Goal: Transaction & Acquisition: Purchase product/service

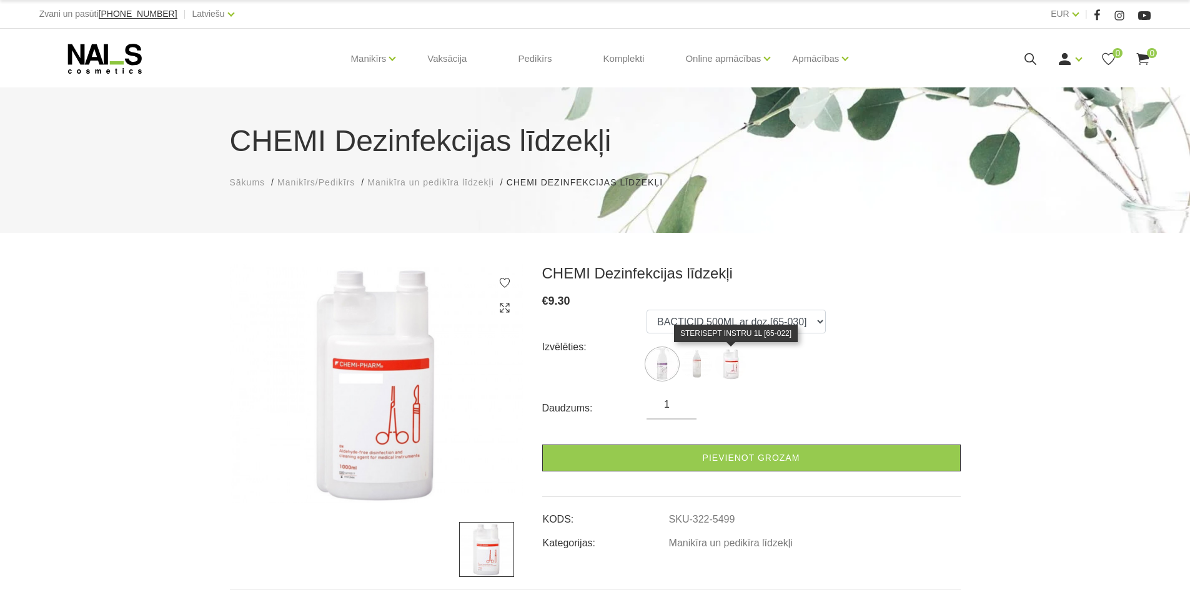
click at [733, 366] on img at bounding box center [730, 364] width 31 height 31
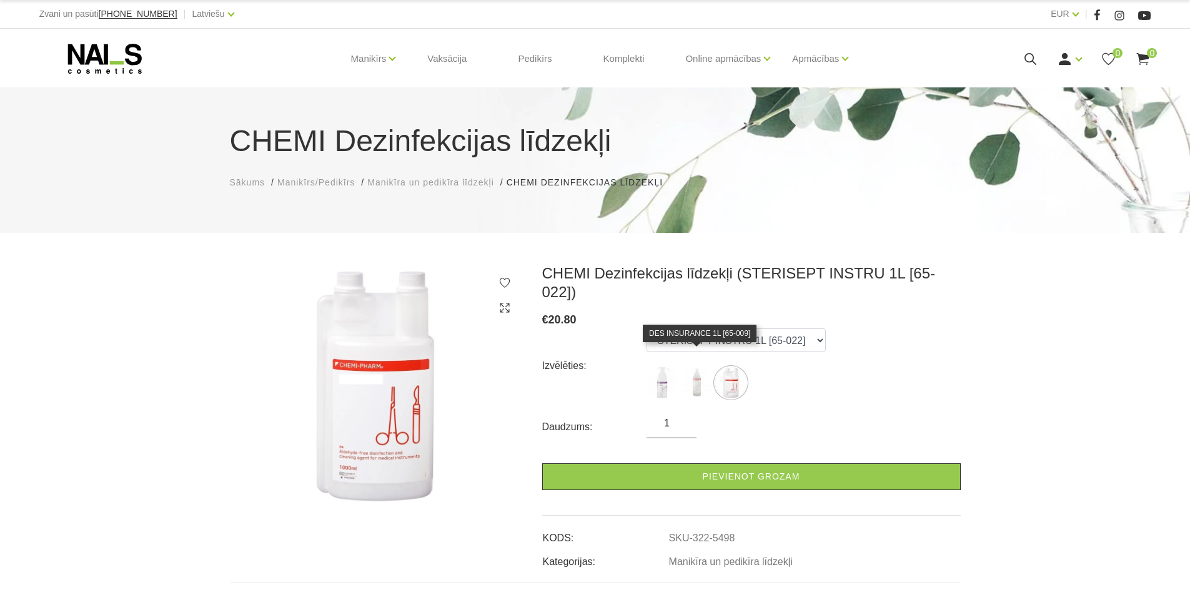
click at [697, 367] on img at bounding box center [696, 382] width 31 height 31
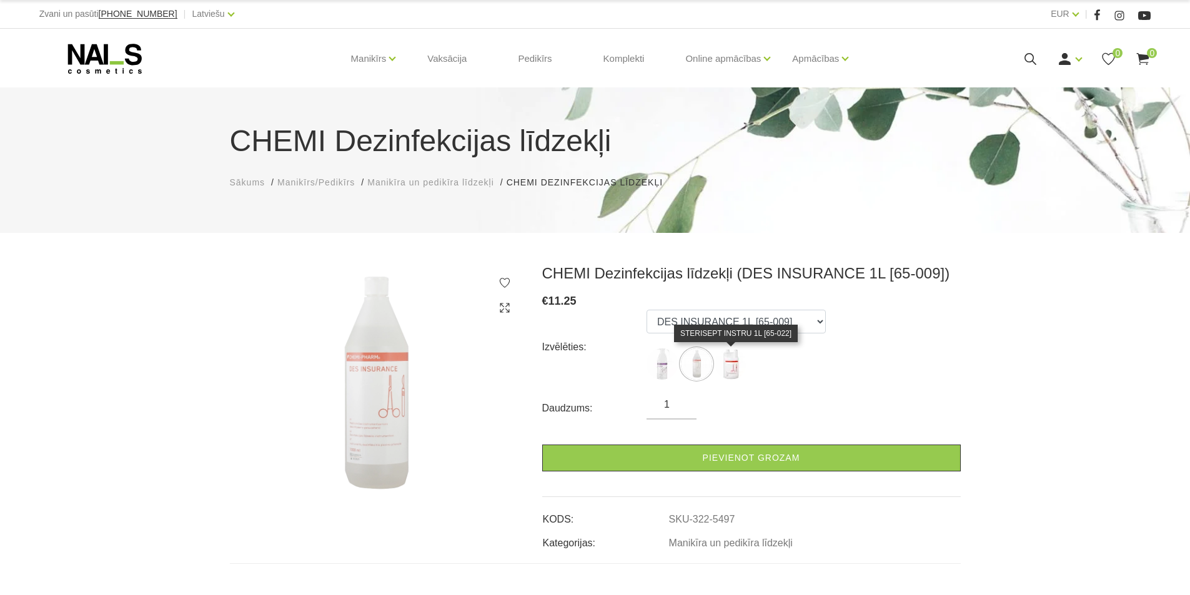
click at [730, 362] on img at bounding box center [730, 364] width 31 height 31
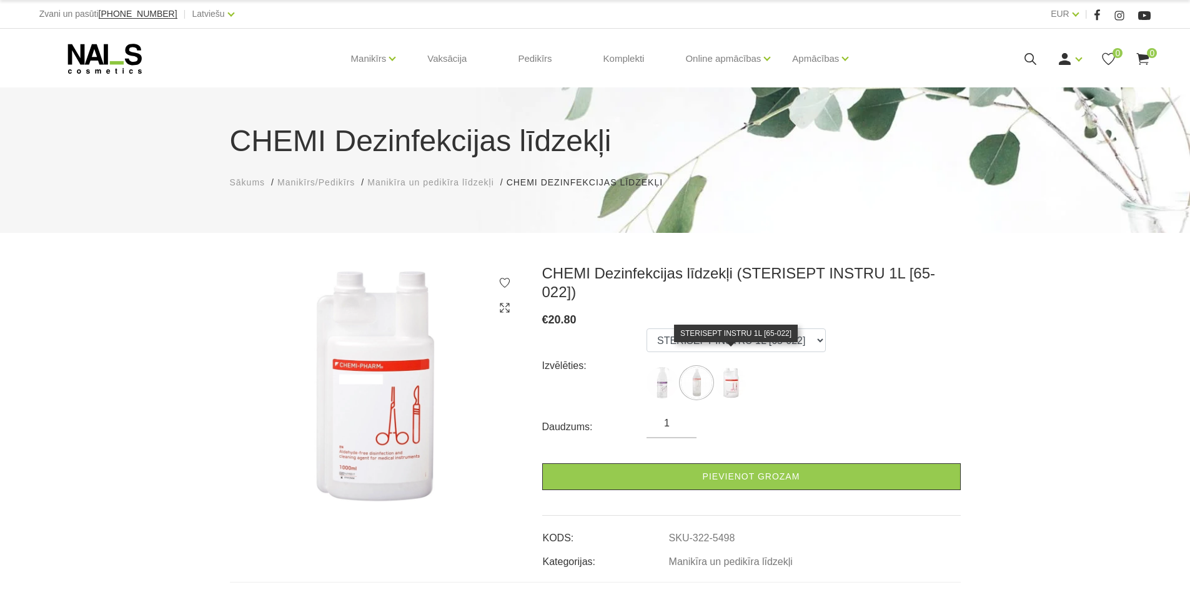
click at [726, 367] on img at bounding box center [730, 382] width 31 height 31
click at [699, 367] on img at bounding box center [696, 382] width 31 height 31
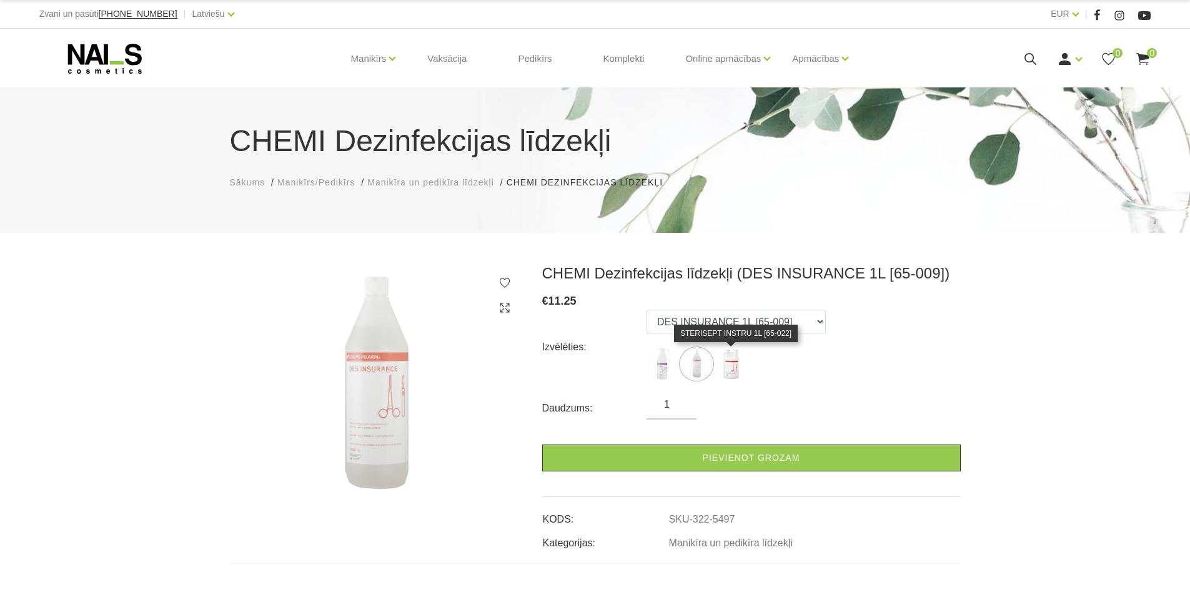
click at [738, 365] on img at bounding box center [730, 364] width 31 height 31
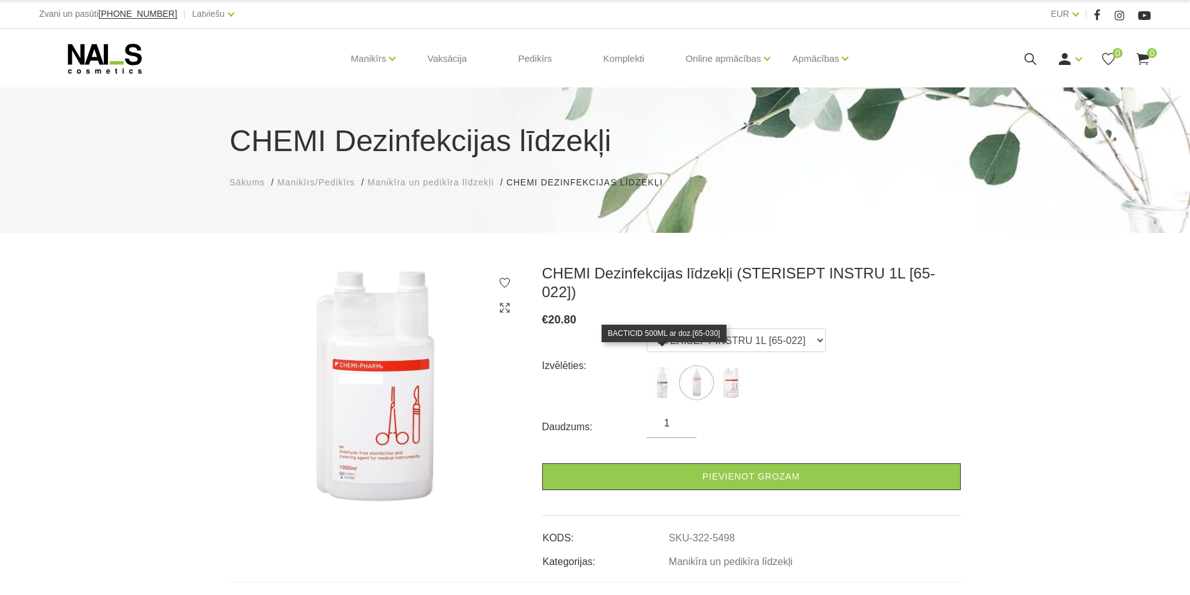
click at [656, 367] on img at bounding box center [661, 382] width 31 height 31
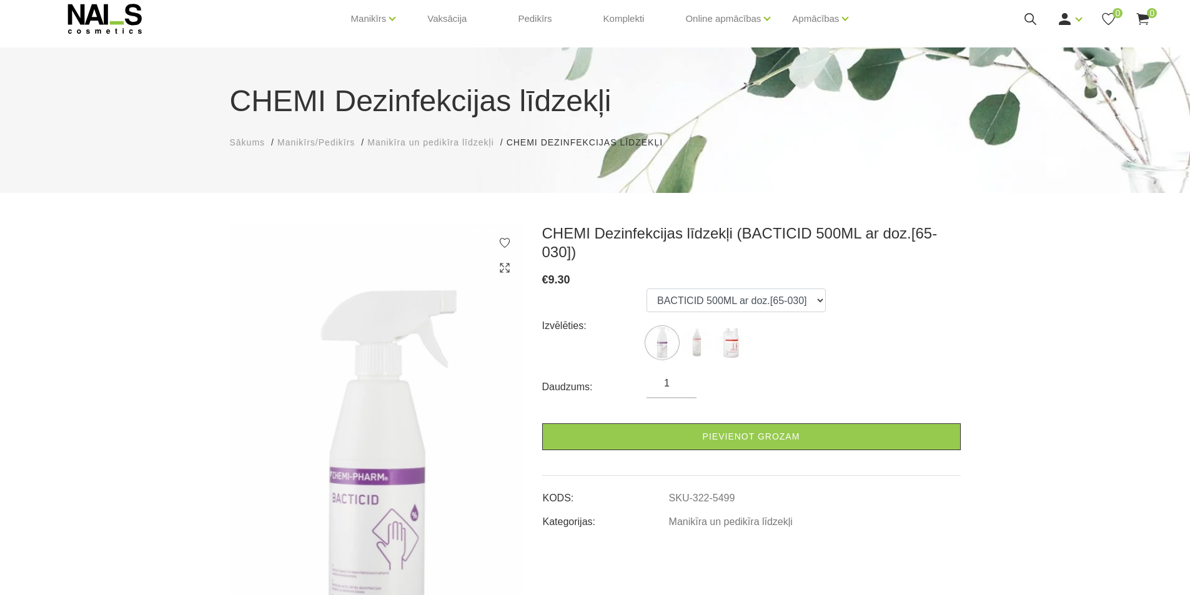
scroll to position [62, 0]
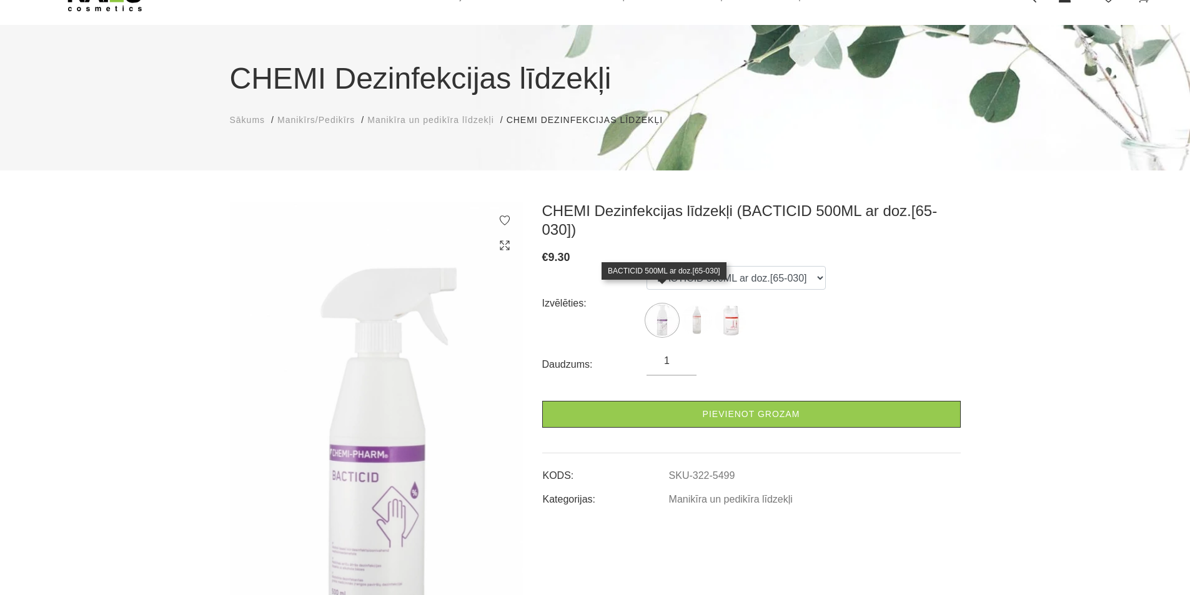
click at [653, 305] on img at bounding box center [661, 320] width 31 height 31
click at [701, 305] on img at bounding box center [696, 320] width 31 height 31
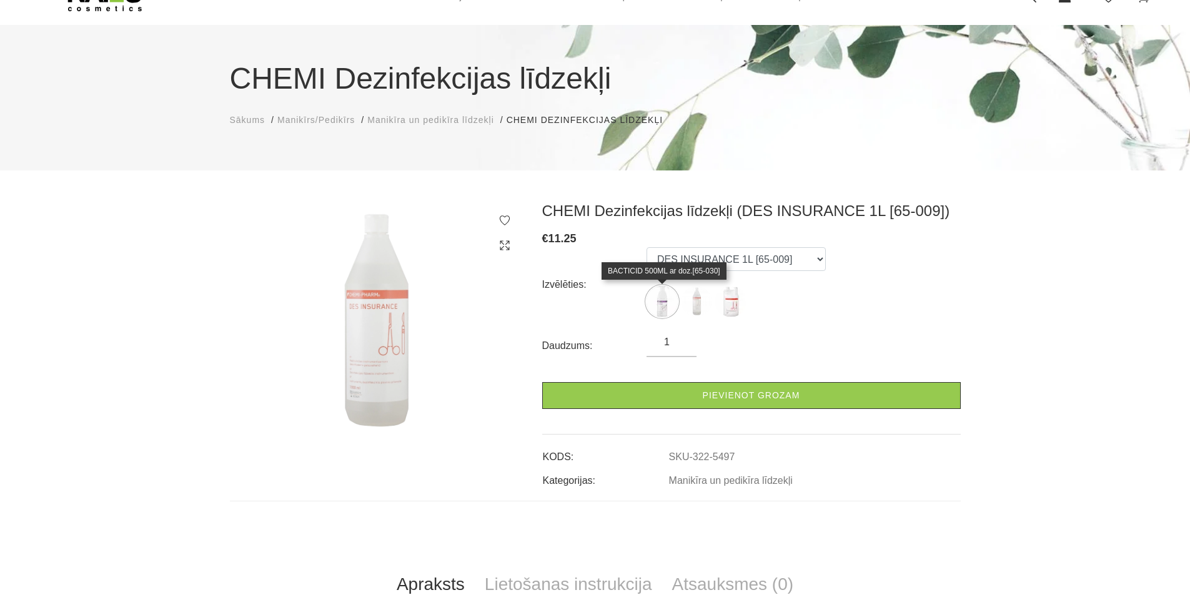
click at [665, 297] on img at bounding box center [661, 301] width 31 height 31
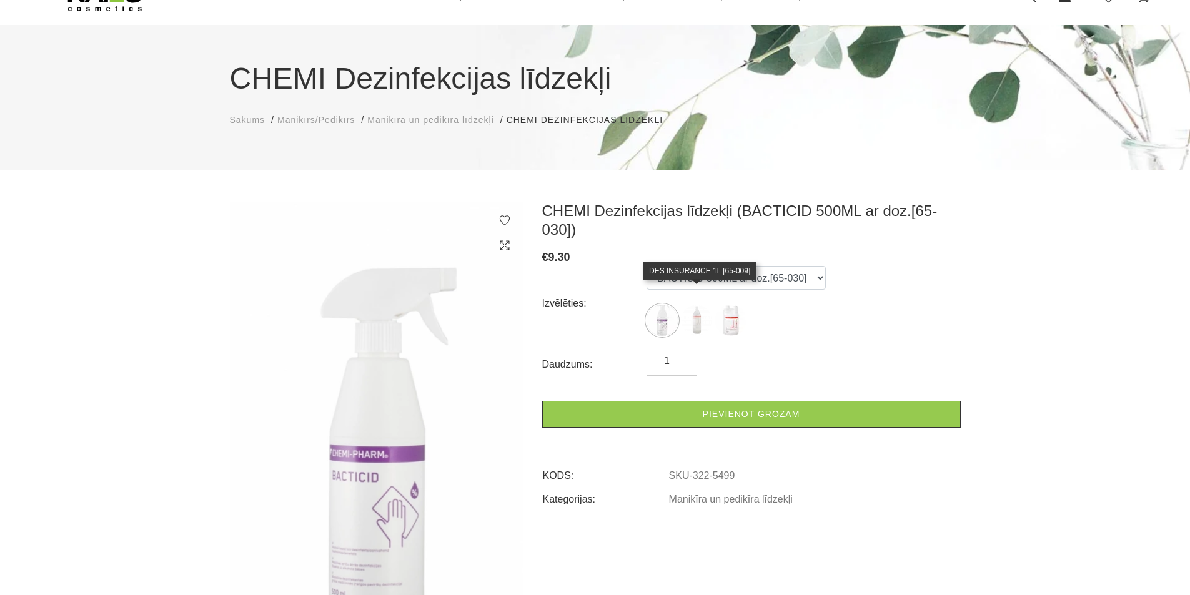
click at [698, 305] on img at bounding box center [696, 320] width 31 height 31
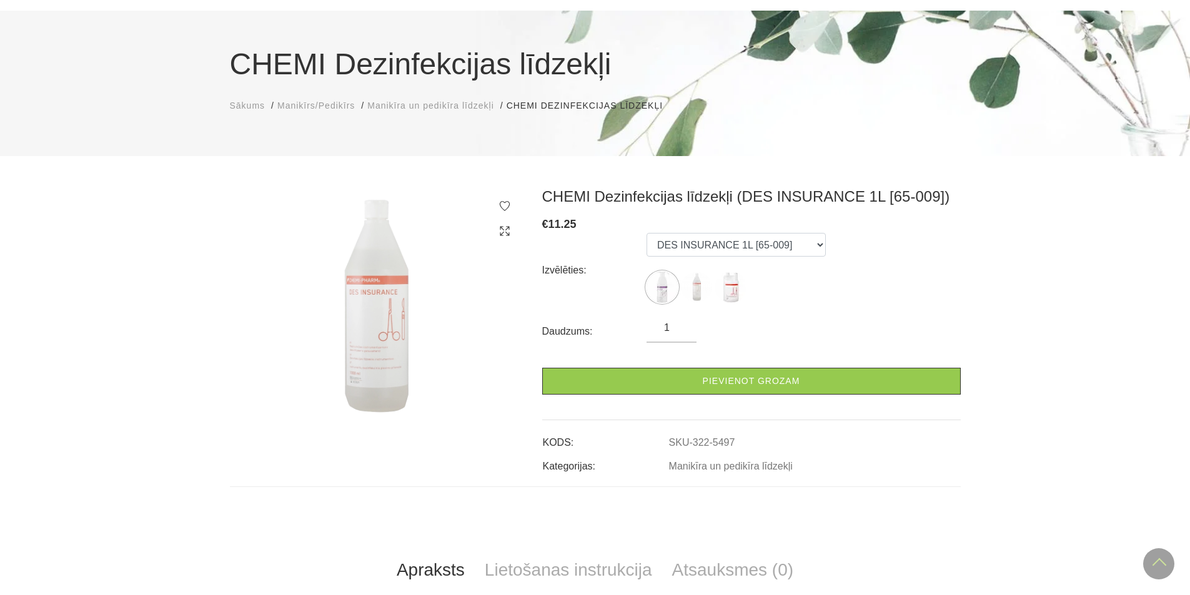
scroll to position [0, 0]
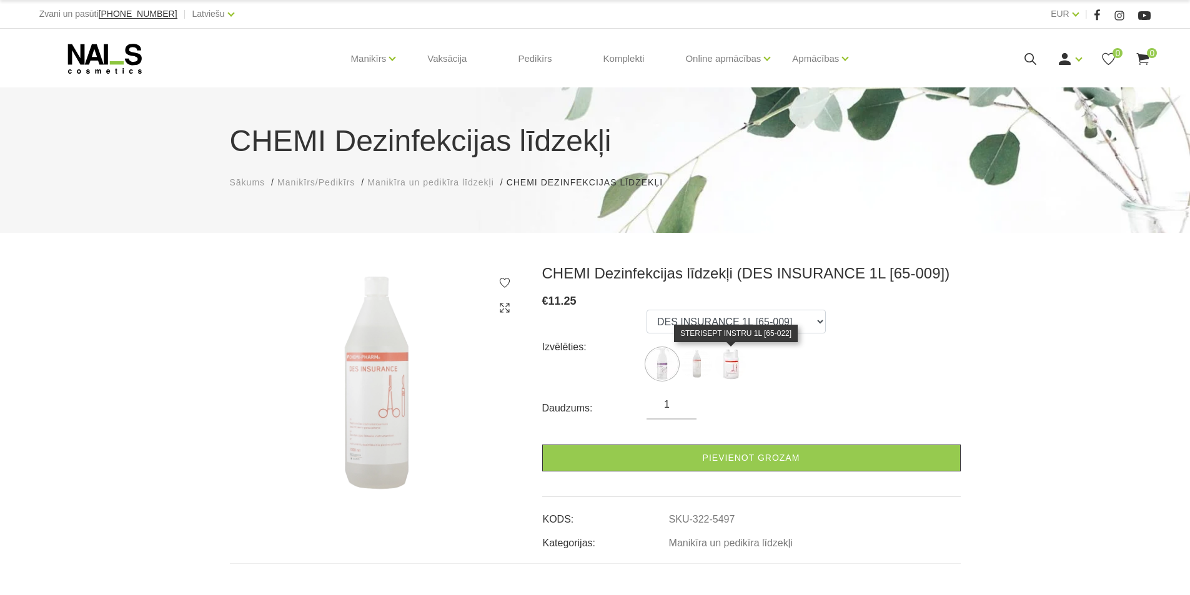
click at [732, 360] on img at bounding box center [730, 364] width 31 height 31
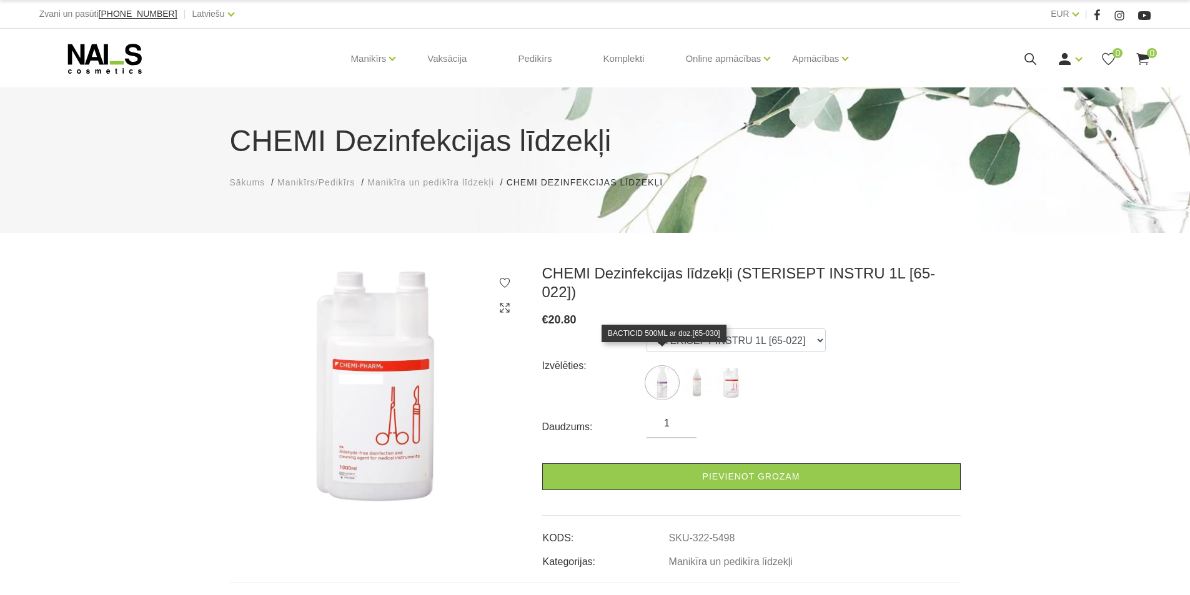
click at [654, 367] on img at bounding box center [661, 382] width 31 height 31
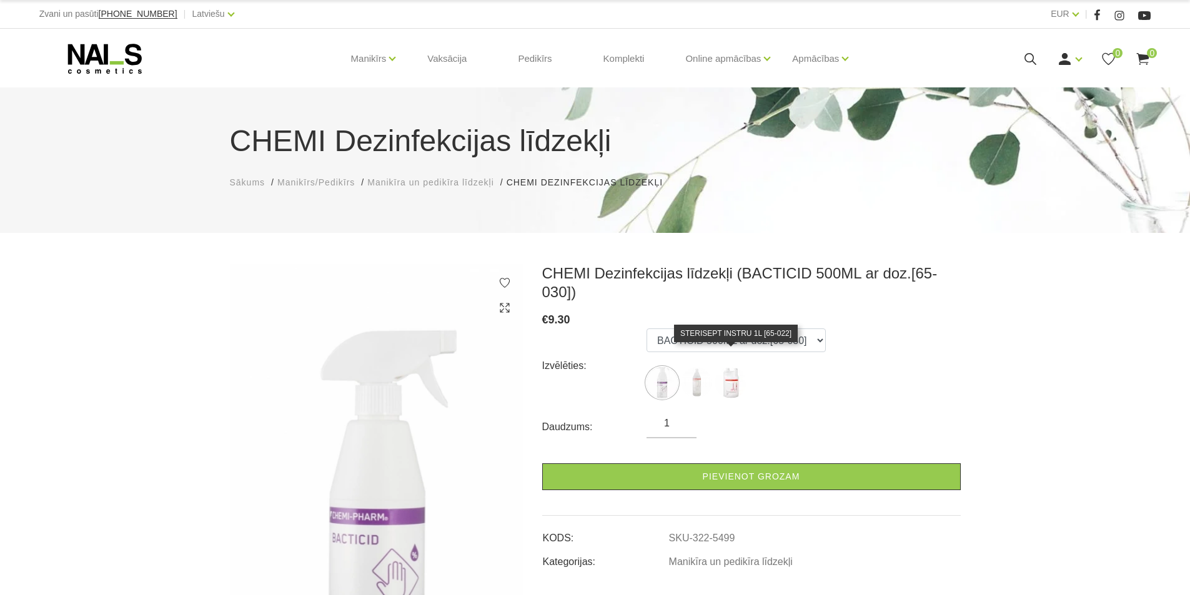
click at [726, 367] on img at bounding box center [730, 382] width 31 height 31
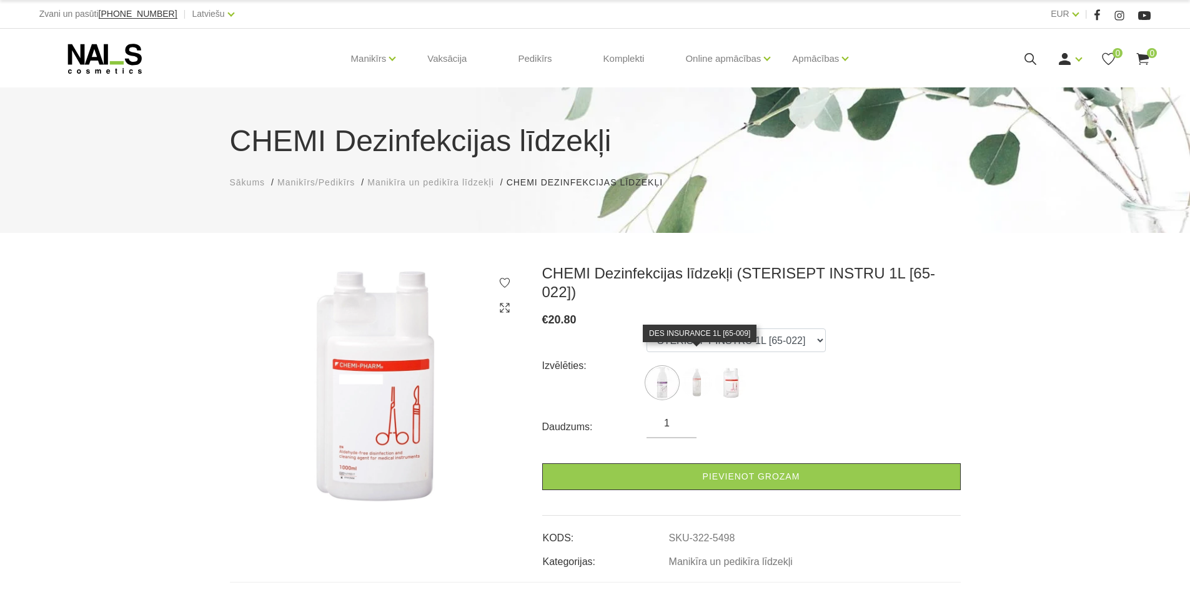
click at [698, 367] on img at bounding box center [696, 382] width 31 height 31
select select "5497"
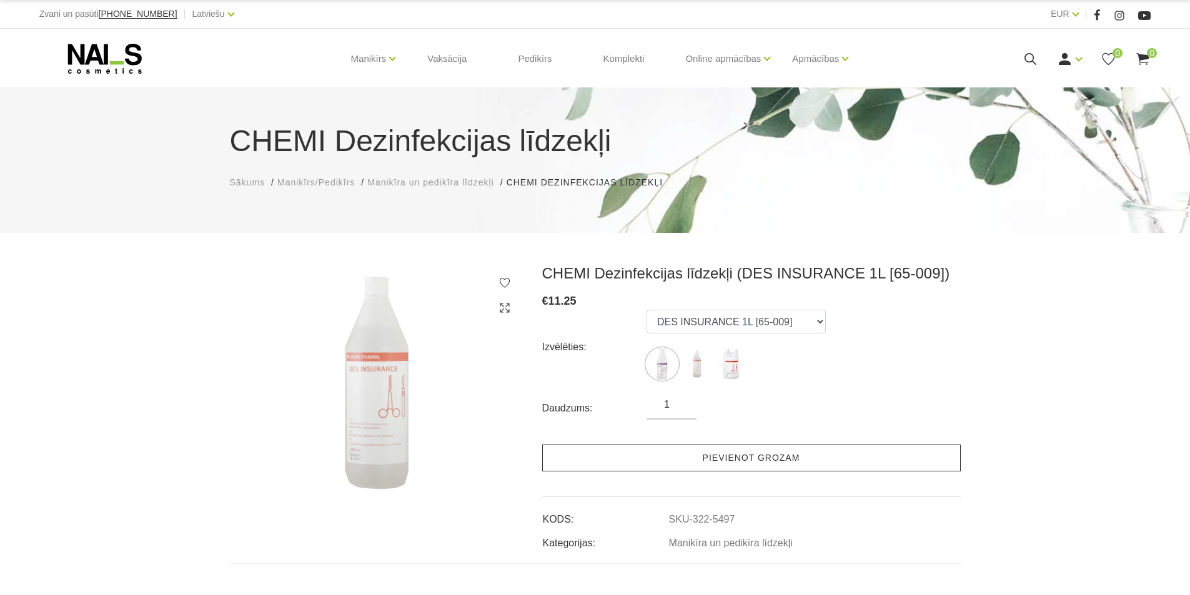
click at [806, 457] on link "Pievienot grozam" at bounding box center [751, 458] width 418 height 27
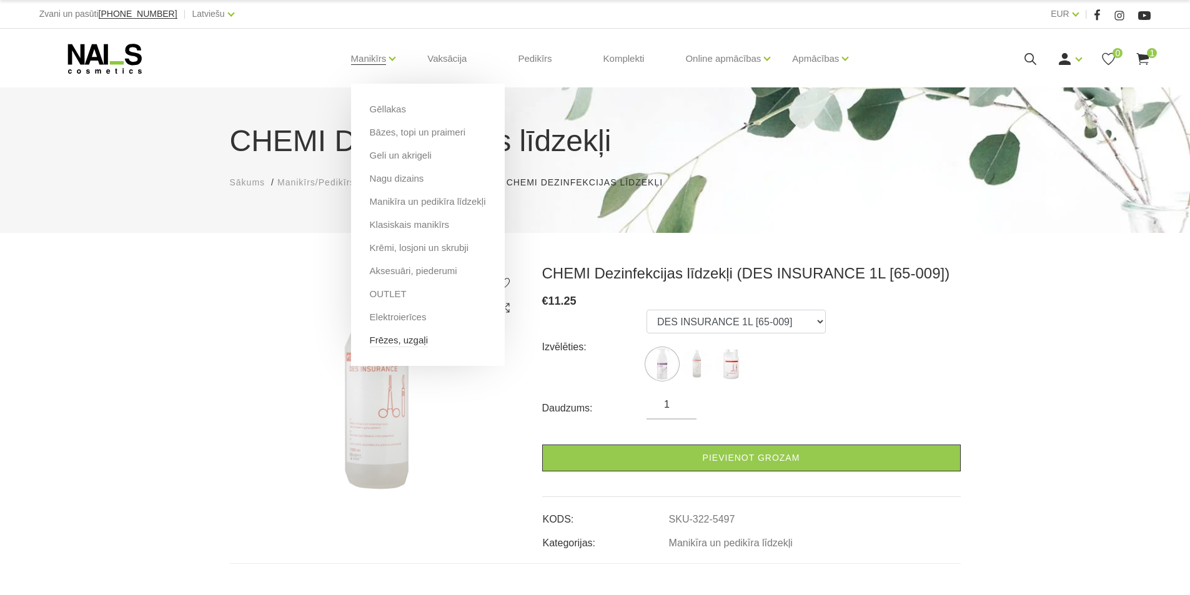
click at [384, 344] on link "Frēzes, uzgaļi" at bounding box center [399, 341] width 58 height 14
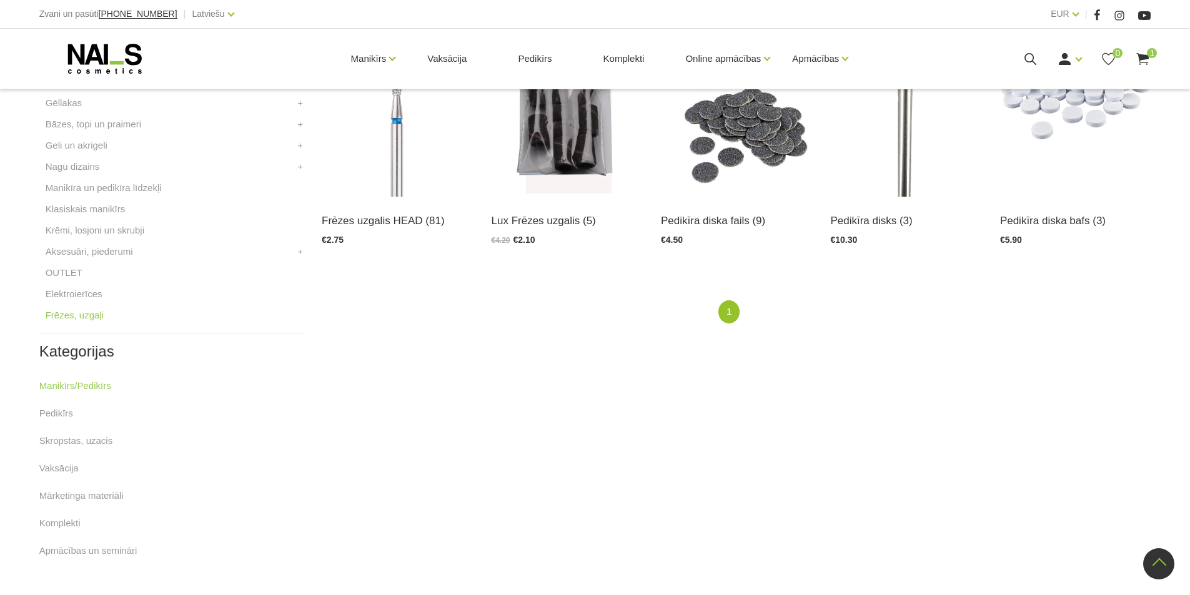
scroll to position [375, 0]
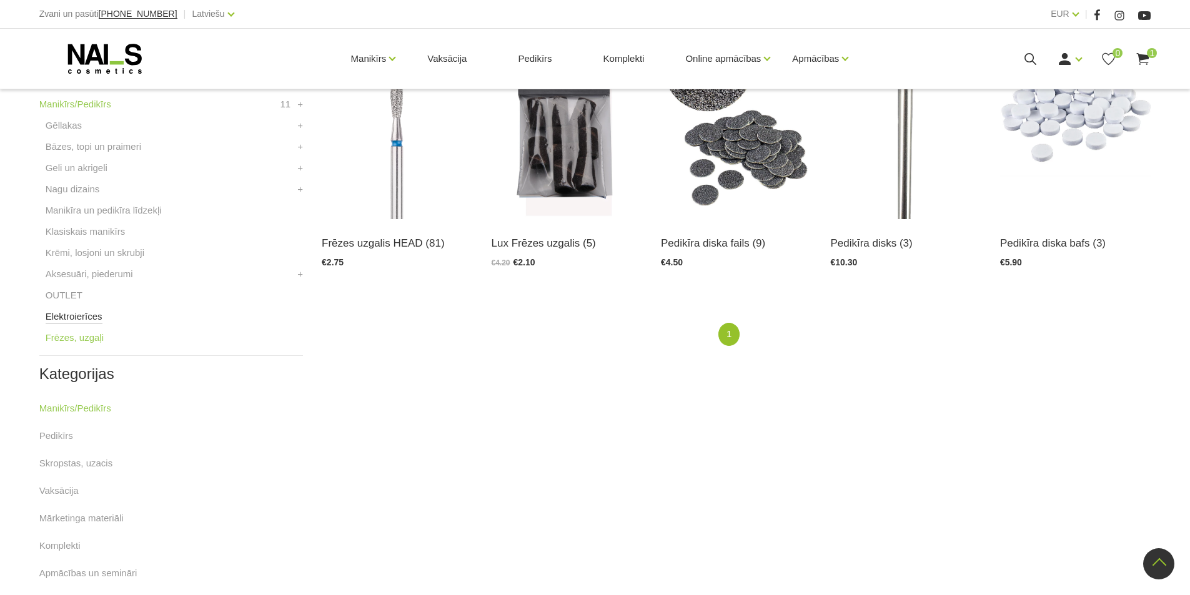
click at [86, 317] on link "Elektroierīces" at bounding box center [74, 316] width 57 height 15
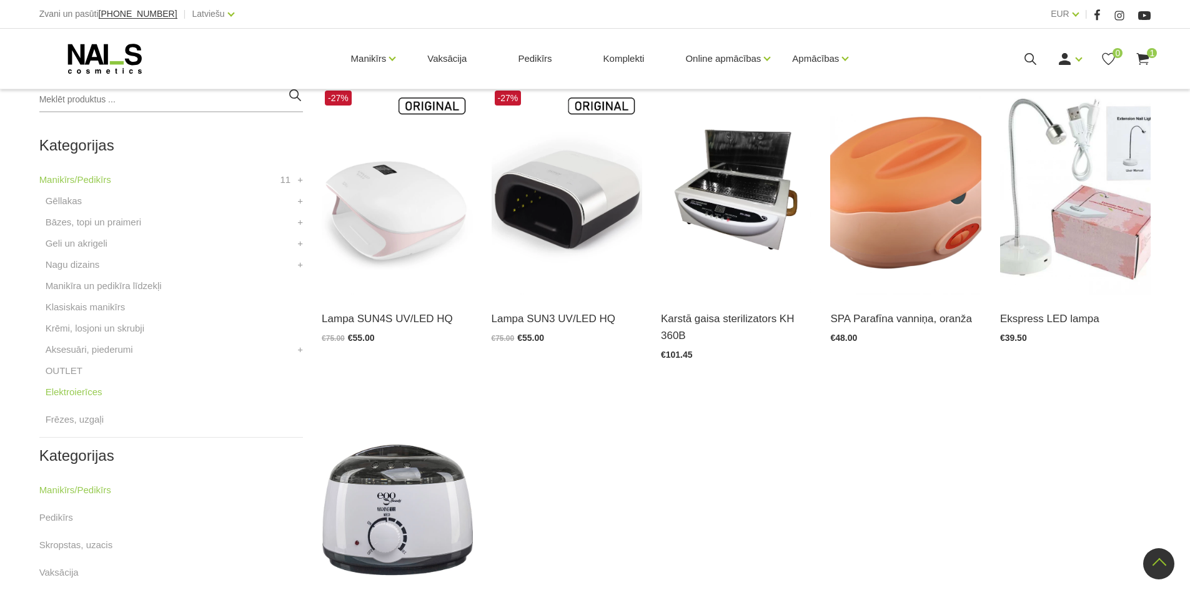
scroll to position [250, 0]
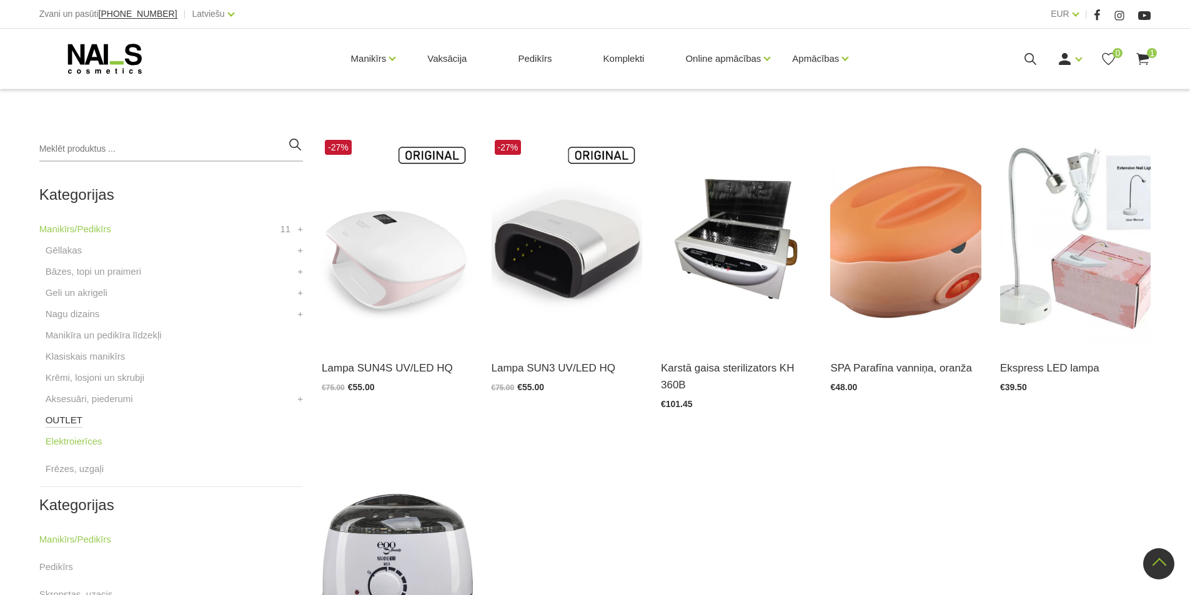
click at [67, 422] on link "OUTLET" at bounding box center [64, 420] width 37 height 15
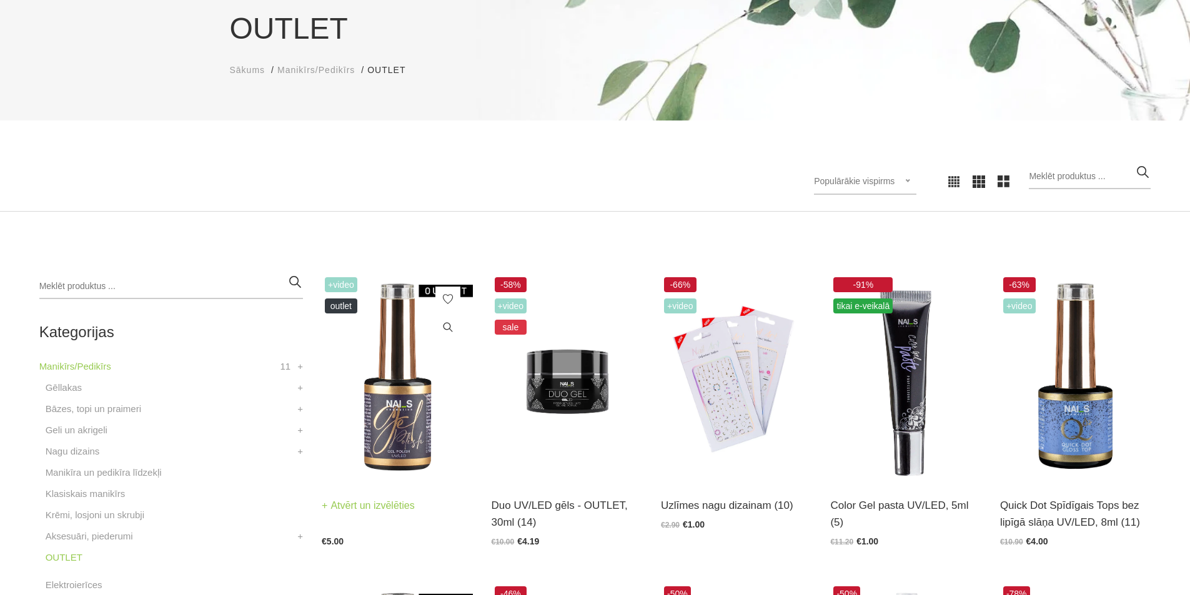
scroll to position [125, 0]
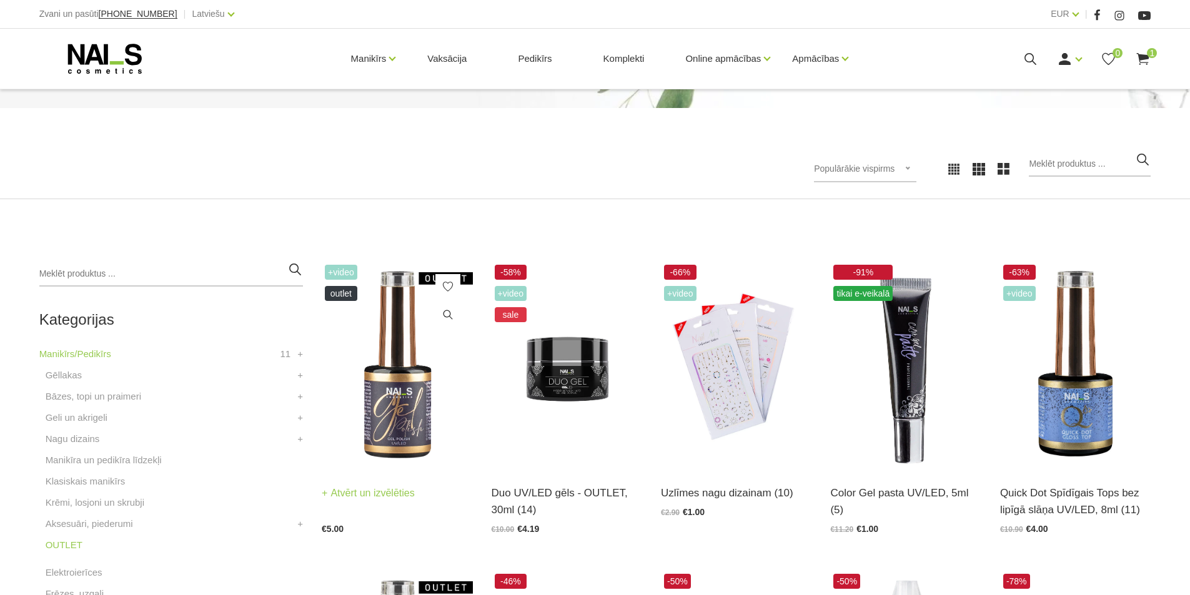
click at [391, 438] on img at bounding box center [397, 365] width 151 height 207
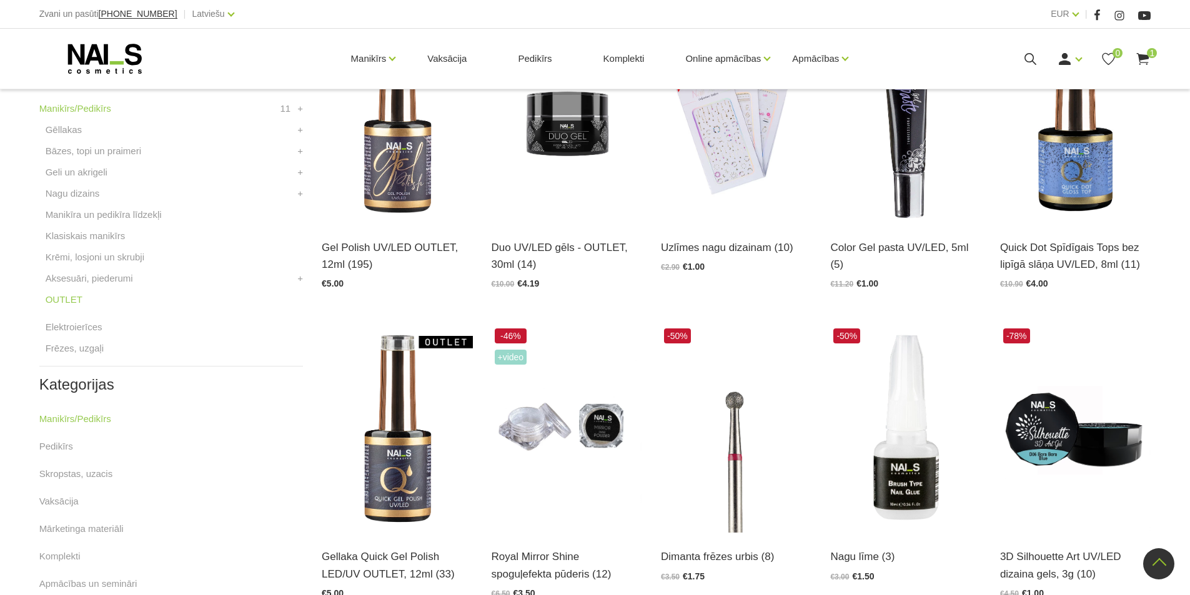
scroll to position [375, 0]
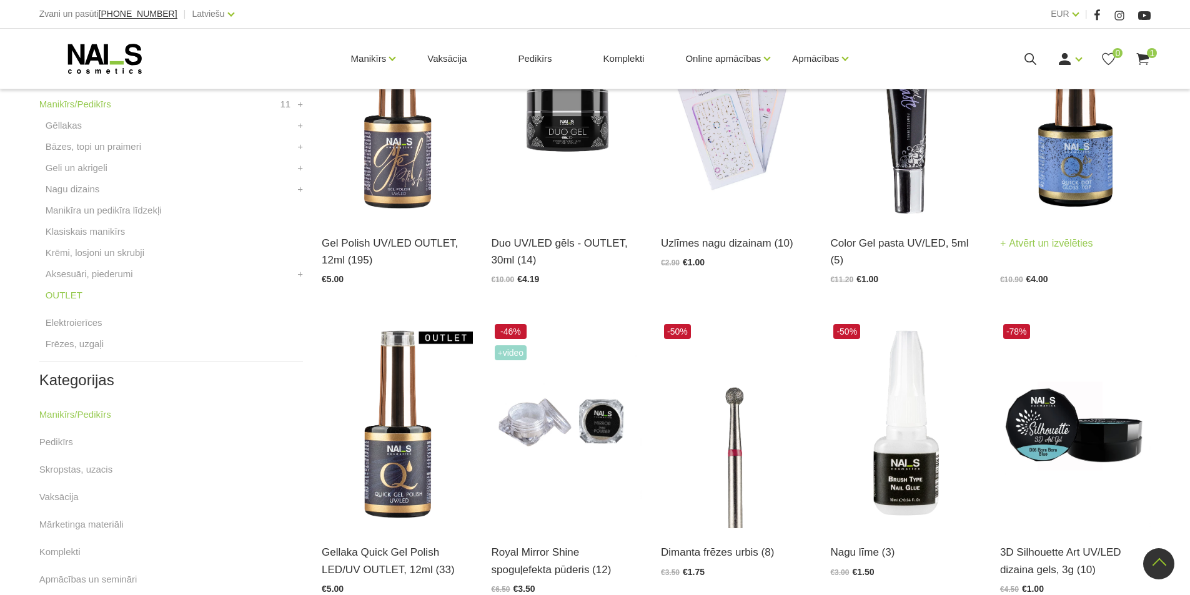
click at [1039, 242] on link "Atvērt un izvēlēties" at bounding box center [1046, 243] width 93 height 17
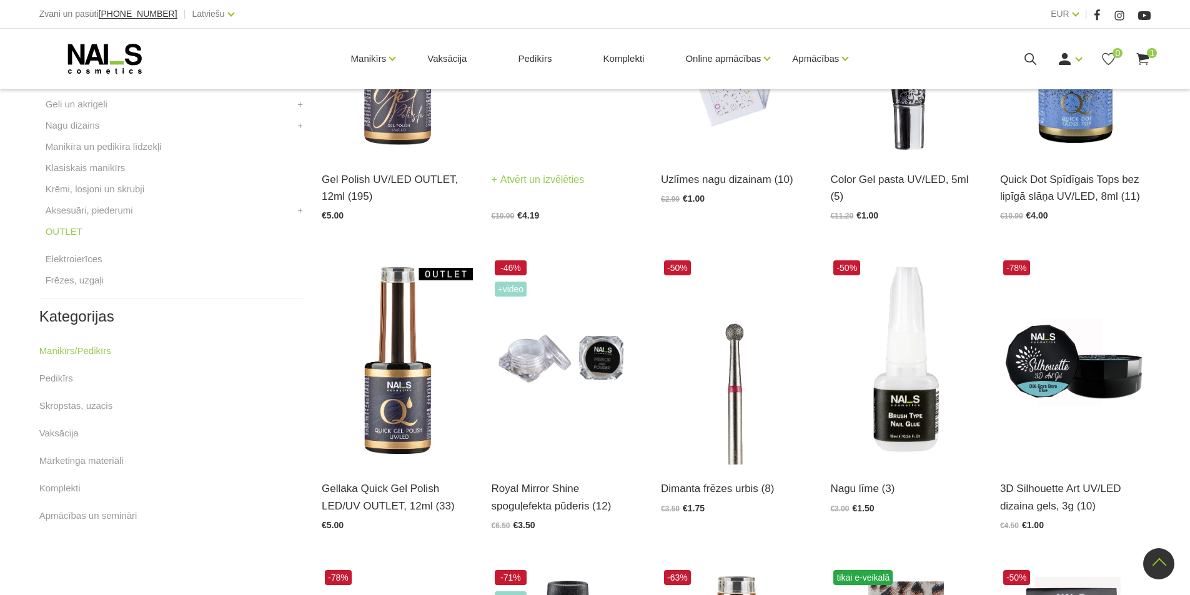
scroll to position [562, 0]
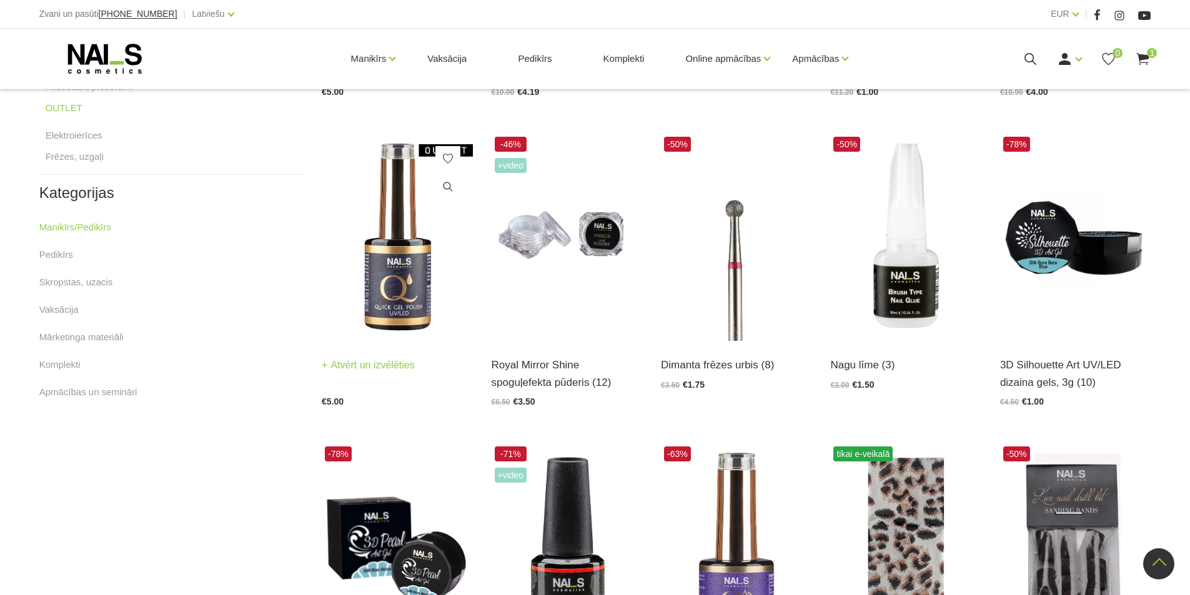
click at [387, 365] on link "Atvērt un izvēlēties" at bounding box center [368, 365] width 93 height 17
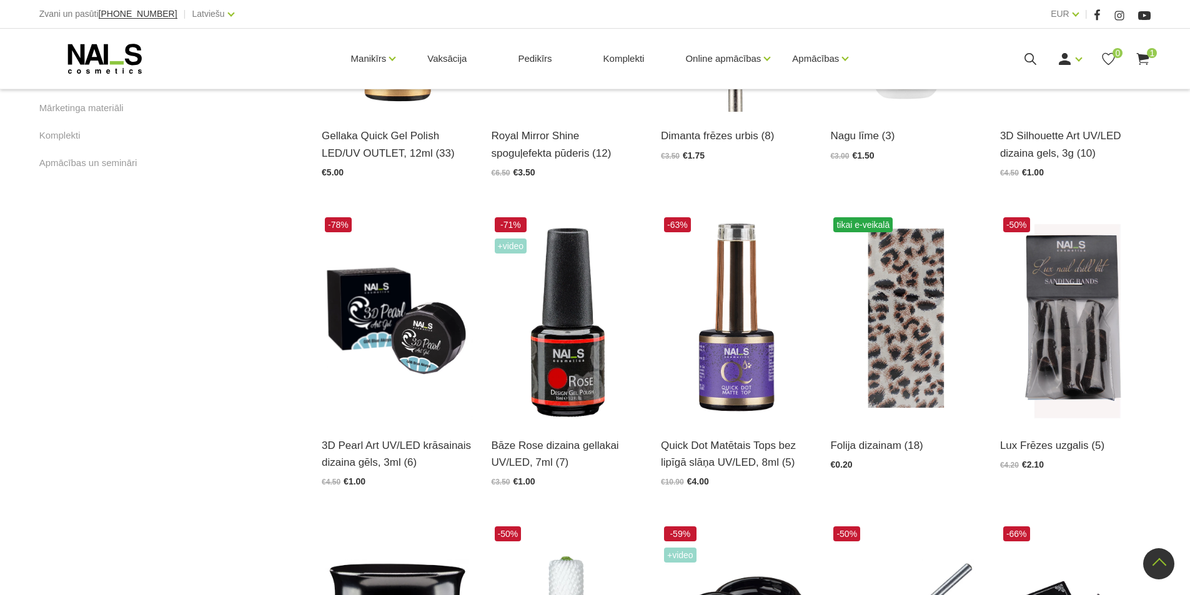
scroll to position [812, 0]
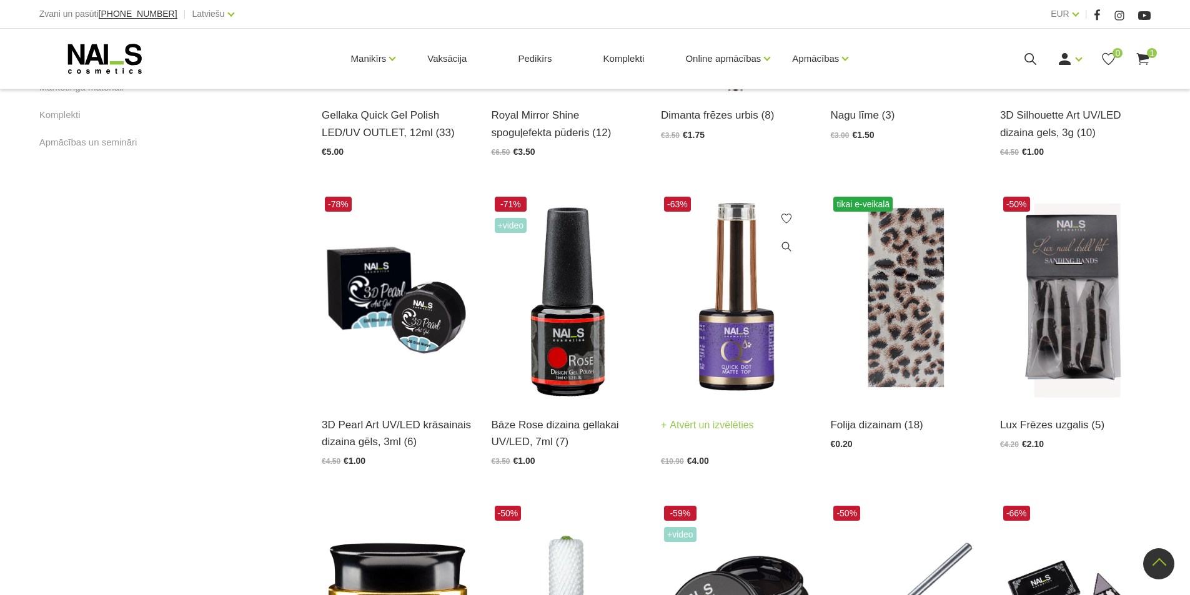
click at [699, 418] on link "Atvērt un izvēlēties" at bounding box center [707, 425] width 93 height 17
click at [881, 425] on link "Atvērt un izvēlēties" at bounding box center [876, 425] width 93 height 17
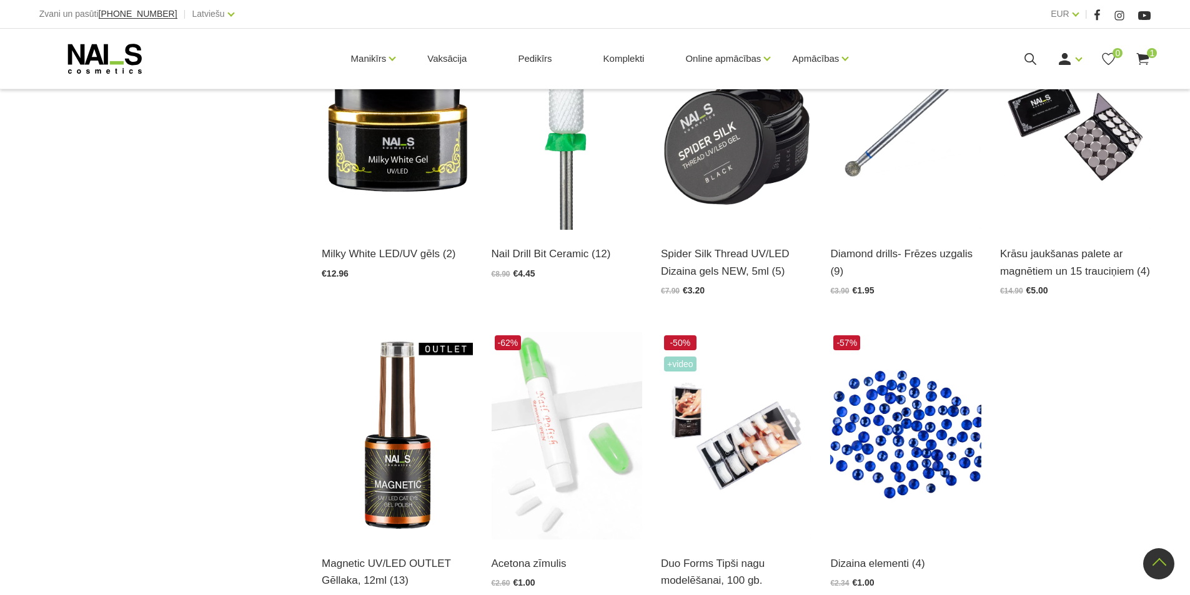
scroll to position [1374, 0]
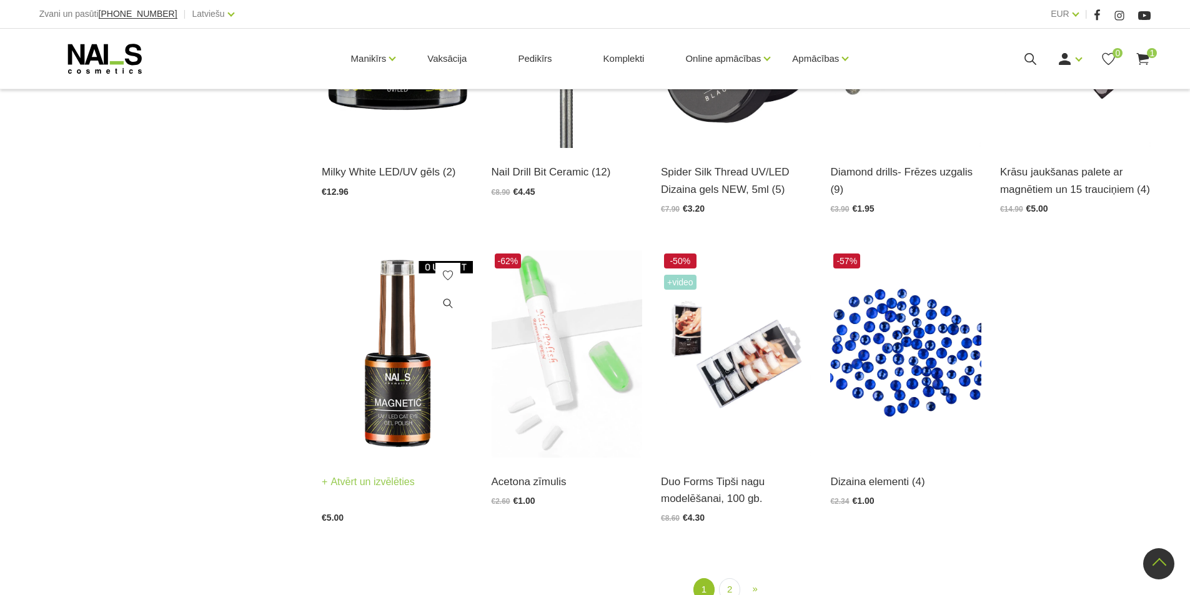
click at [342, 482] on link "Atvērt un izvēlēties" at bounding box center [368, 481] width 93 height 17
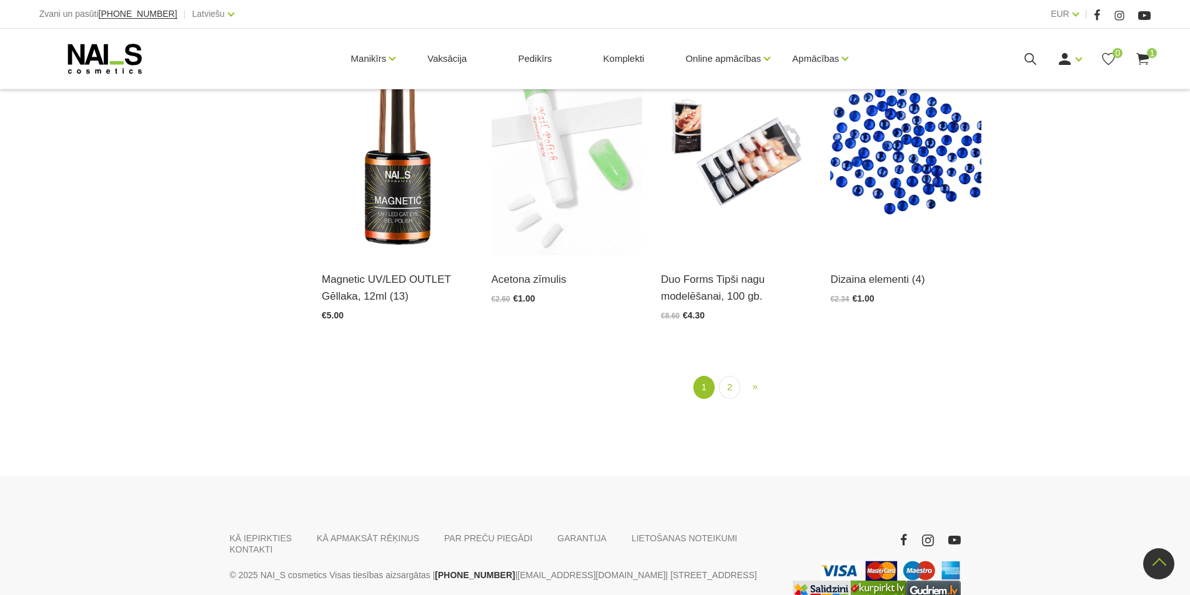
scroll to position [1499, 0]
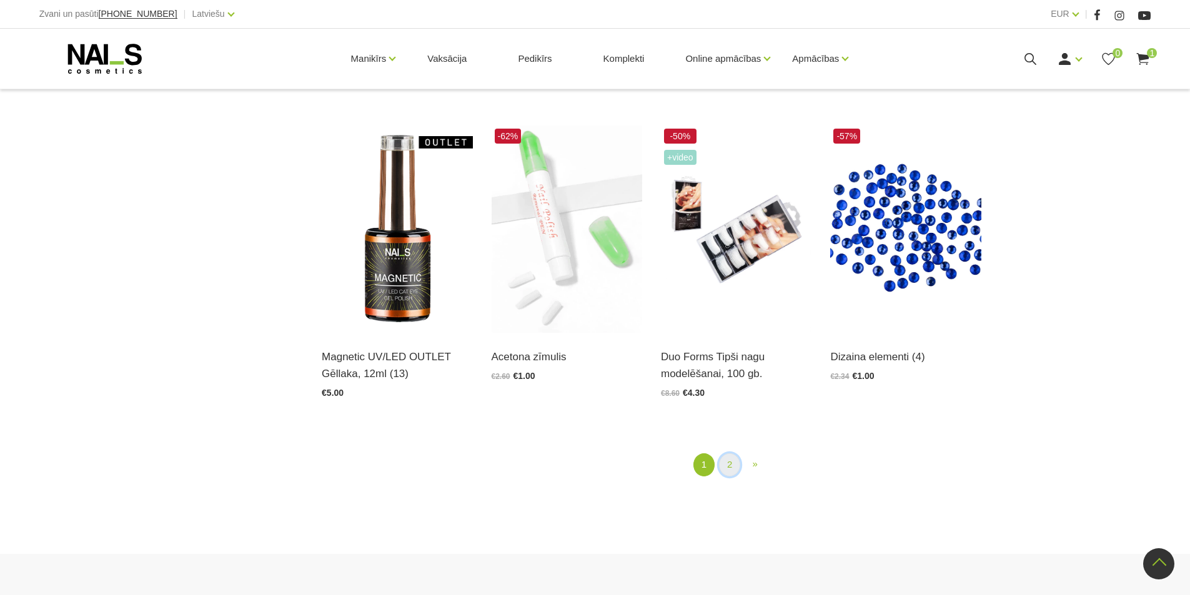
click at [731, 466] on link "2" at bounding box center [729, 464] width 21 height 23
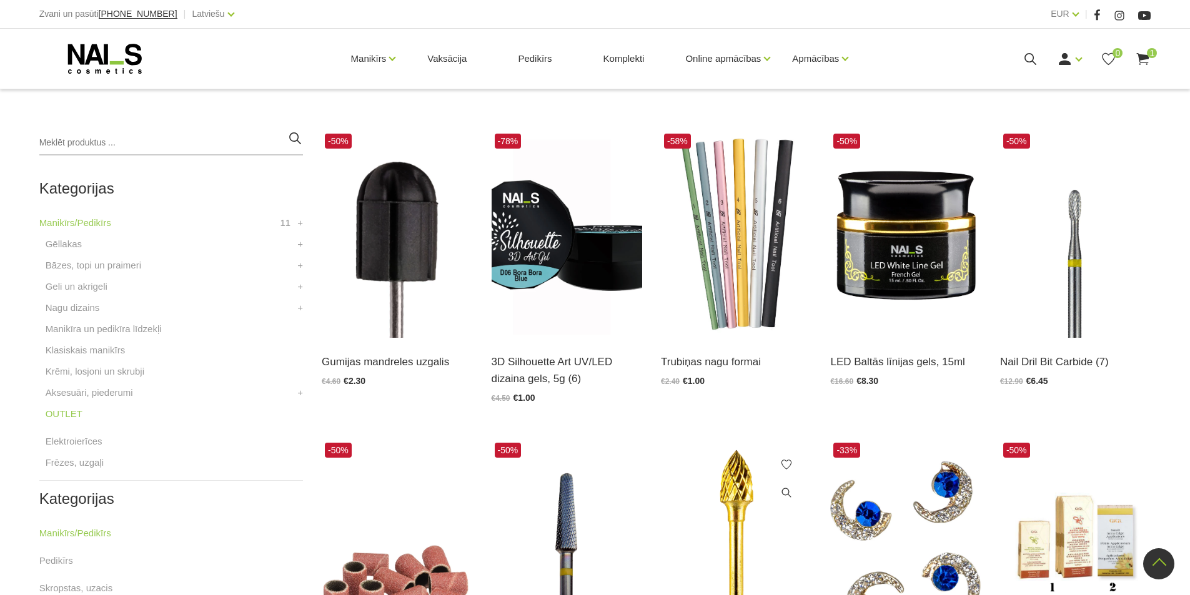
scroll to position [255, 0]
click at [884, 364] on link "Atvērt un izvēlēties" at bounding box center [876, 362] width 93 height 17
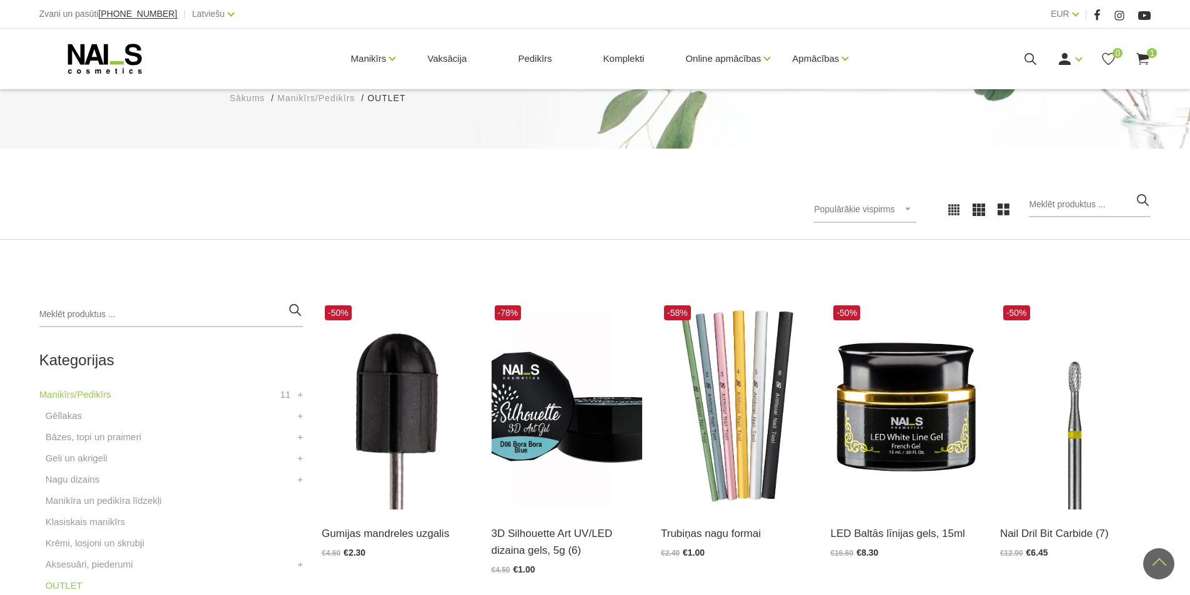
scroll to position [68, 0]
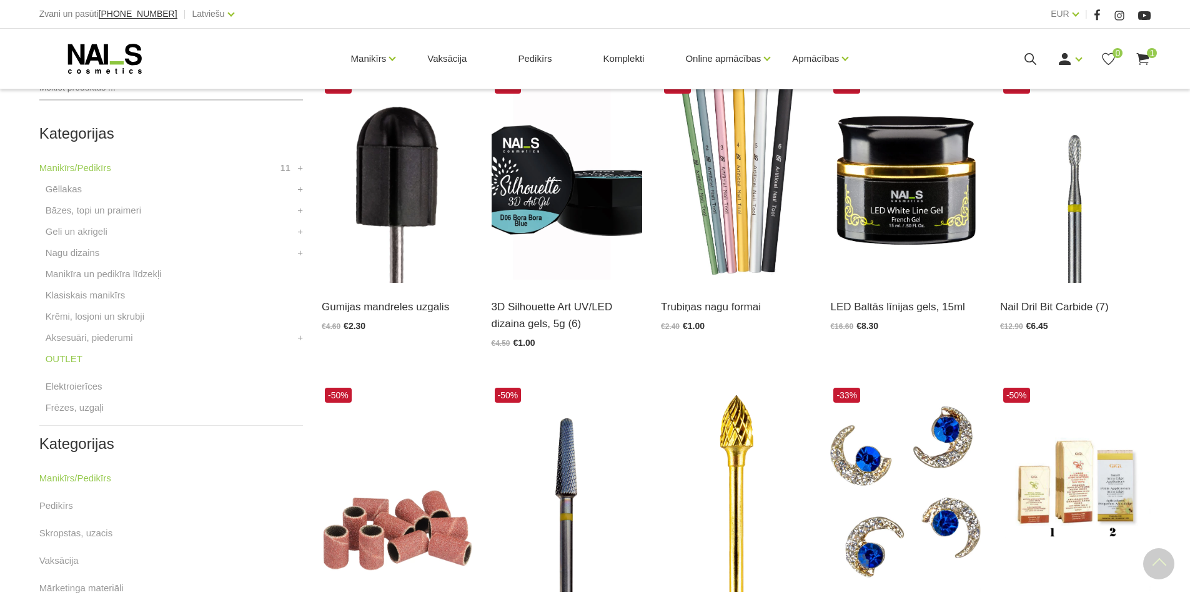
scroll to position [312, 0]
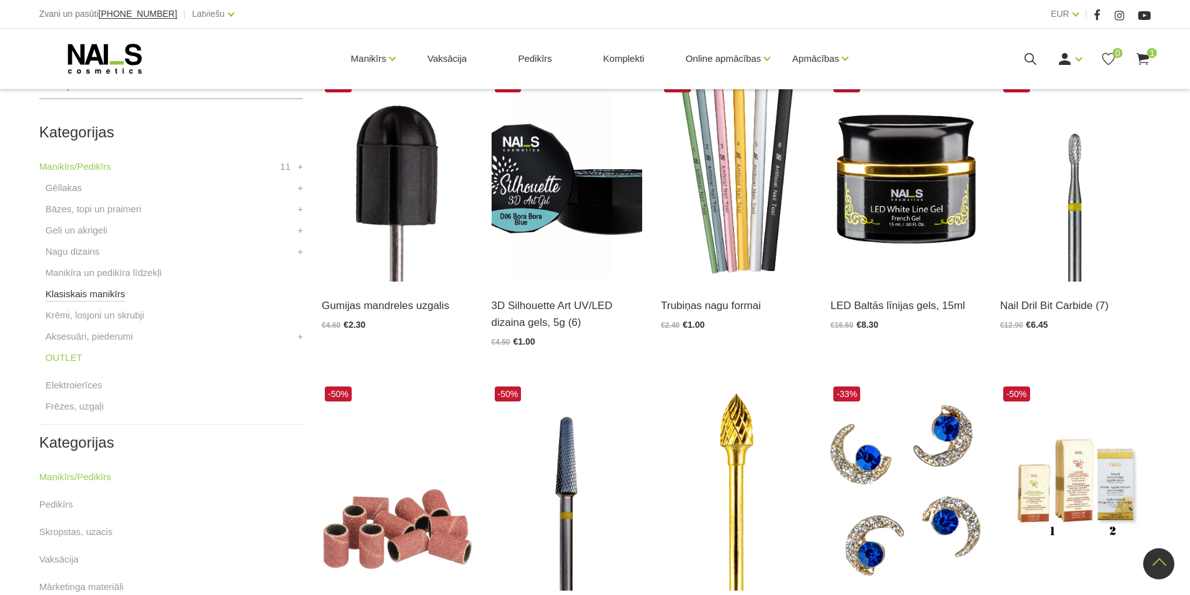
click at [81, 296] on link "Klasiskais manikīrs" at bounding box center [86, 294] width 80 height 15
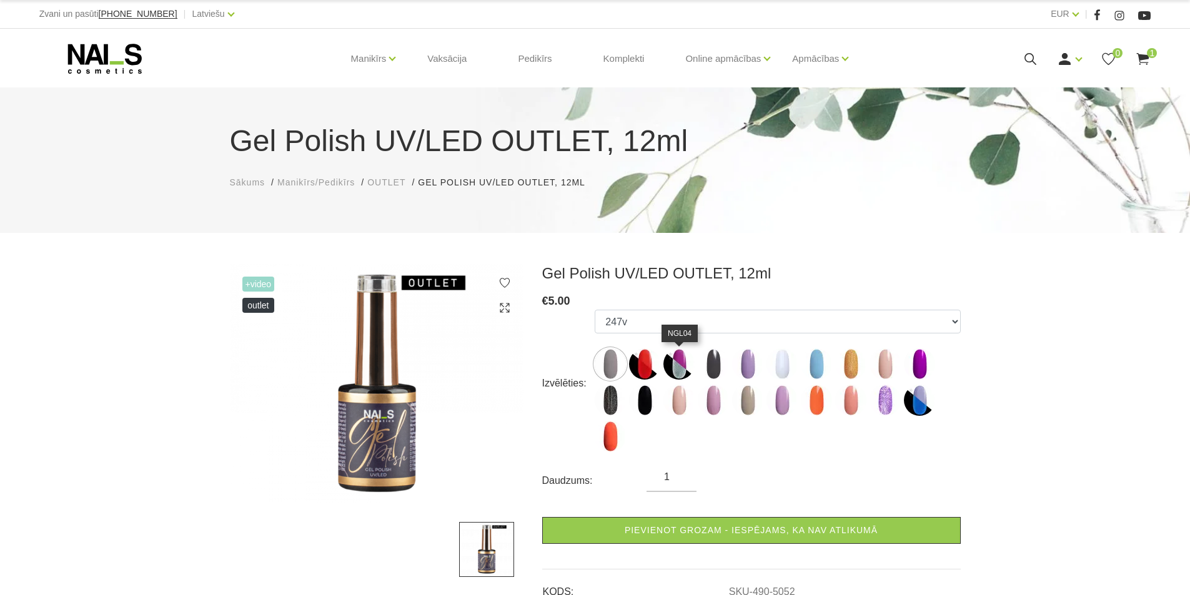
click at [683, 362] on img at bounding box center [678, 364] width 31 height 31
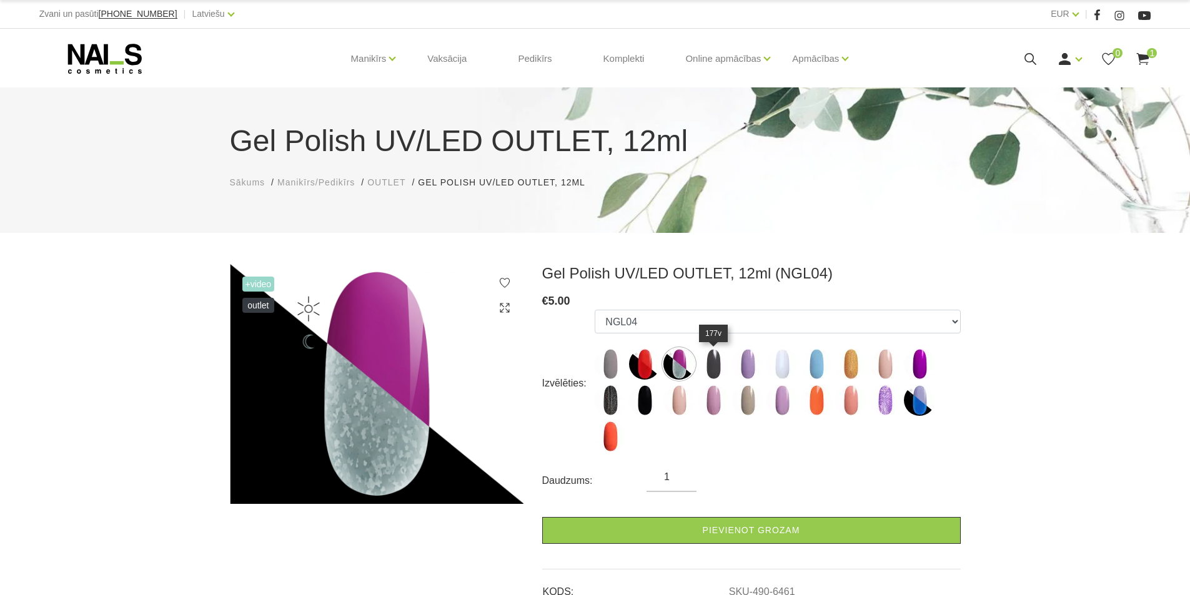
click at [715, 360] on img at bounding box center [713, 364] width 31 height 31
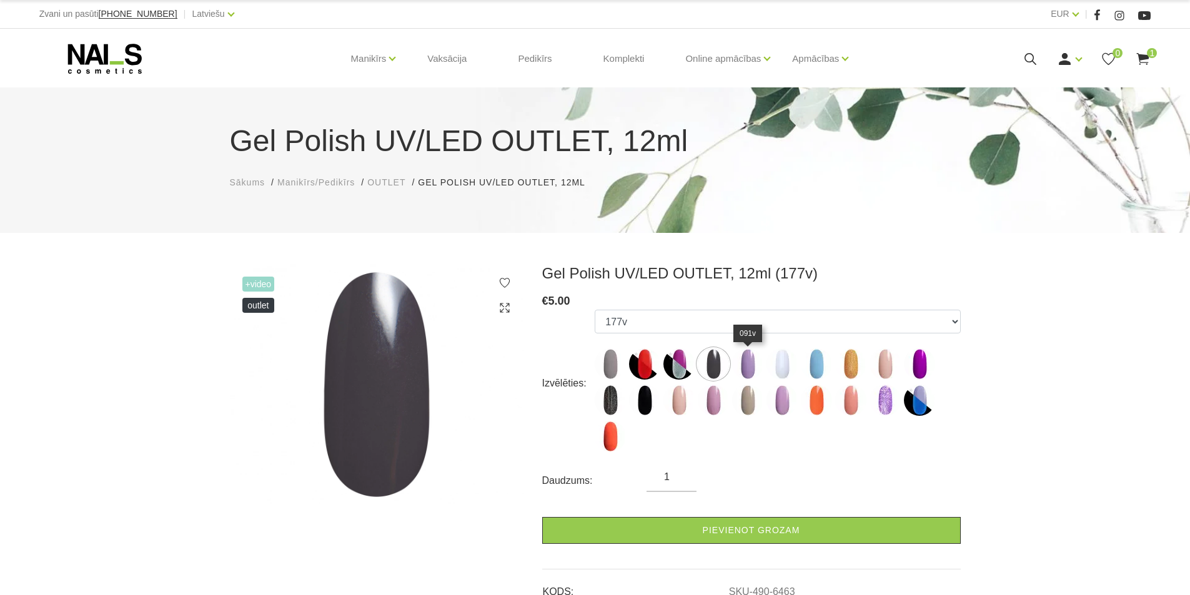
click at [746, 363] on img at bounding box center [747, 364] width 31 height 31
click at [784, 363] on img at bounding box center [781, 364] width 31 height 31
click at [743, 365] on img at bounding box center [747, 364] width 31 height 31
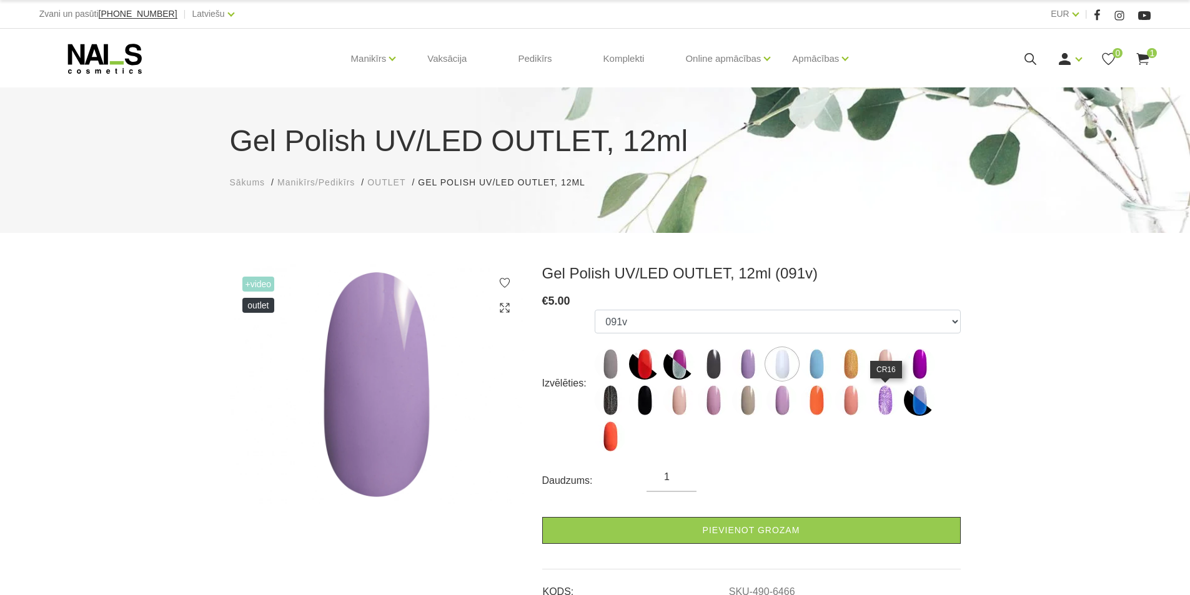
click at [886, 398] on img at bounding box center [884, 400] width 31 height 31
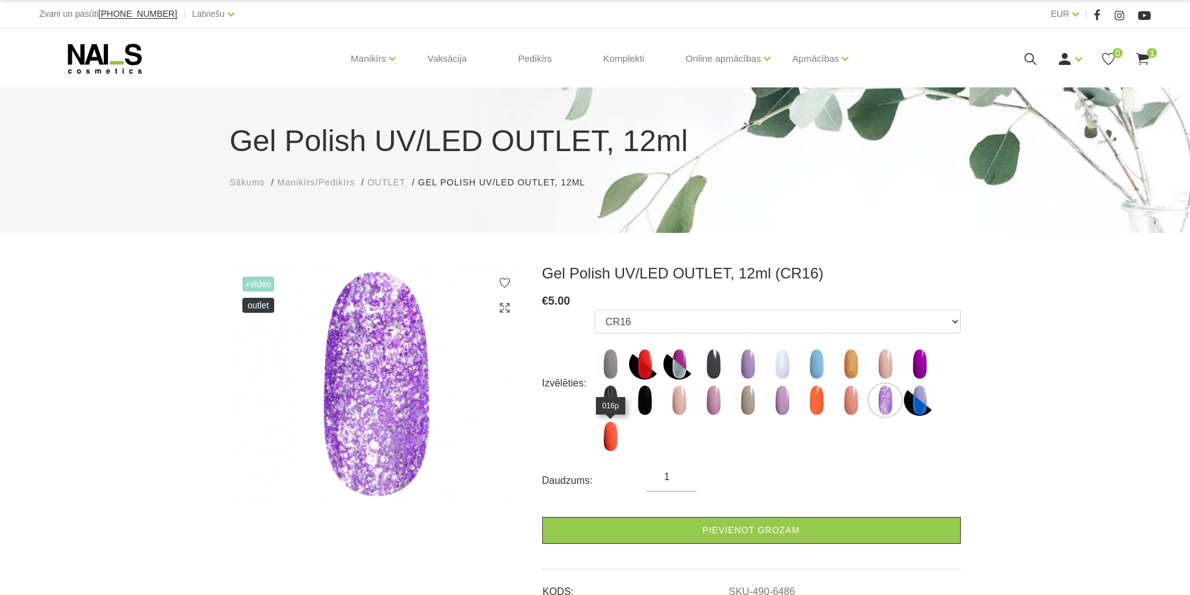
click at [613, 433] on img at bounding box center [610, 436] width 31 height 31
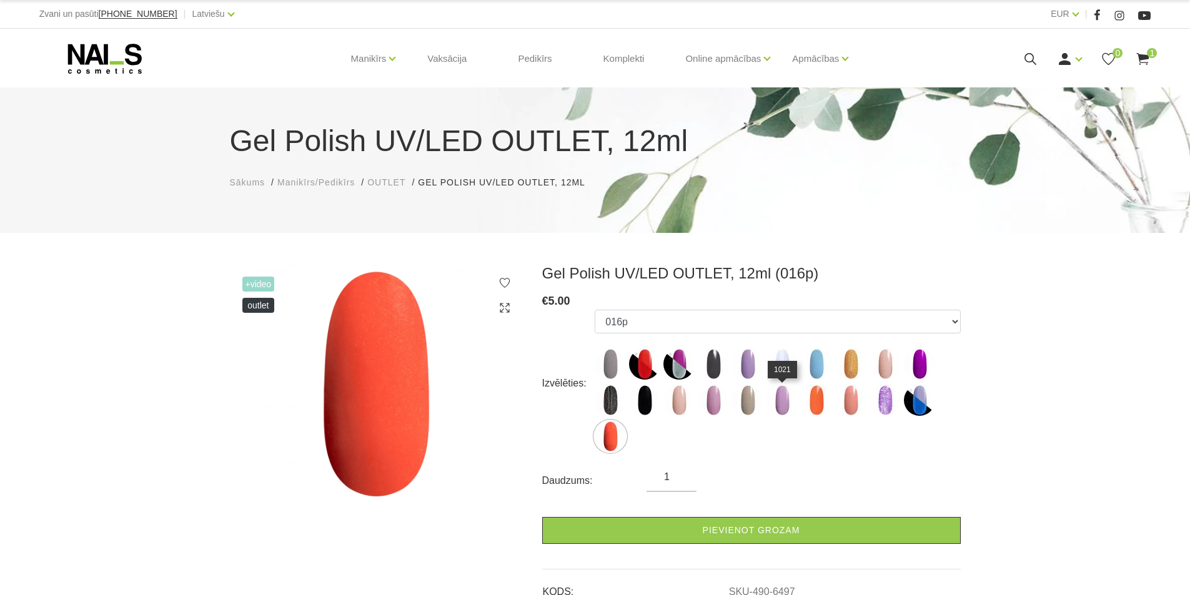
click at [779, 397] on img at bounding box center [781, 400] width 31 height 31
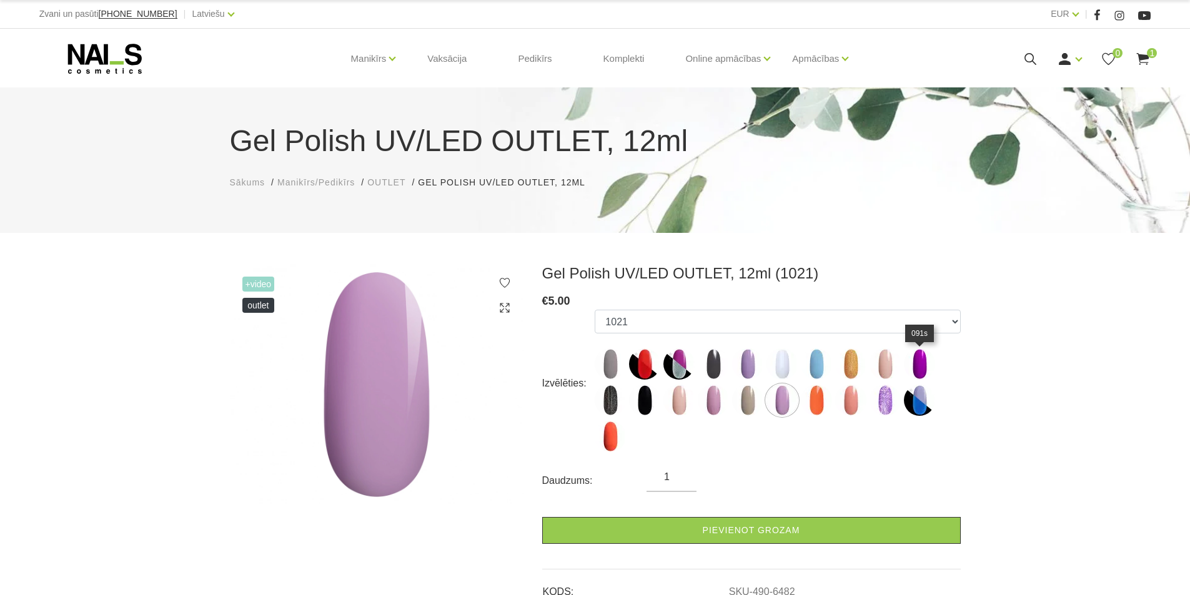
click at [921, 361] on img at bounding box center [919, 364] width 31 height 31
select select "6473"
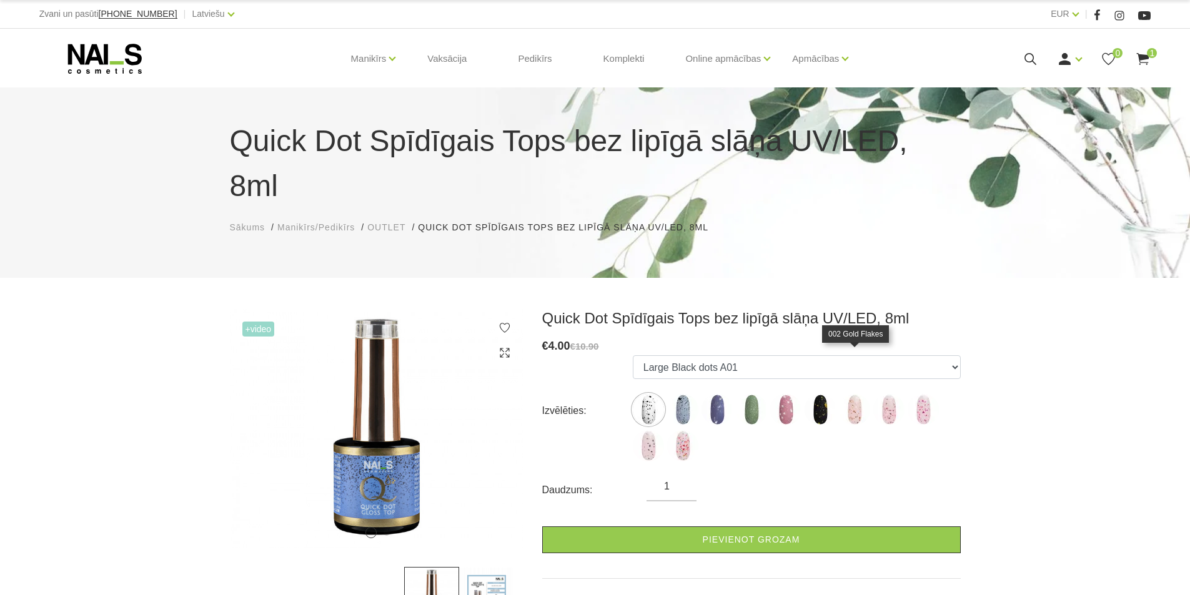
click at [852, 394] on img at bounding box center [854, 409] width 31 height 31
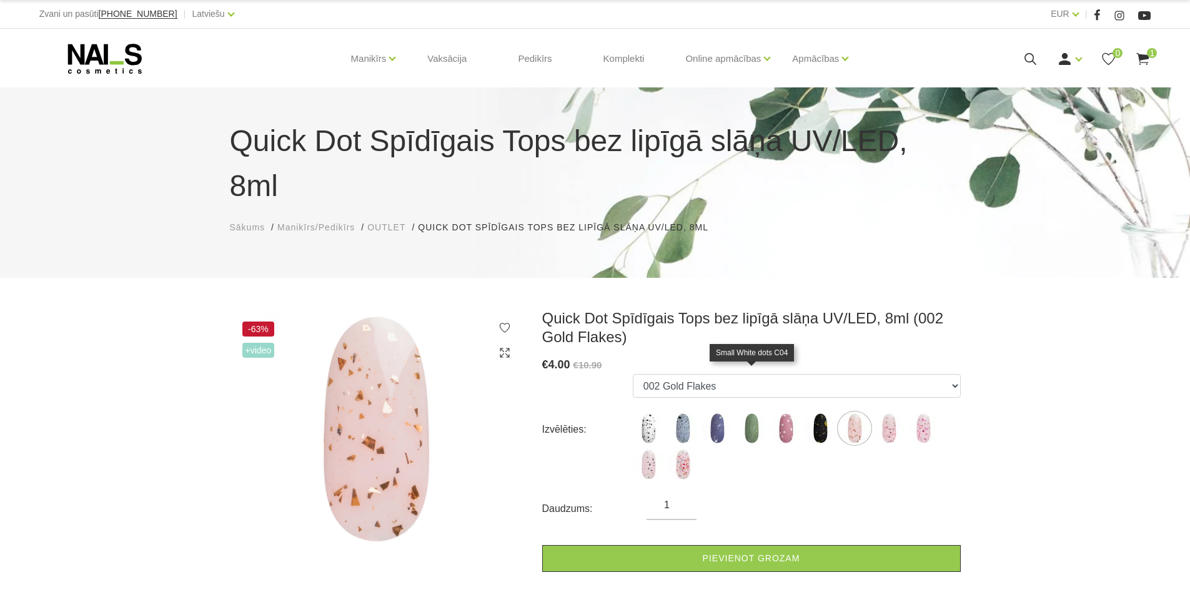
click at [748, 413] on img at bounding box center [751, 428] width 31 height 31
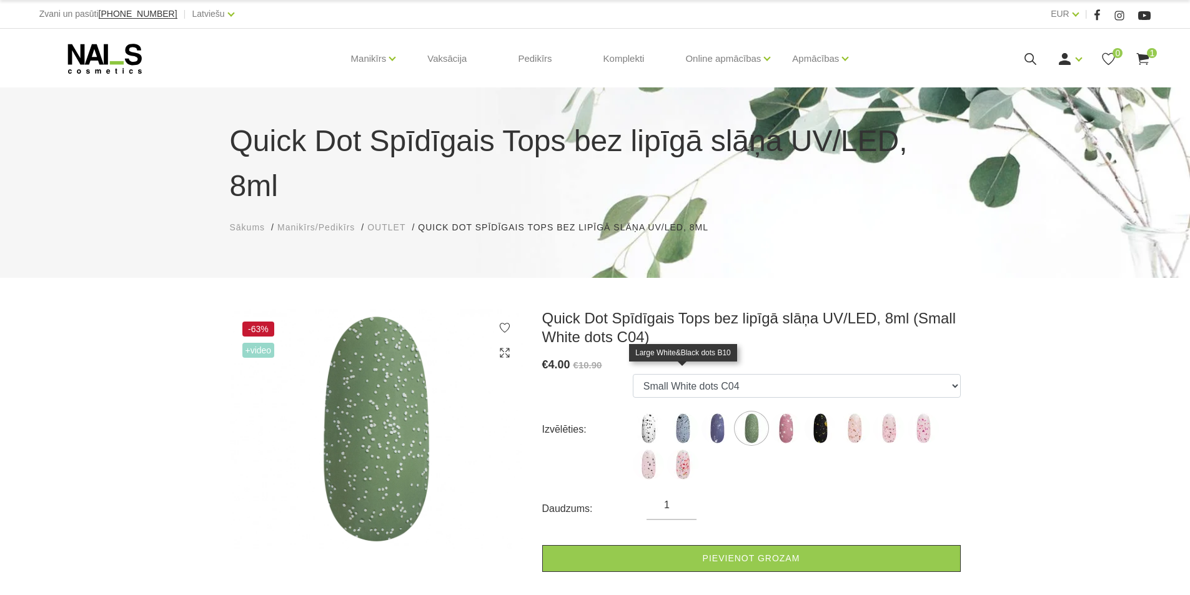
click at [687, 413] on img at bounding box center [682, 428] width 31 height 31
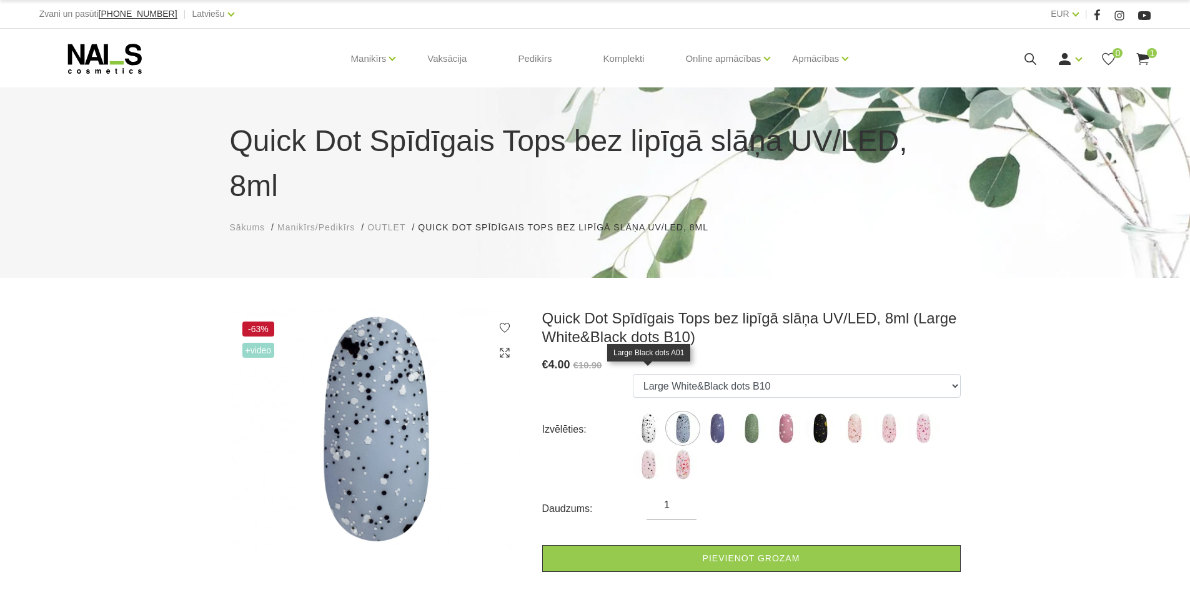
click at [649, 413] on img at bounding box center [648, 428] width 31 height 31
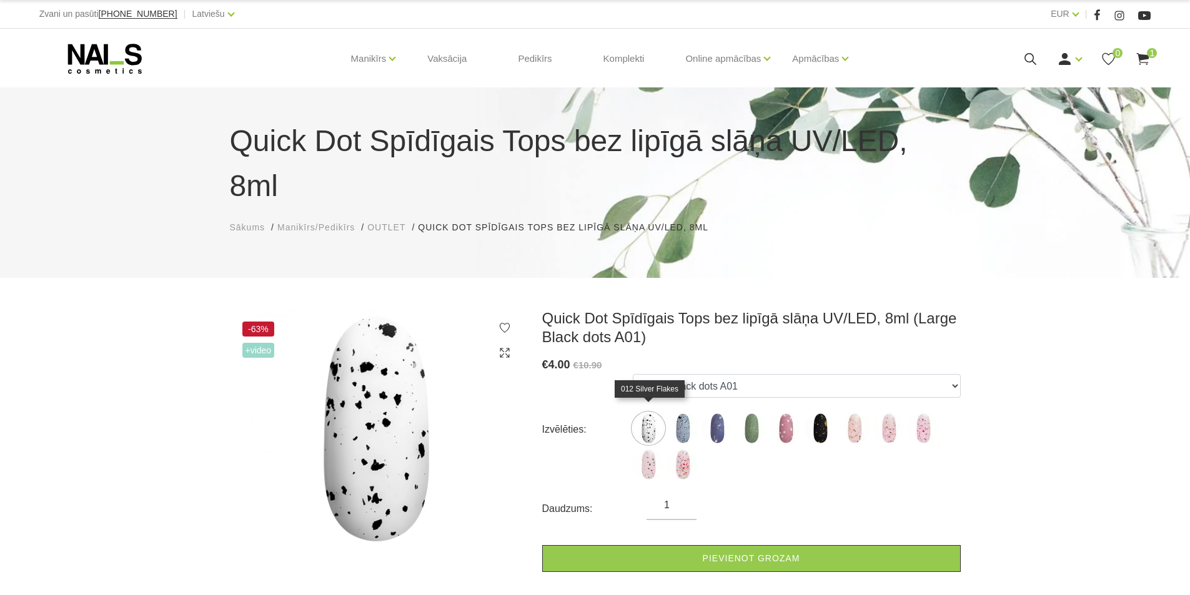
click at [647, 449] on img at bounding box center [648, 464] width 31 height 31
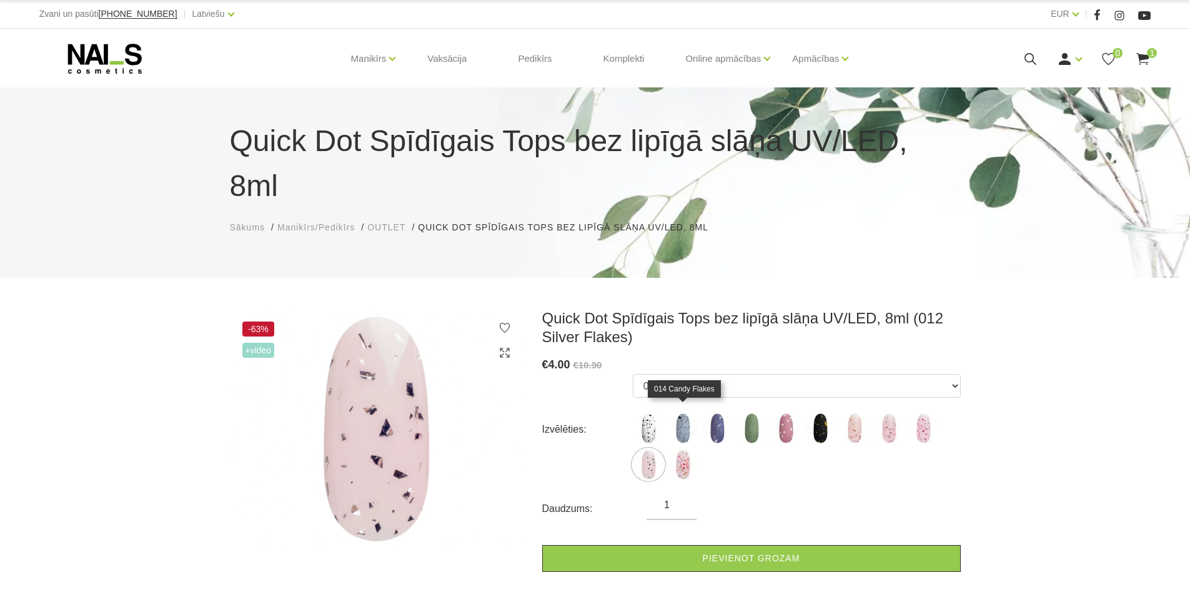
click at [696, 449] on img at bounding box center [682, 464] width 31 height 31
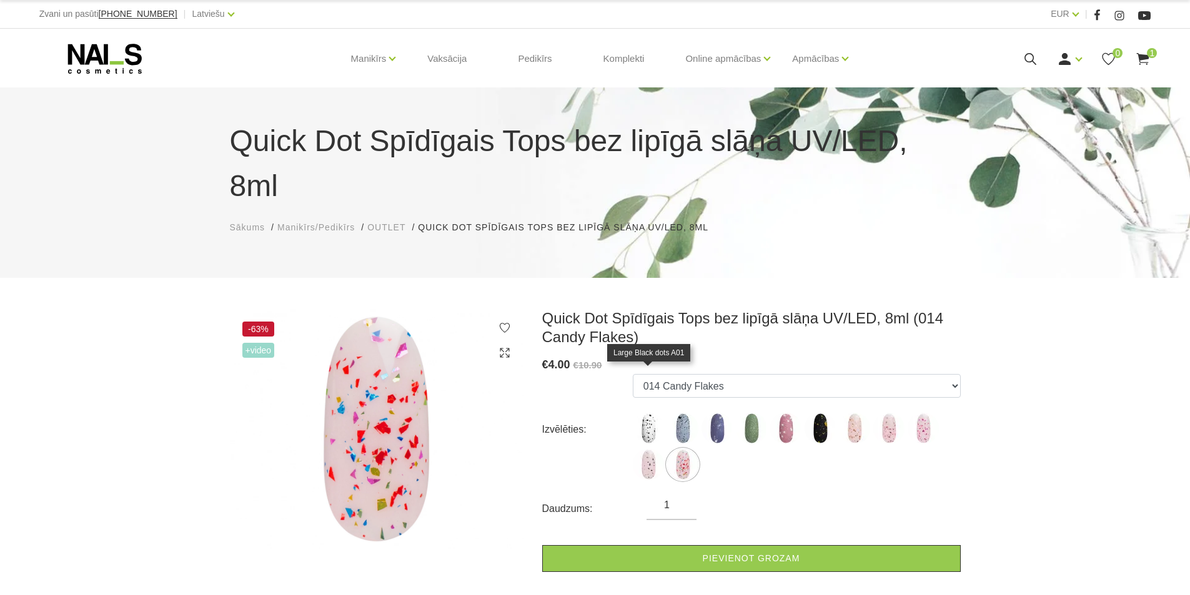
click at [644, 413] on img at bounding box center [648, 428] width 31 height 31
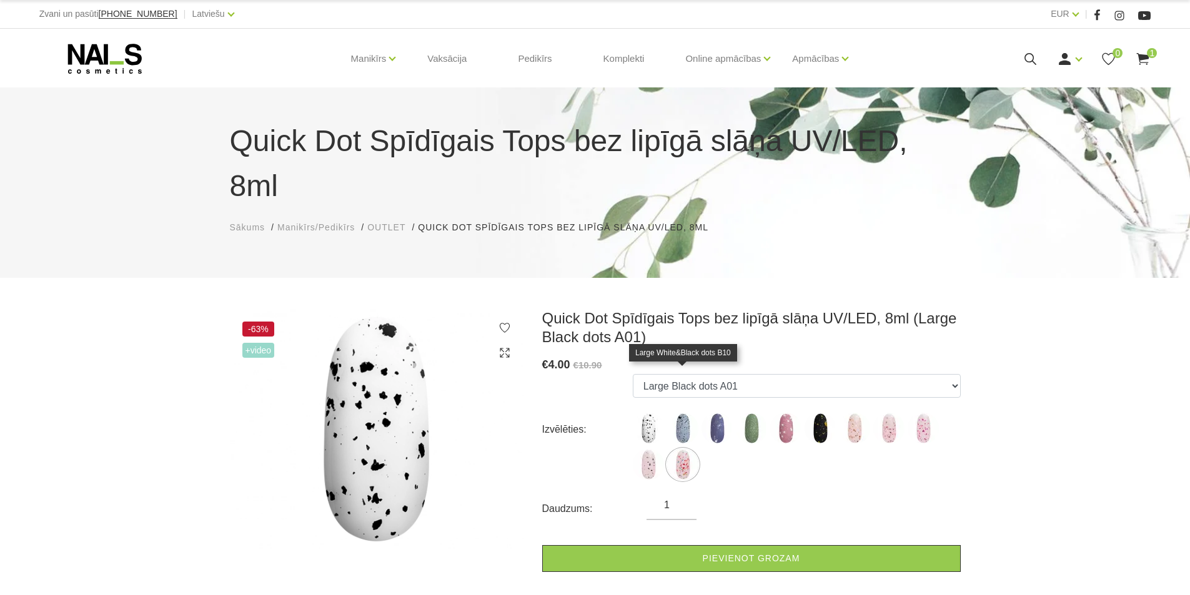
click at [687, 413] on img at bounding box center [682, 428] width 31 height 31
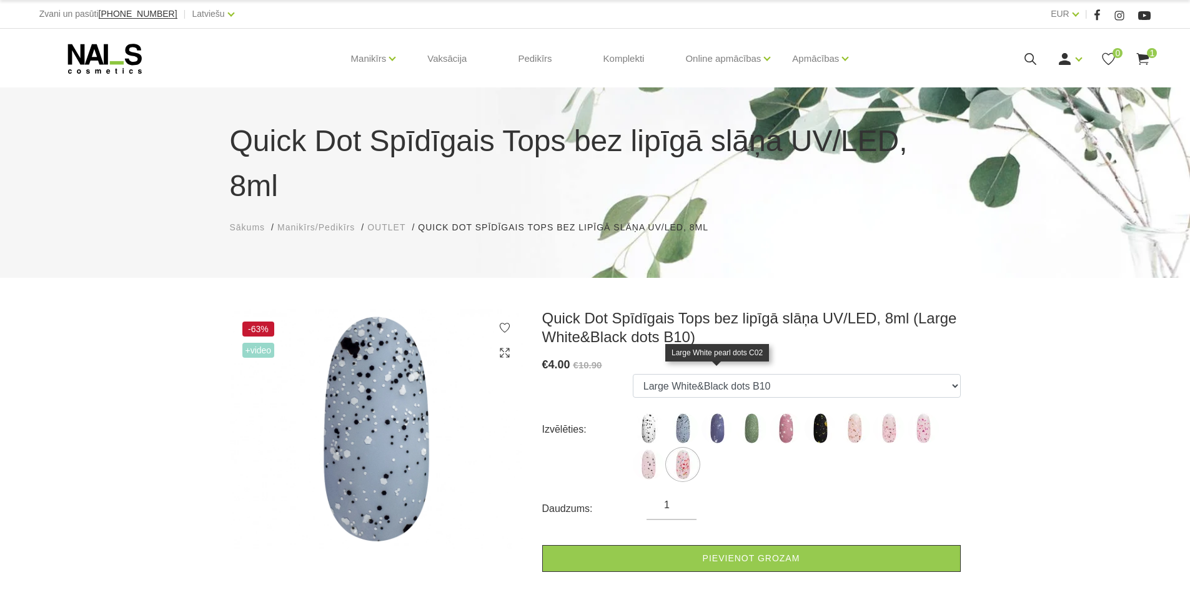
click at [715, 413] on img at bounding box center [716, 428] width 31 height 31
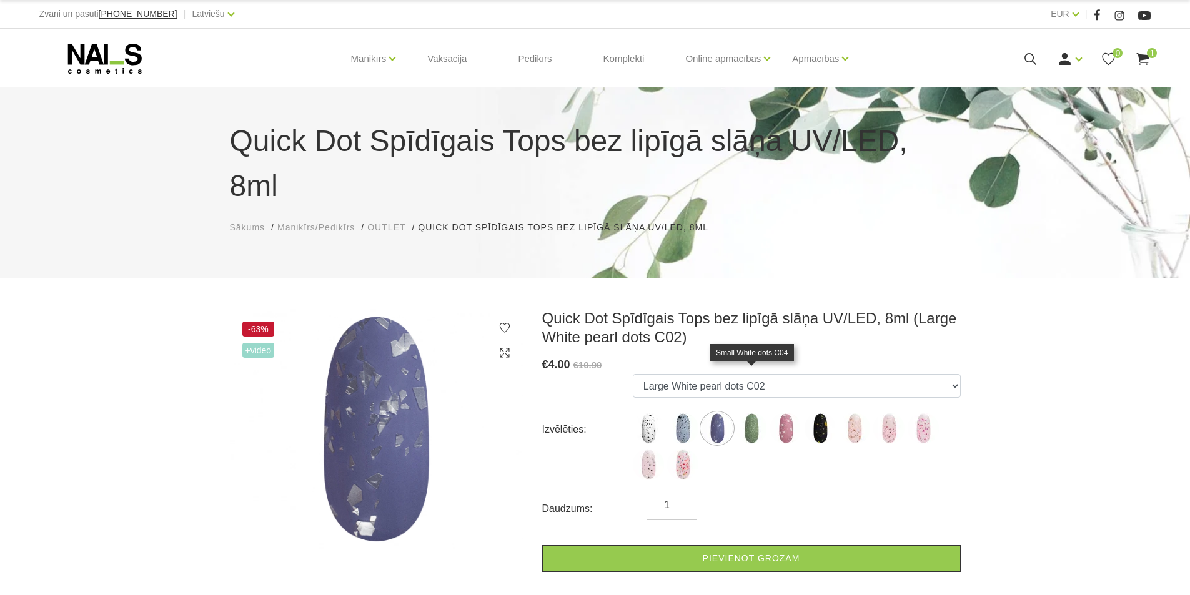
click at [750, 413] on img at bounding box center [751, 428] width 31 height 31
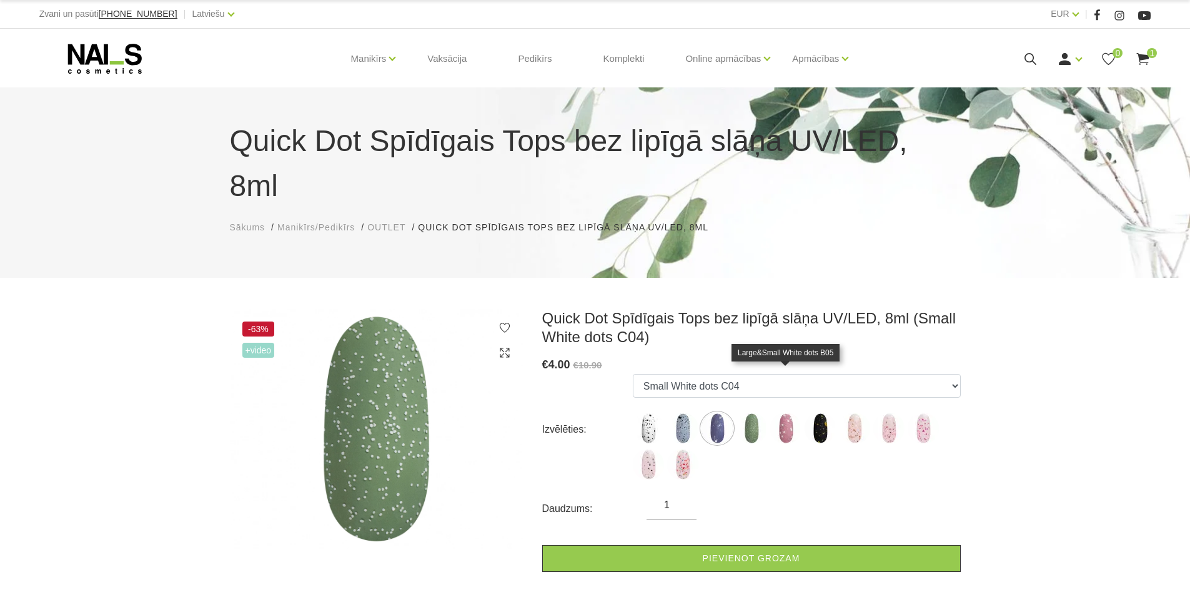
click at [784, 413] on img at bounding box center [785, 428] width 31 height 31
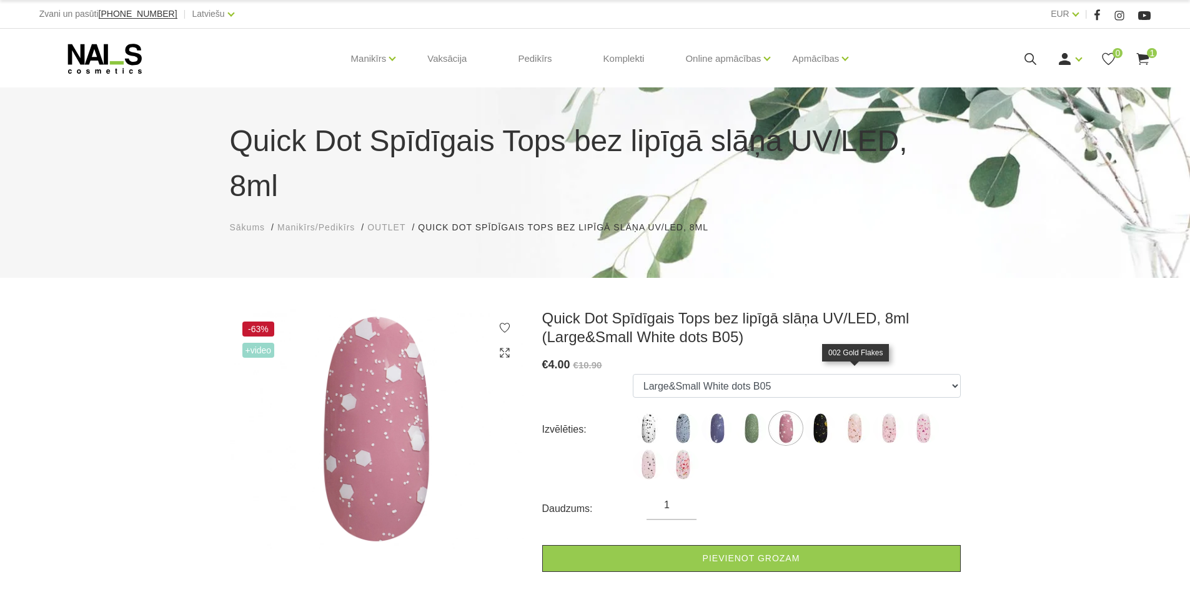
click at [858, 413] on img at bounding box center [854, 428] width 31 height 31
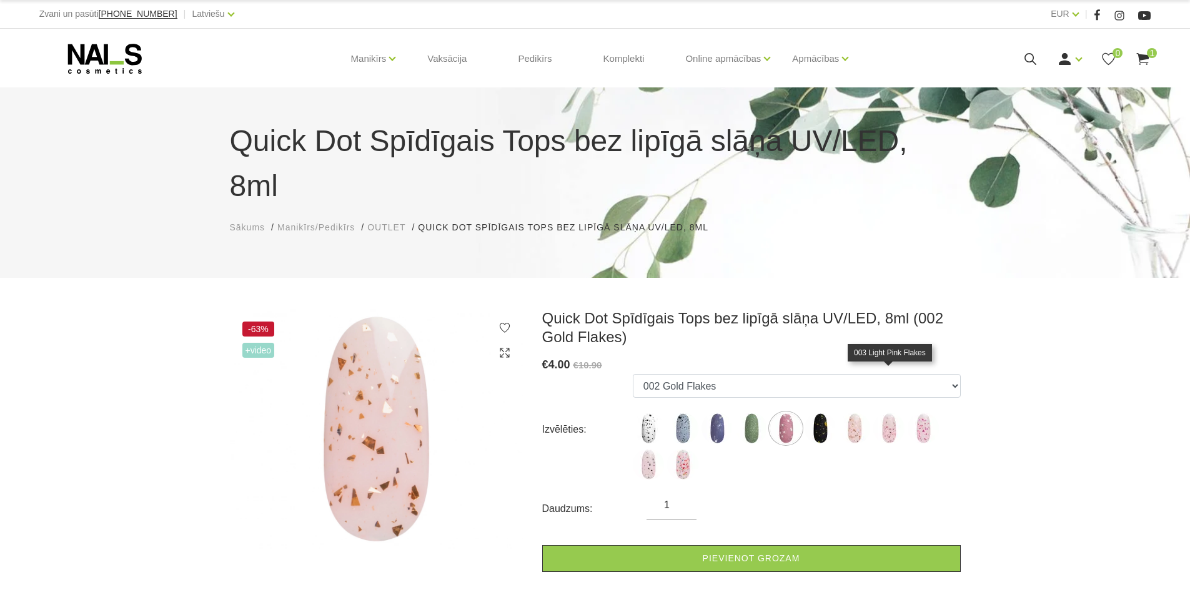
click at [897, 413] on img at bounding box center [888, 428] width 31 height 31
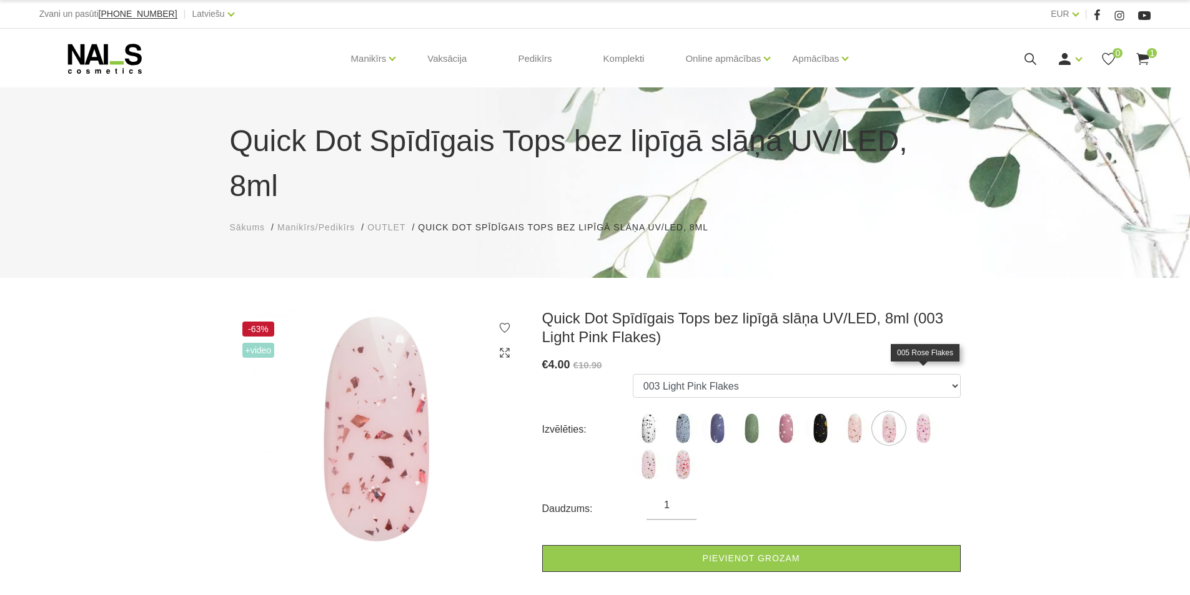
click at [923, 413] on img at bounding box center [923, 428] width 31 height 31
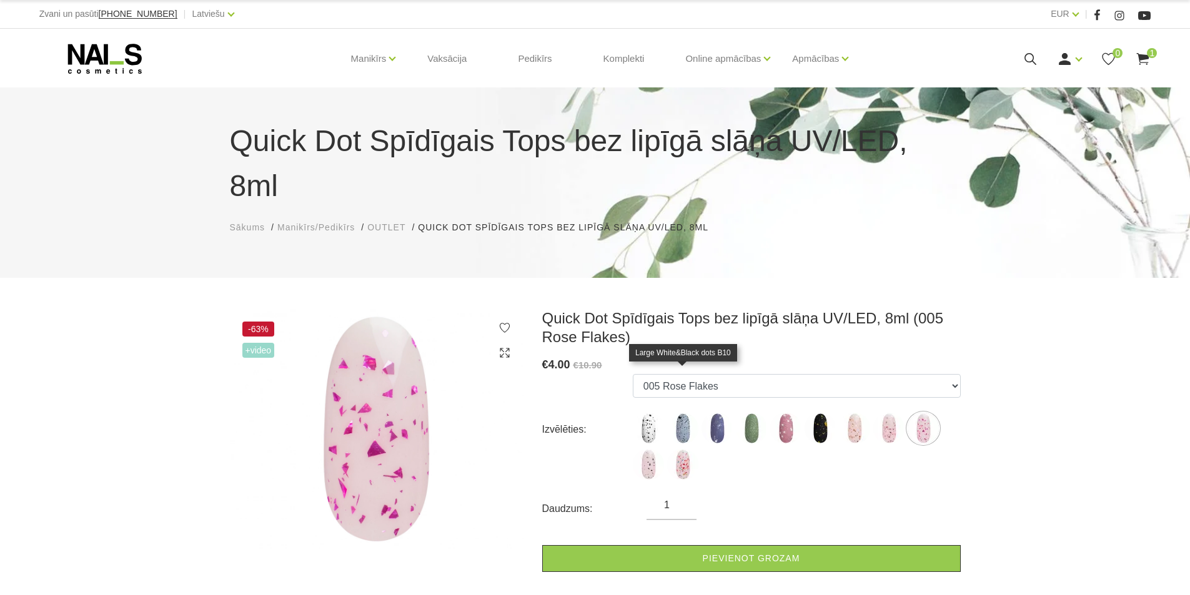
click at [687, 413] on img at bounding box center [682, 428] width 31 height 31
select select "5145"
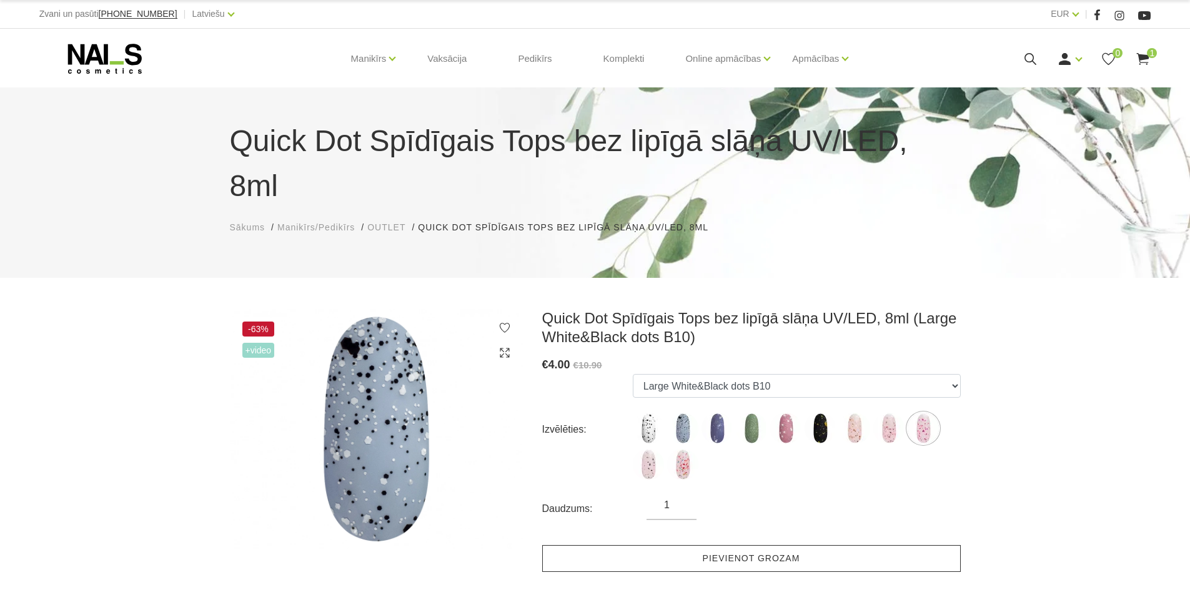
click at [731, 545] on link "Pievienot grozam" at bounding box center [751, 558] width 418 height 27
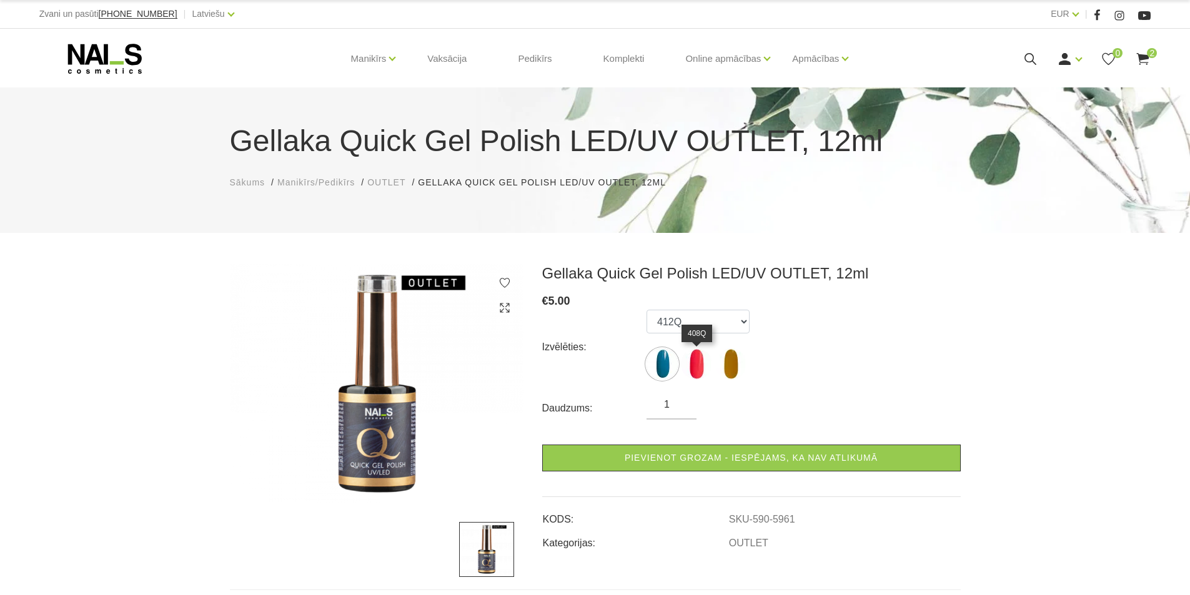
click at [693, 364] on img at bounding box center [696, 364] width 31 height 31
select select "6495"
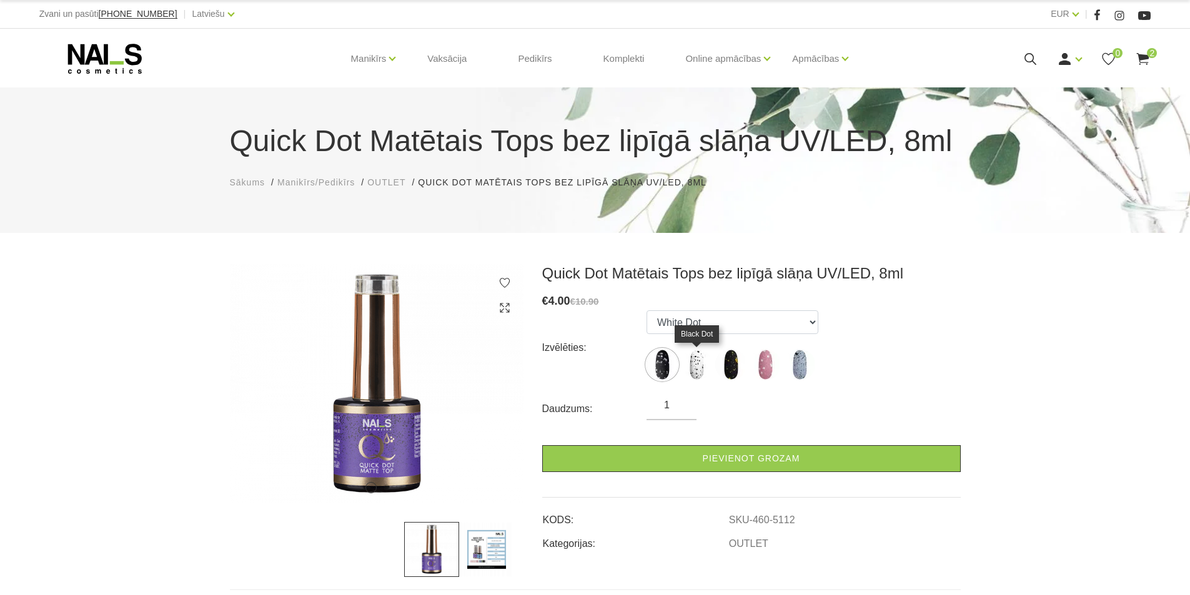
click at [698, 364] on img at bounding box center [696, 364] width 31 height 31
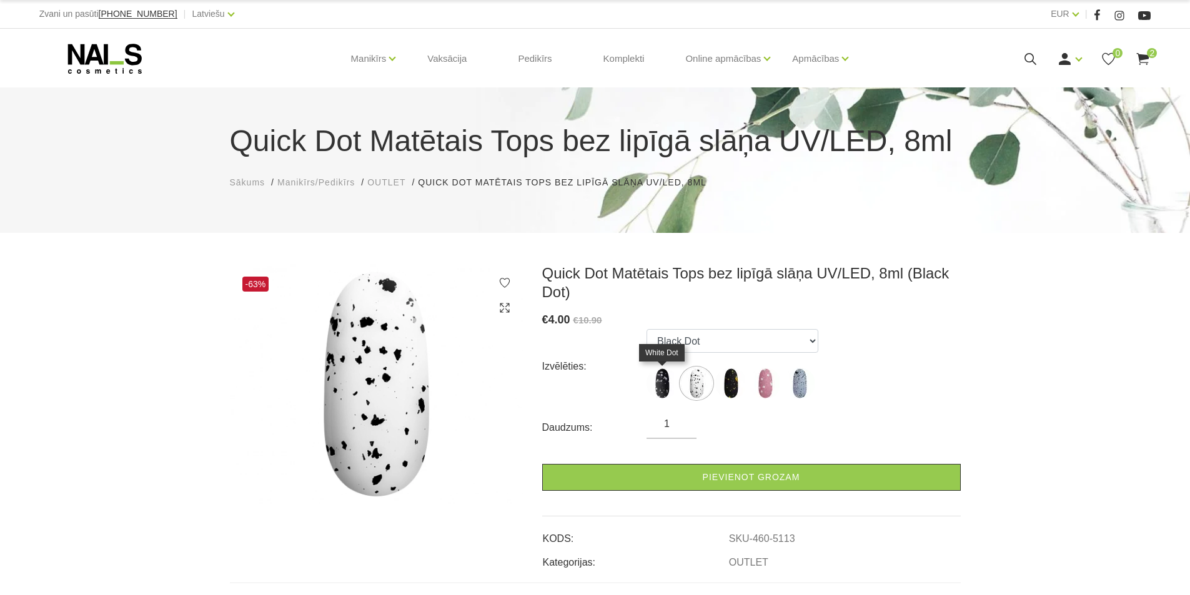
click at [665, 384] on img at bounding box center [661, 383] width 31 height 31
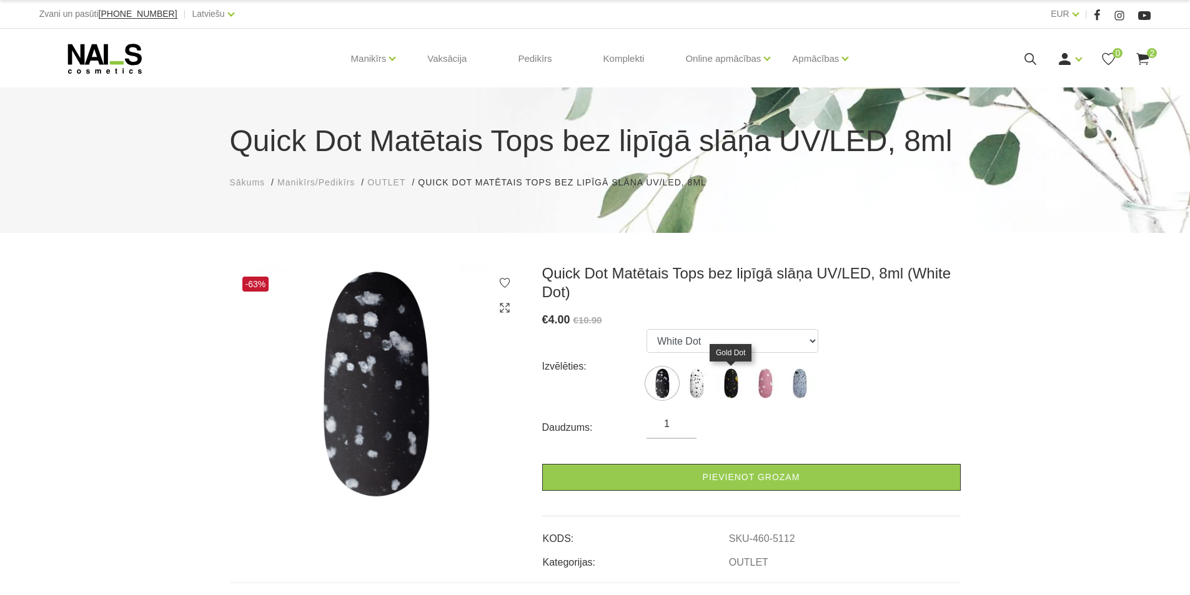
click at [733, 383] on img at bounding box center [730, 383] width 31 height 31
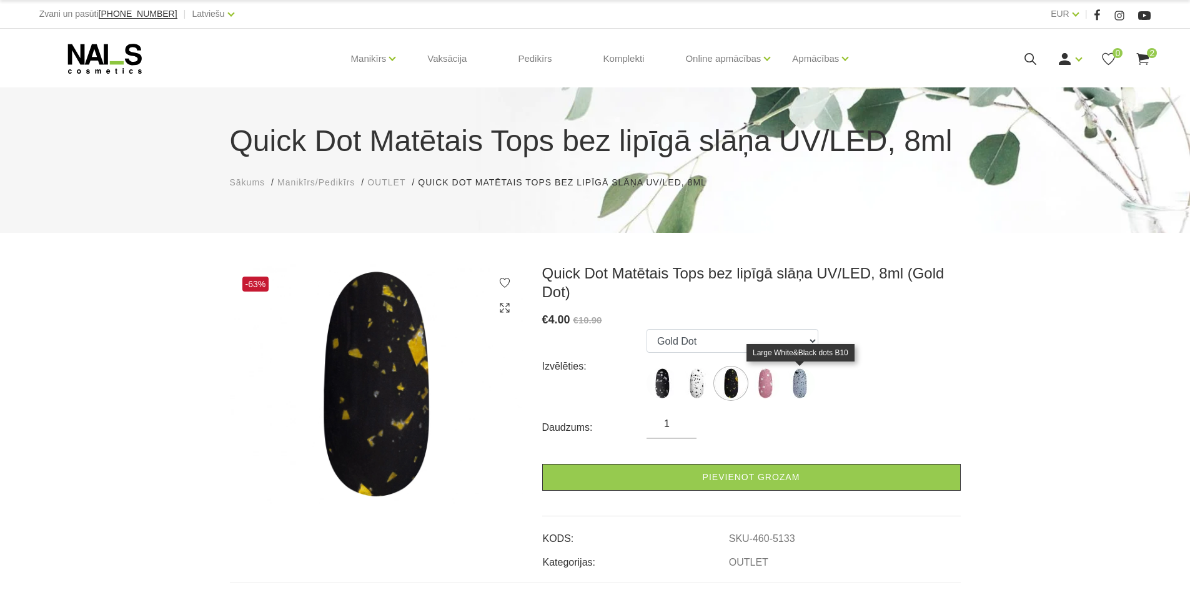
click at [800, 387] on img at bounding box center [799, 383] width 31 height 31
select select "5536"
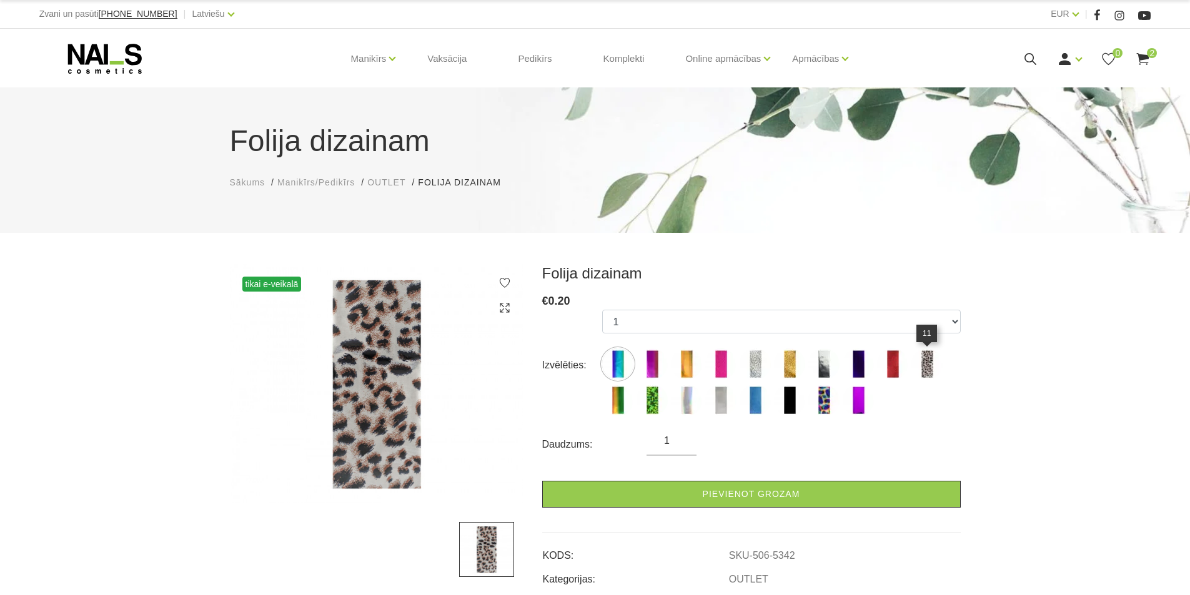
click at [934, 358] on img at bounding box center [926, 364] width 31 height 31
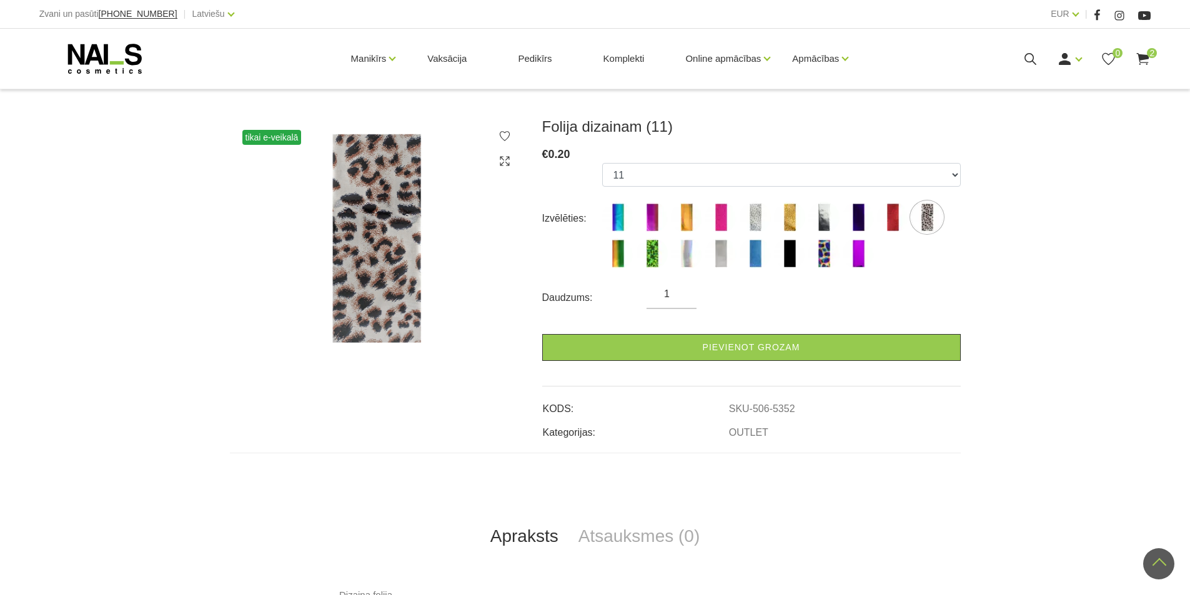
scroll to position [125, 0]
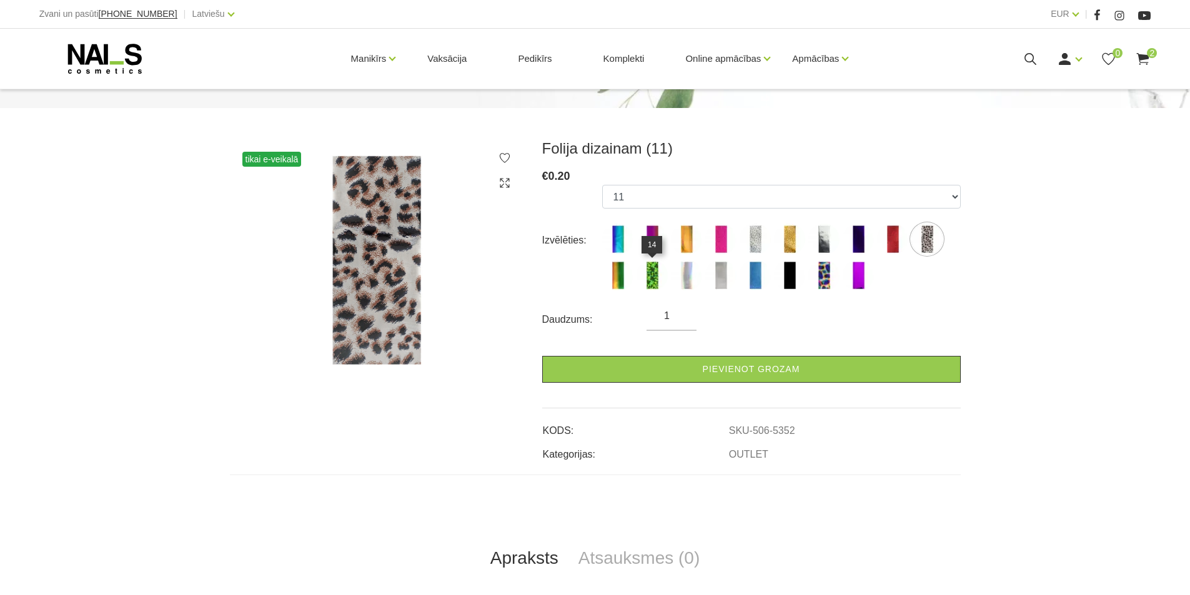
click at [654, 276] on img at bounding box center [651, 275] width 31 height 31
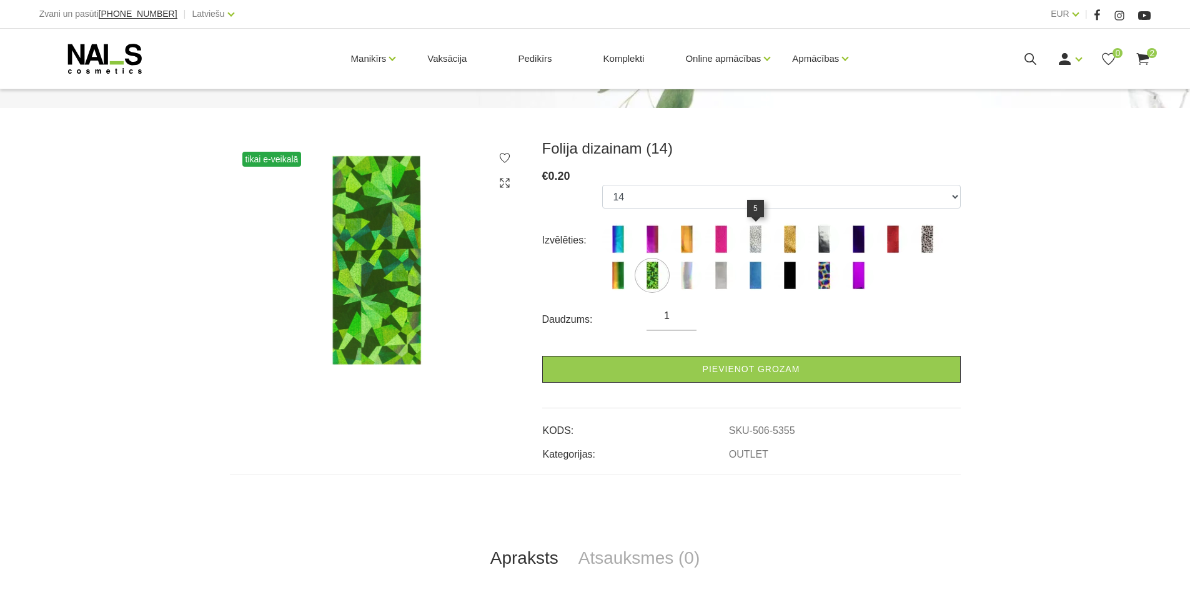
click at [755, 240] on img at bounding box center [755, 239] width 31 height 31
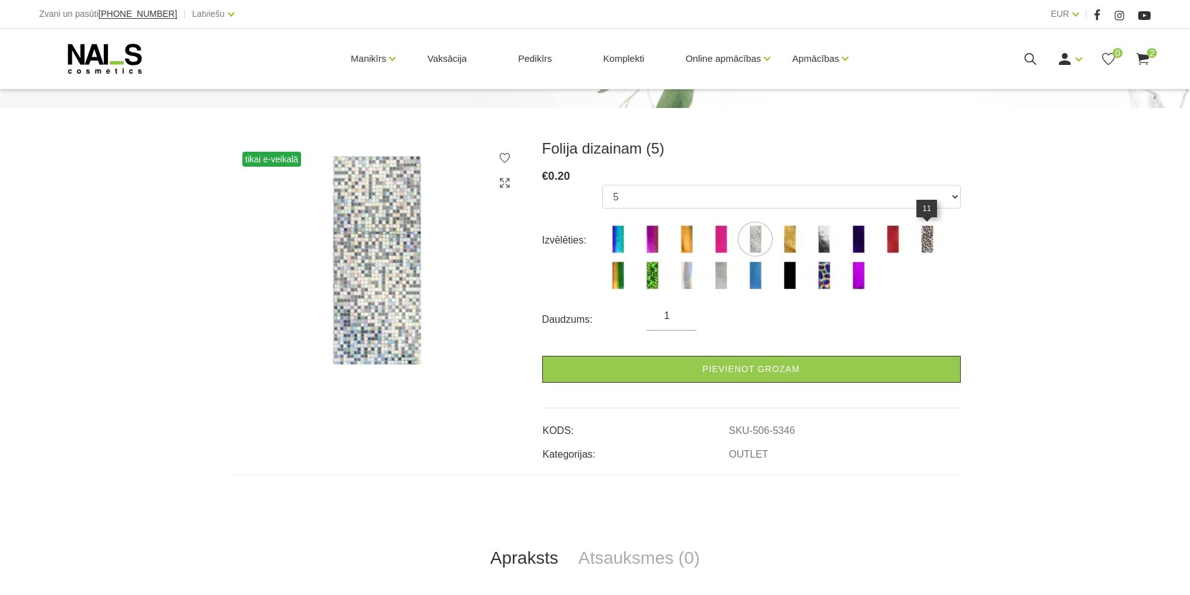
click at [923, 239] on img at bounding box center [926, 239] width 31 height 31
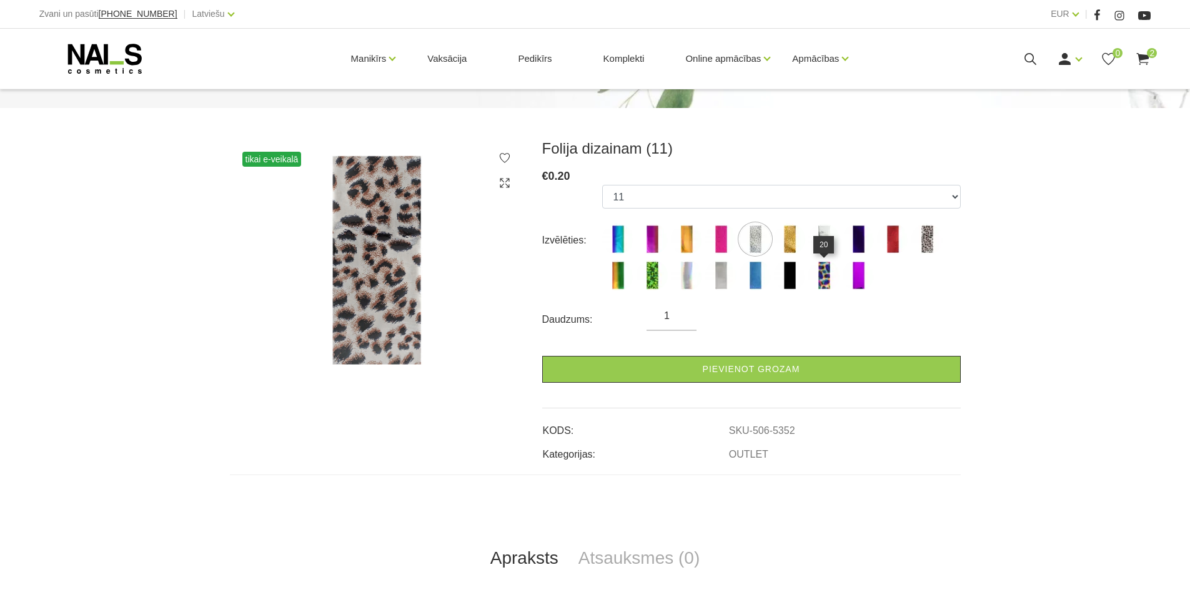
click at [821, 279] on img at bounding box center [823, 275] width 31 height 31
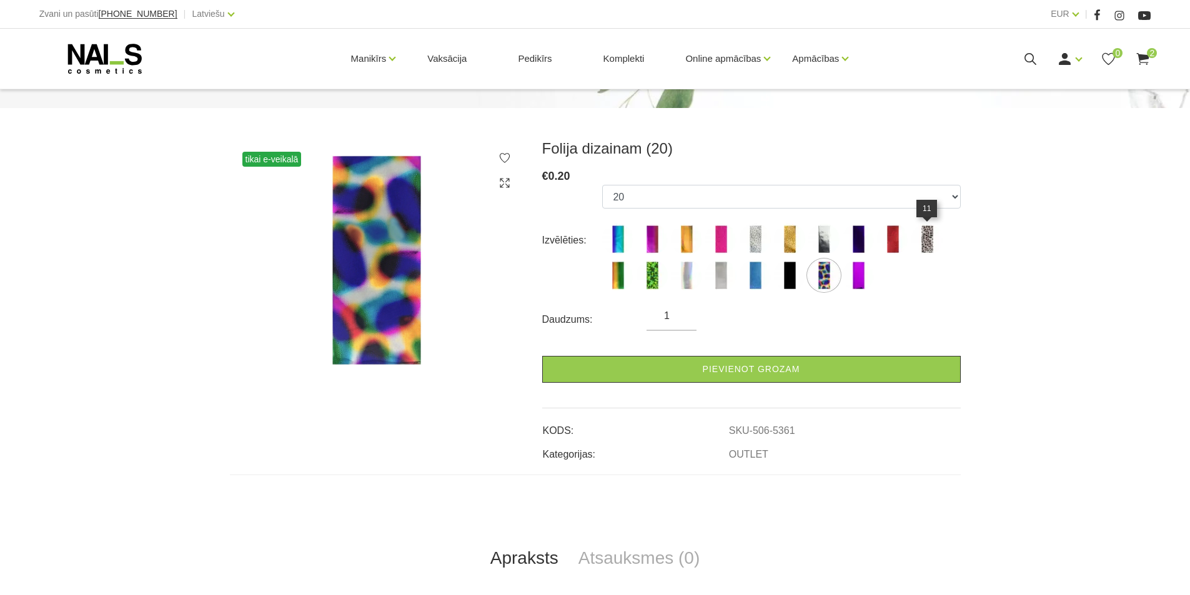
click at [928, 237] on img at bounding box center [926, 239] width 31 height 31
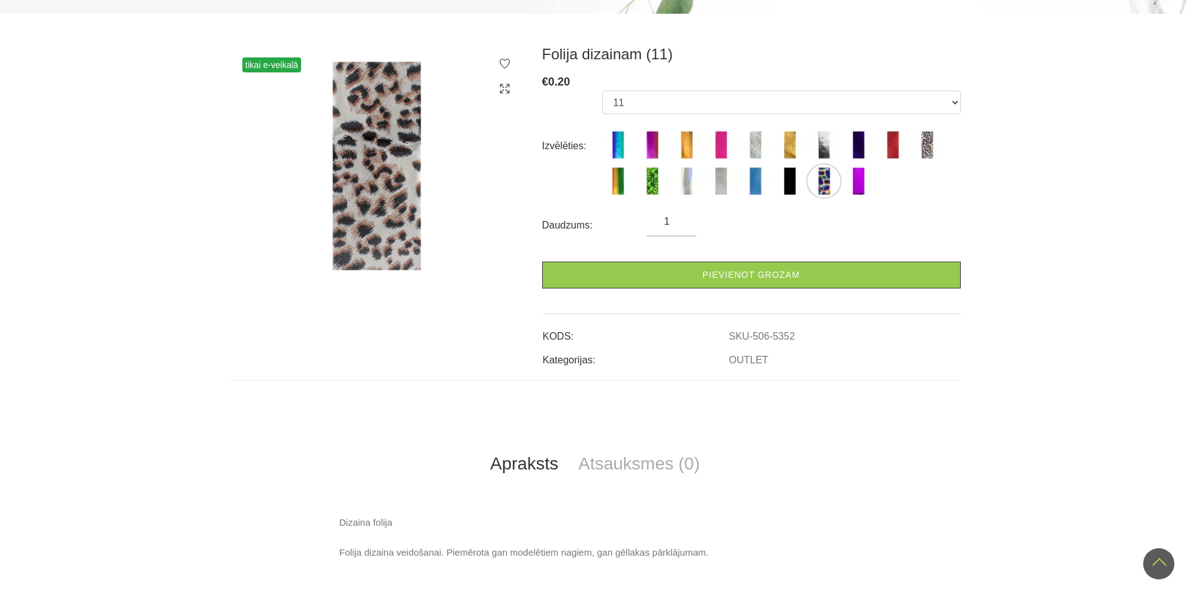
scroll to position [62, 0]
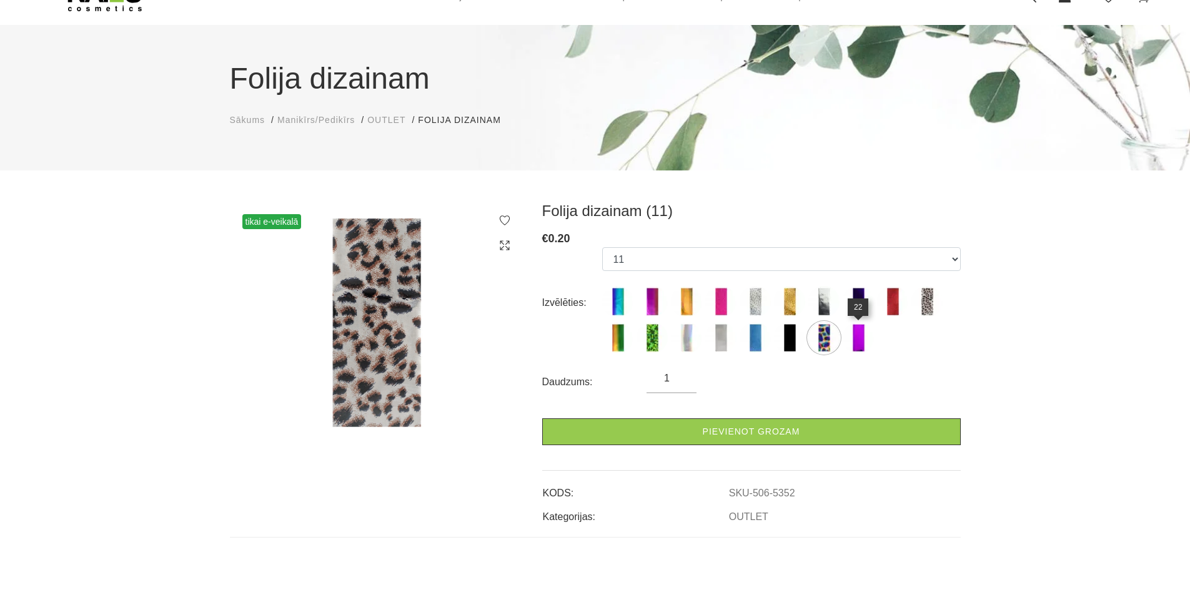
click at [854, 339] on img at bounding box center [858, 337] width 31 height 31
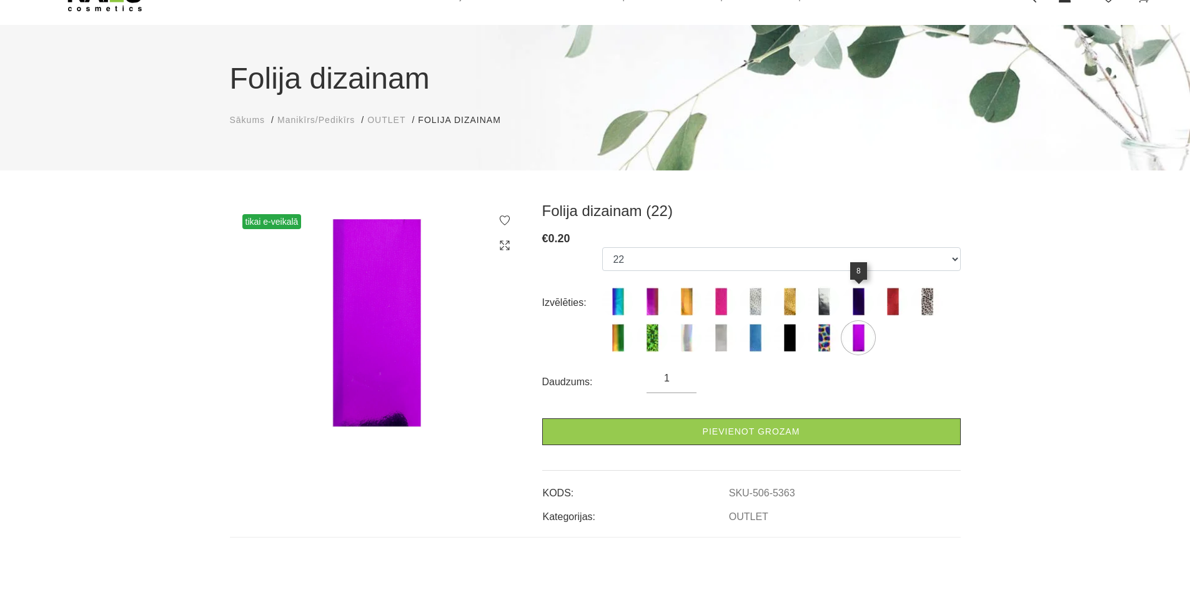
click at [855, 298] on img at bounding box center [858, 301] width 31 height 31
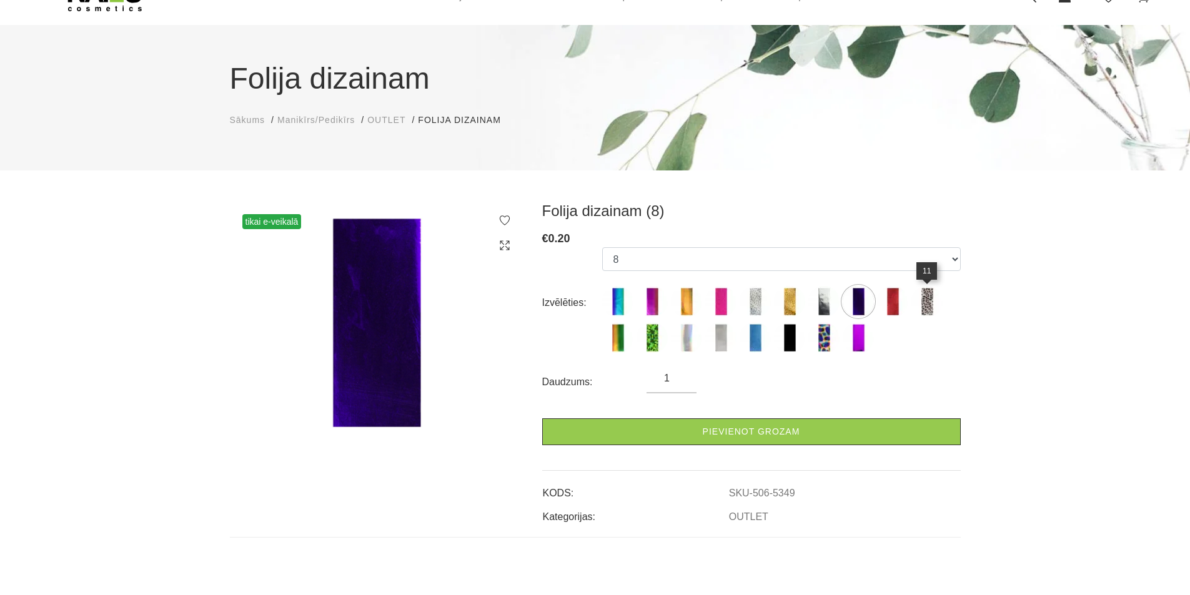
click at [927, 302] on img at bounding box center [926, 301] width 31 height 31
select select "5352"
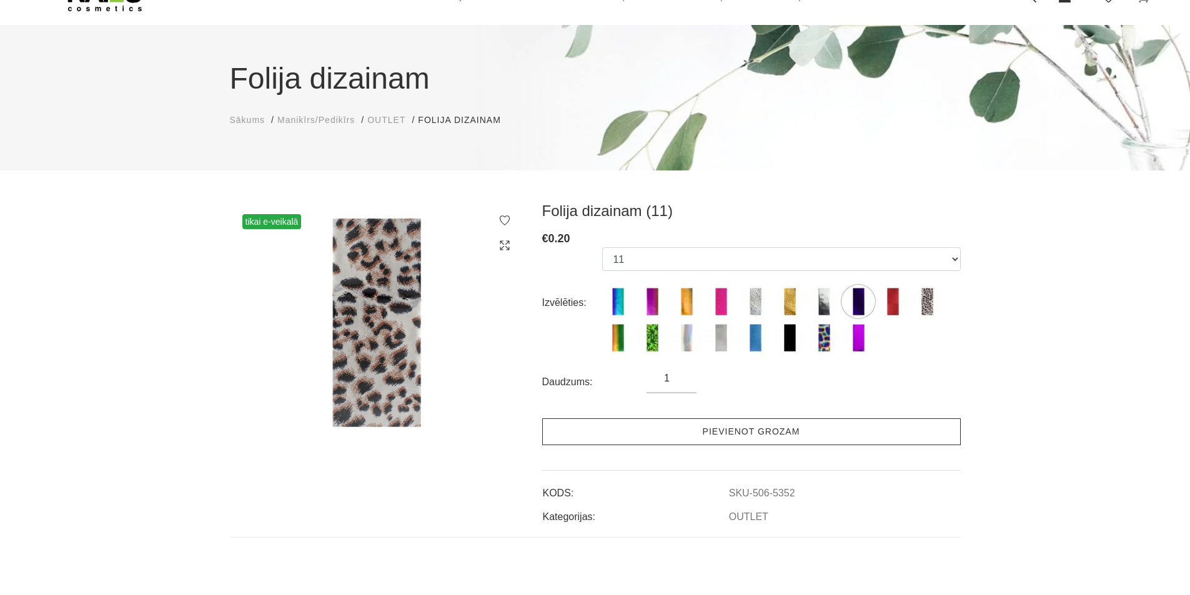
click at [817, 427] on link "Pievienot grozam" at bounding box center [751, 431] width 418 height 27
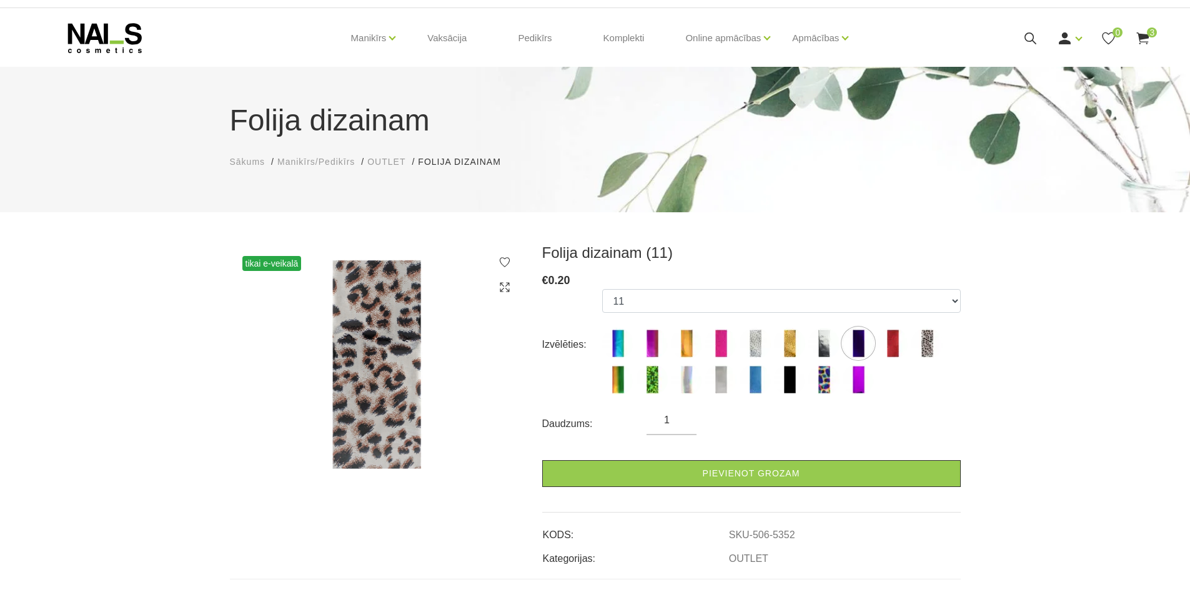
scroll to position [0, 0]
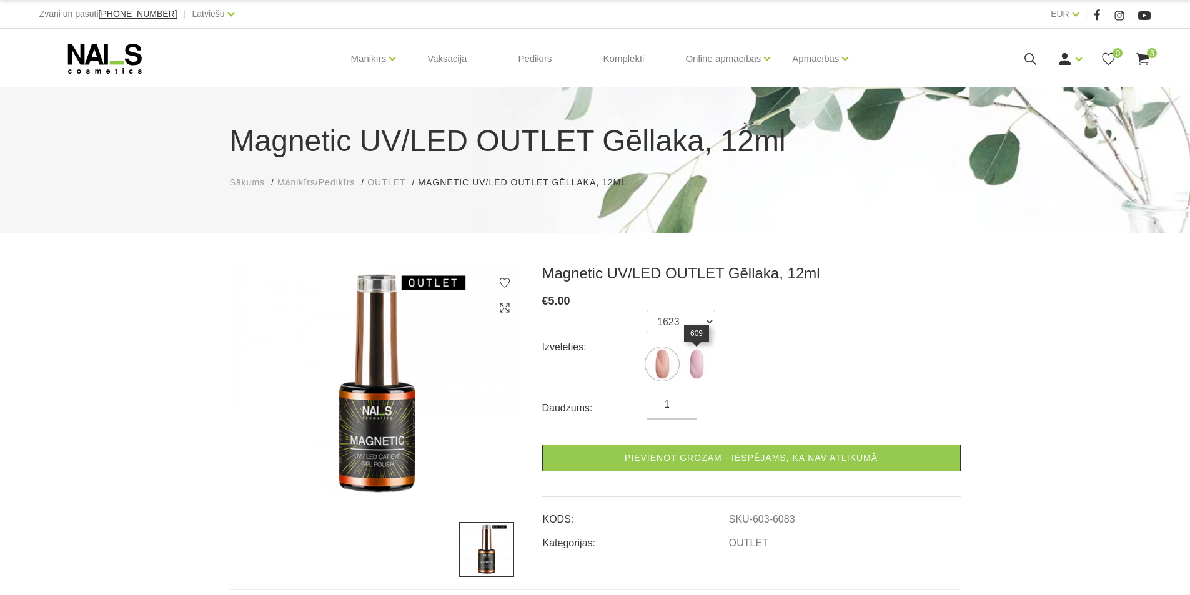
click at [700, 362] on img at bounding box center [696, 364] width 31 height 31
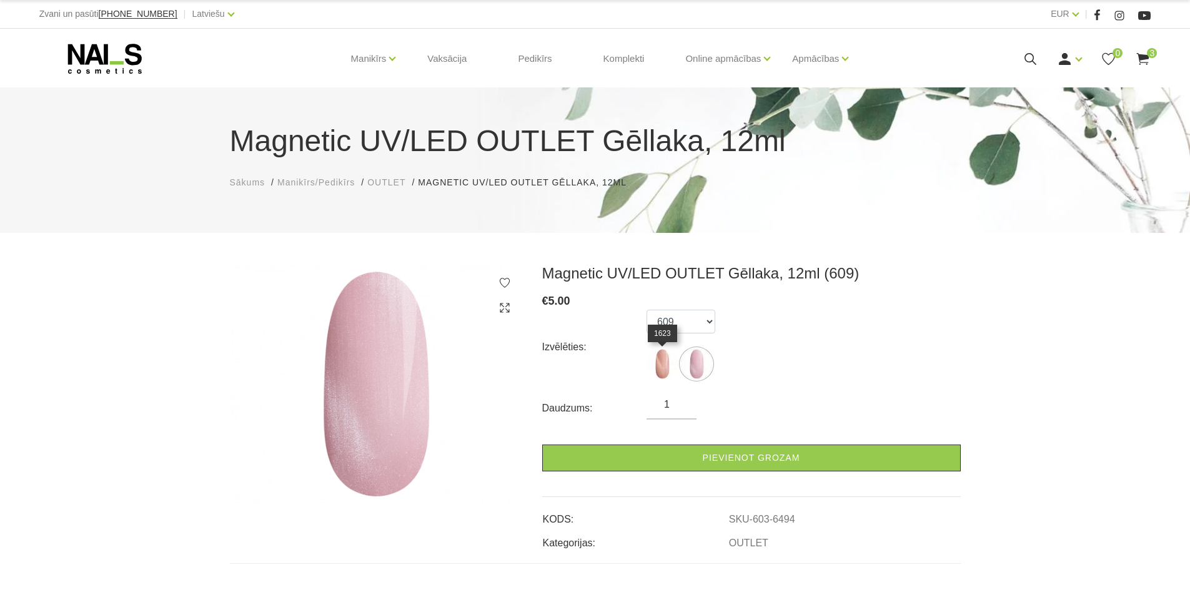
click at [658, 364] on img at bounding box center [661, 364] width 31 height 31
select select "6448"
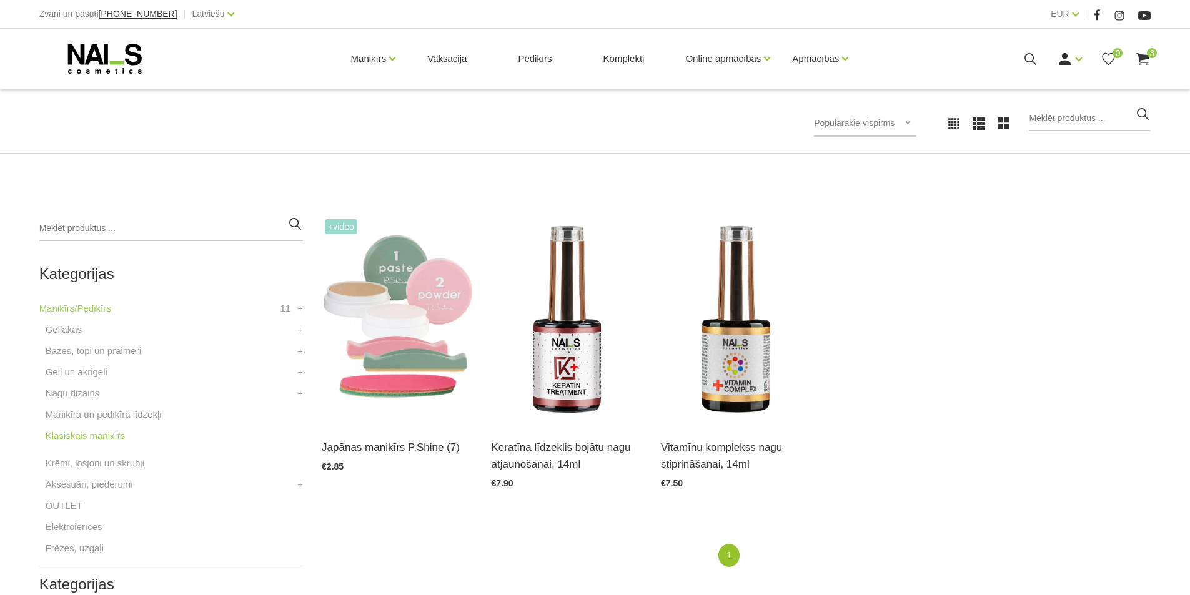
scroll to position [187, 0]
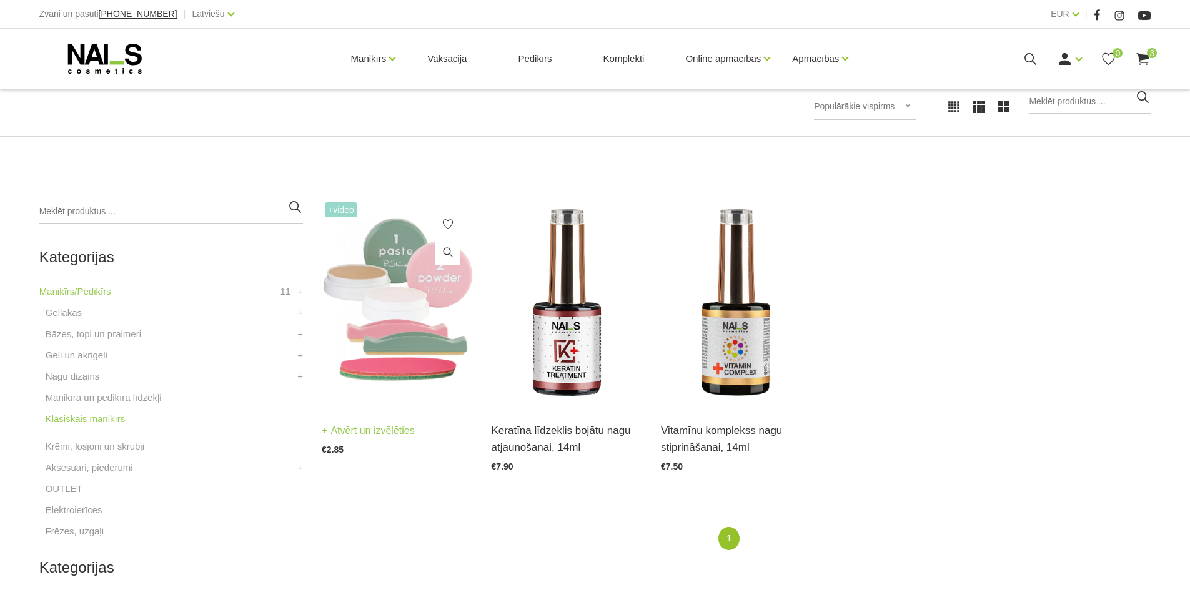
click at [352, 426] on link "Atvērt un izvēlēties" at bounding box center [368, 430] width 93 height 17
click at [89, 334] on link "Bāzes, topi un praimeri" at bounding box center [94, 334] width 96 height 15
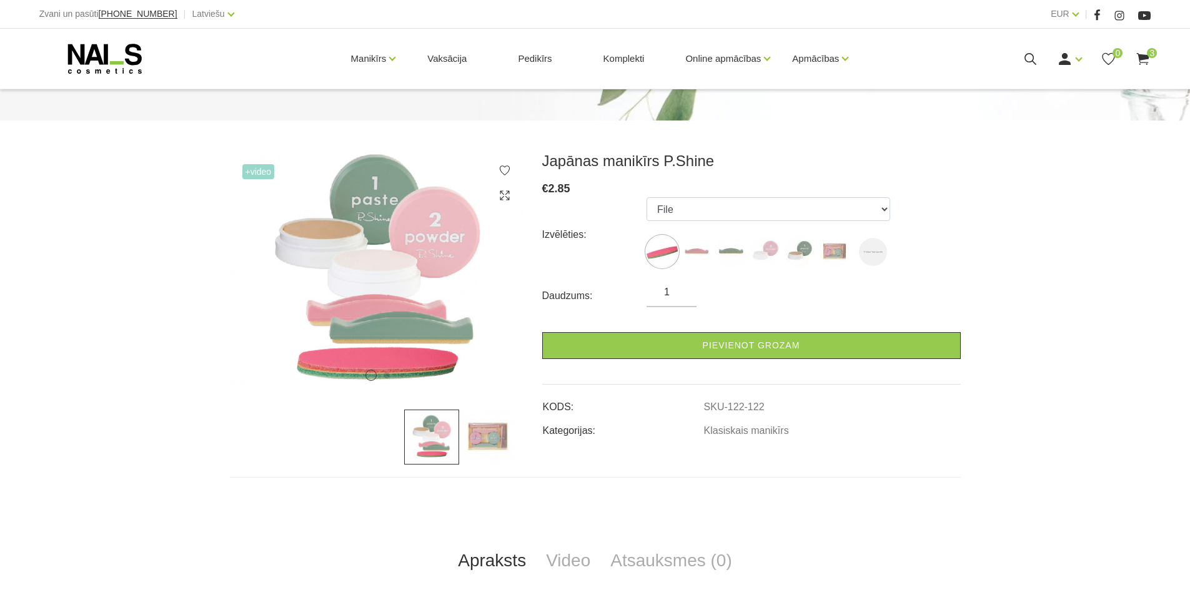
scroll to position [125, 0]
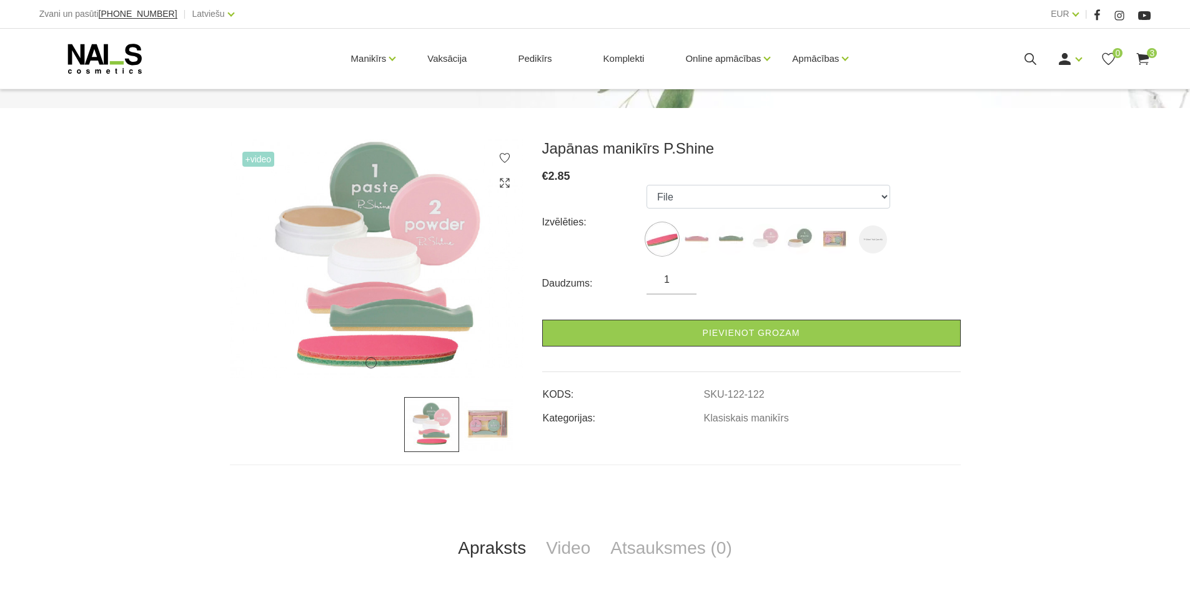
click at [480, 423] on img at bounding box center [486, 424] width 55 height 55
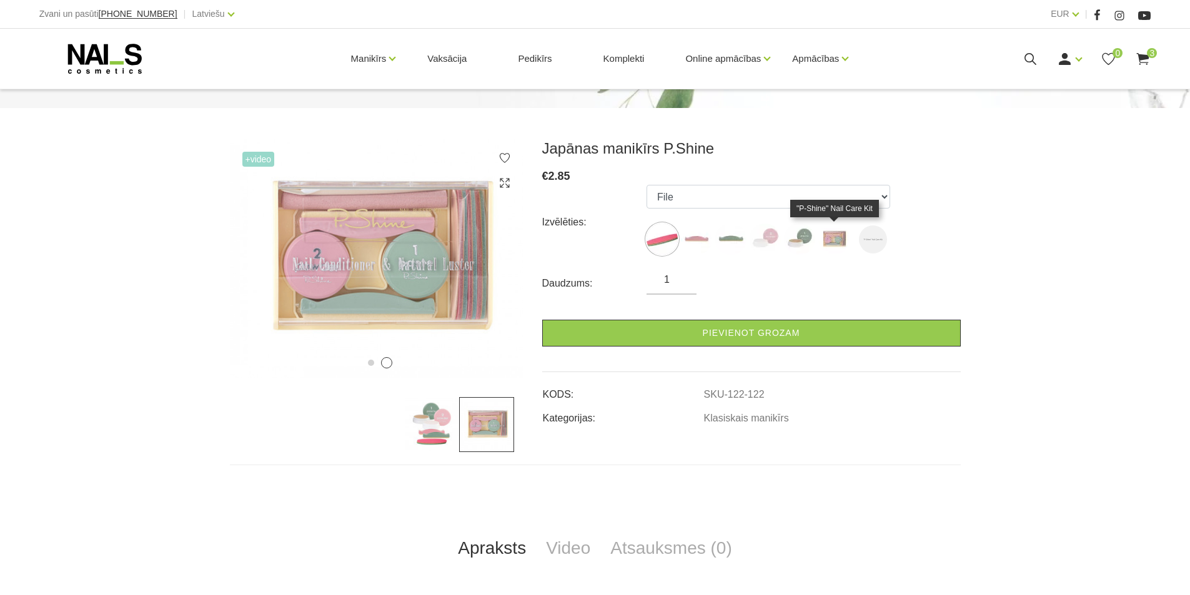
click at [836, 240] on img at bounding box center [833, 239] width 31 height 31
select select "127"
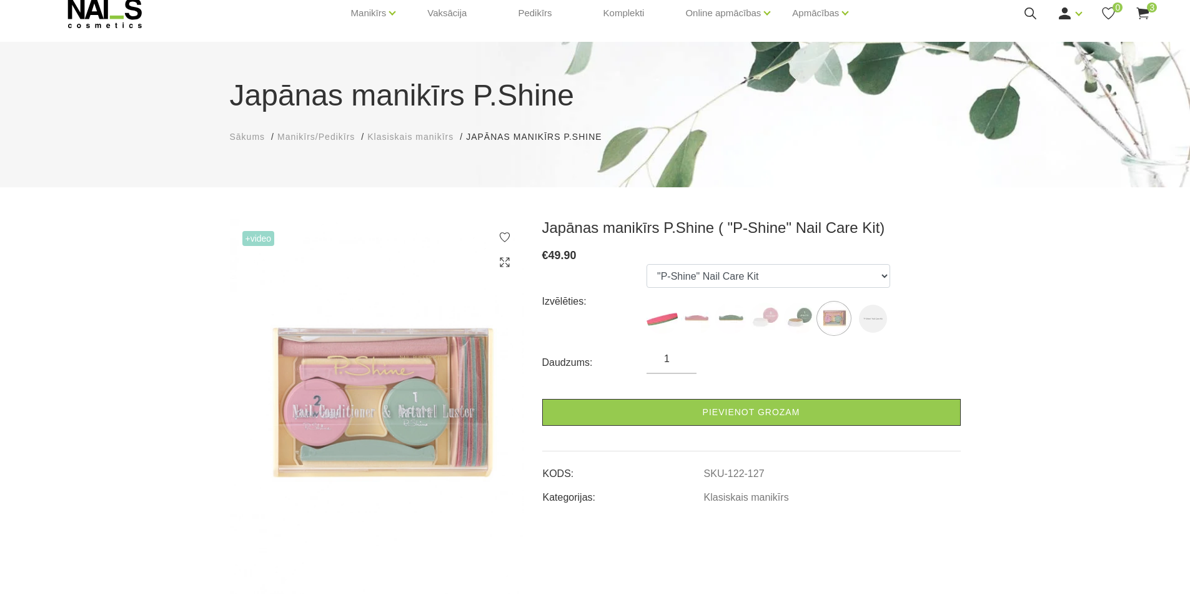
scroll to position [0, 0]
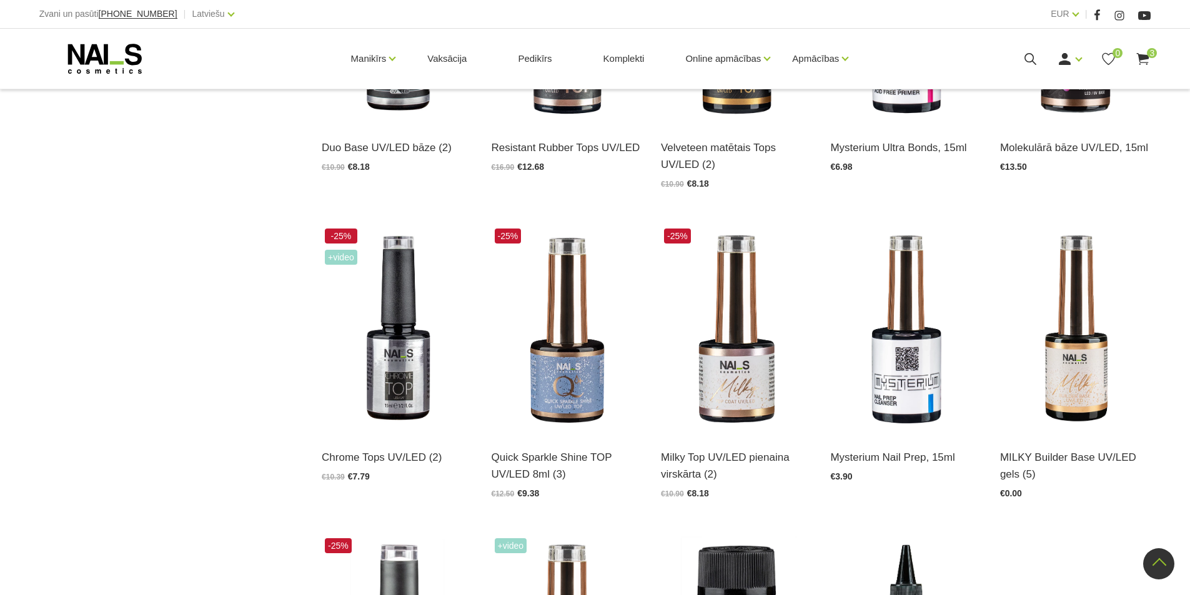
scroll to position [1124, 0]
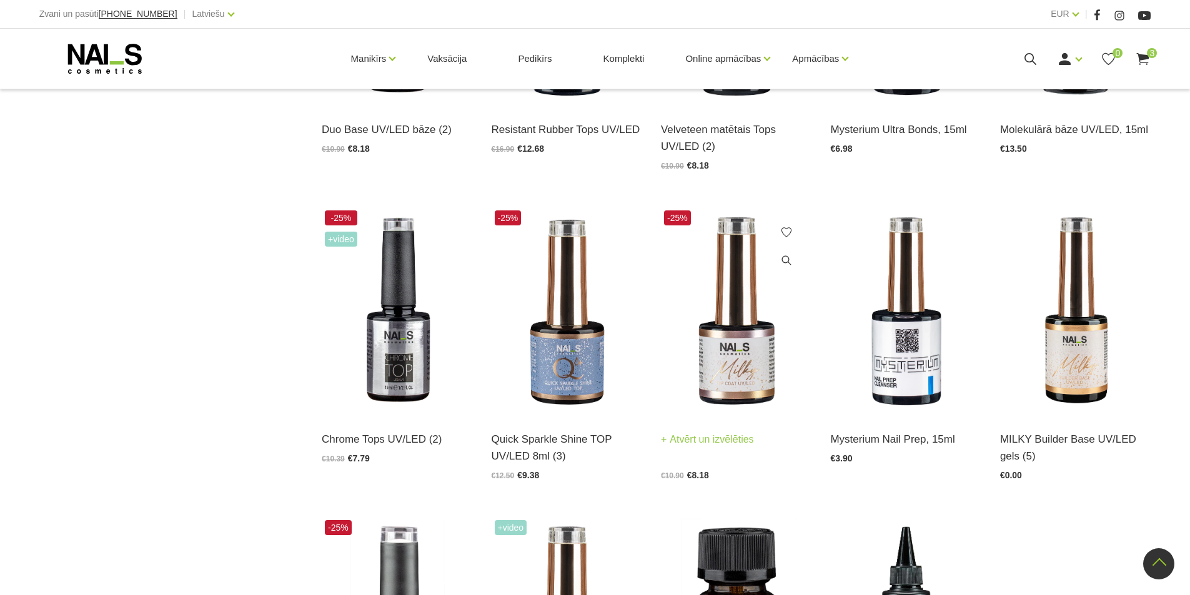
click at [683, 440] on link "Atvērt un izvēlēties" at bounding box center [707, 439] width 93 height 17
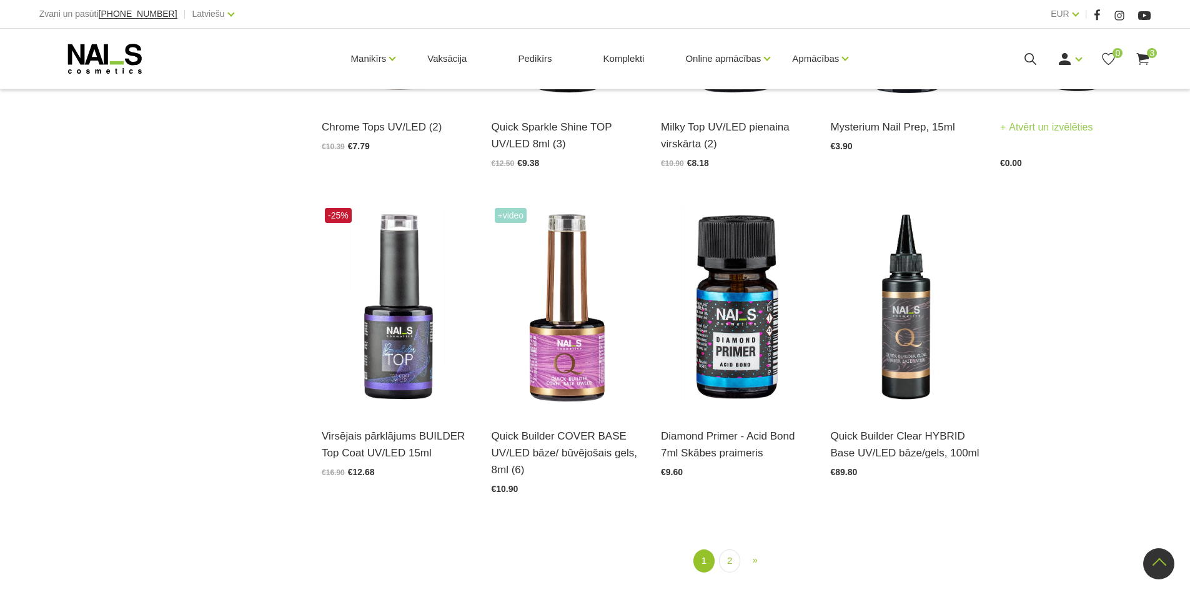
scroll to position [1187, 0]
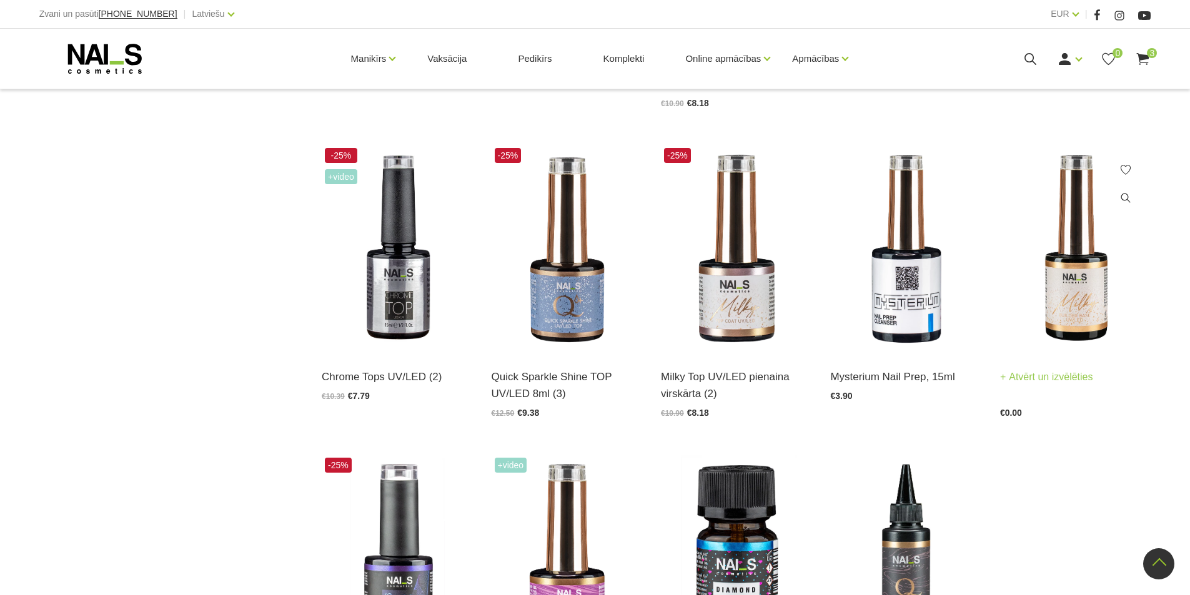
click at [1093, 305] on img at bounding box center [1075, 248] width 151 height 207
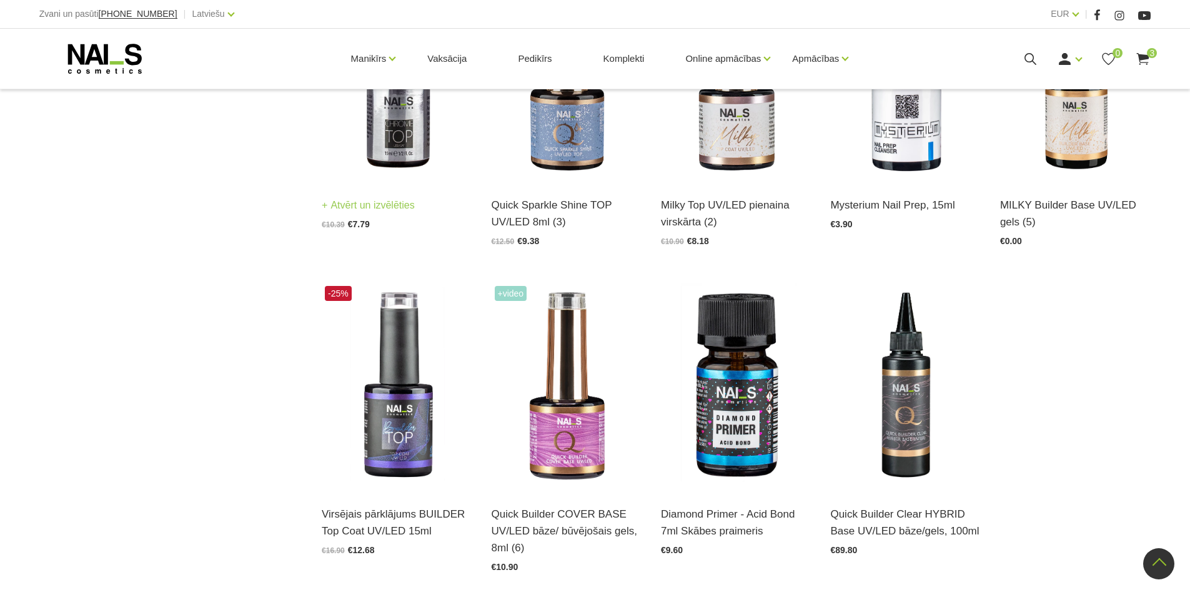
scroll to position [1374, 0]
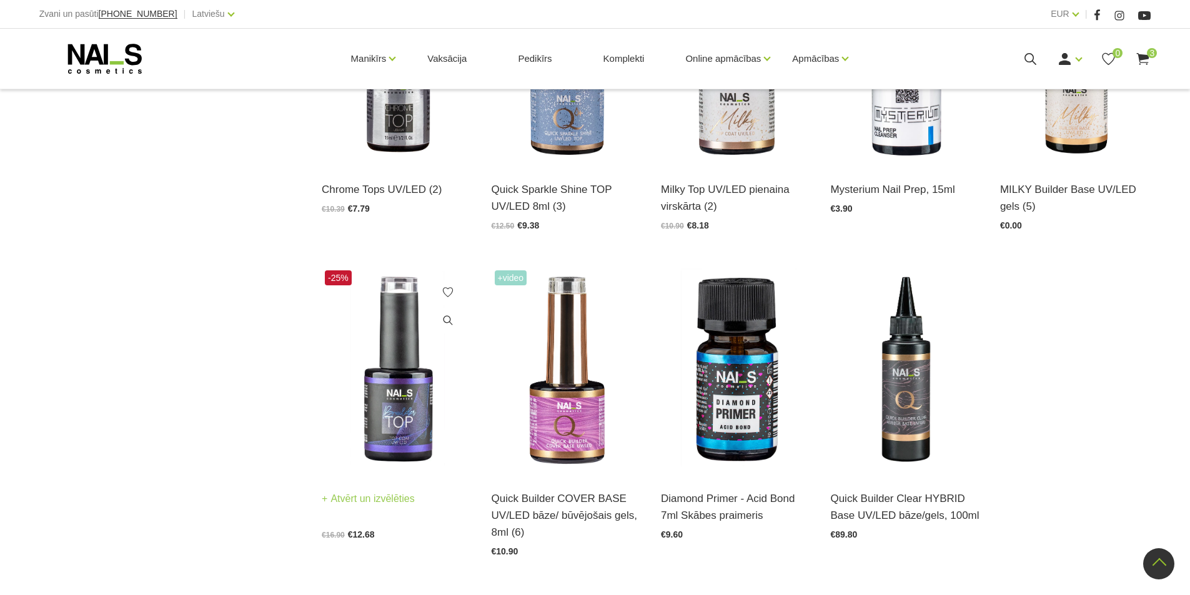
click at [370, 495] on link "Atvērt un izvēlēties" at bounding box center [368, 498] width 93 height 17
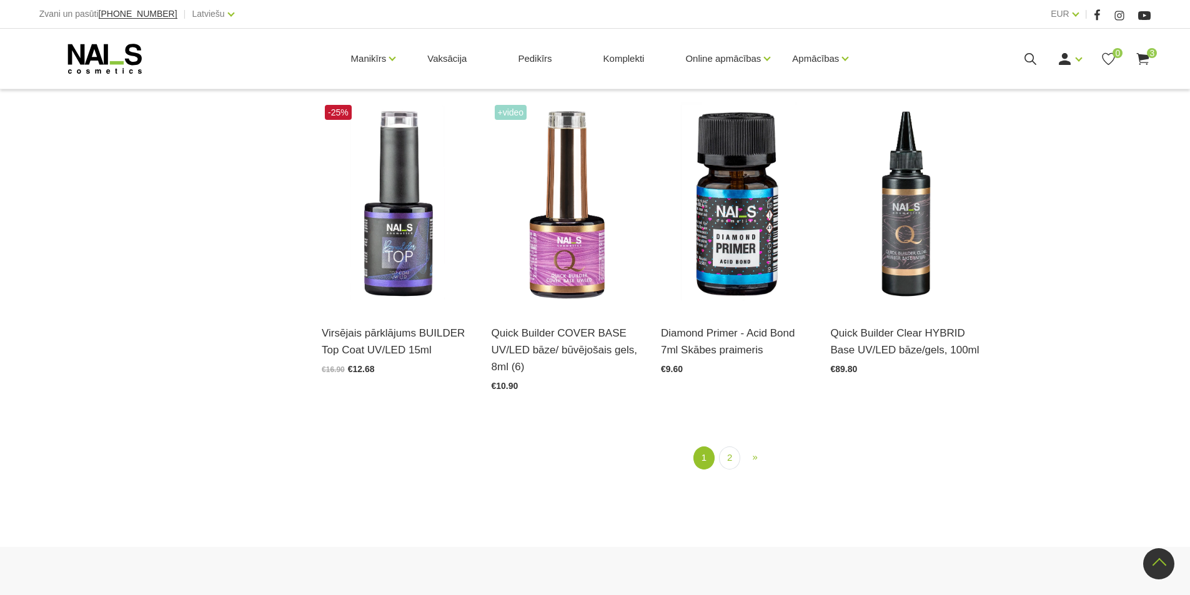
scroll to position [1561, 0]
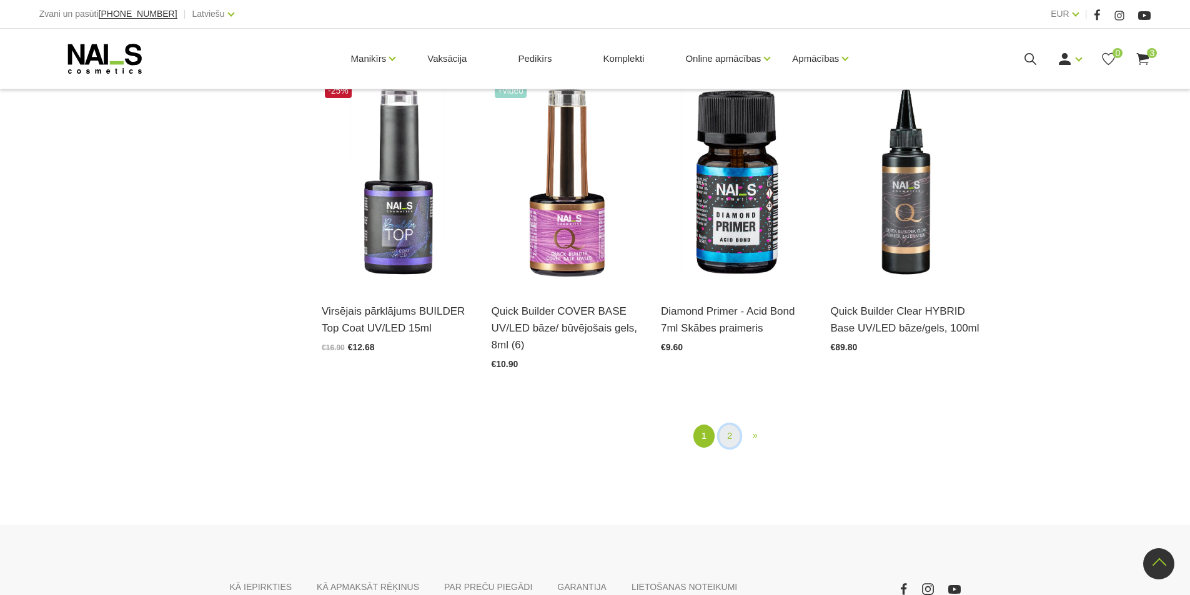
click at [731, 437] on link "2" at bounding box center [729, 436] width 21 height 23
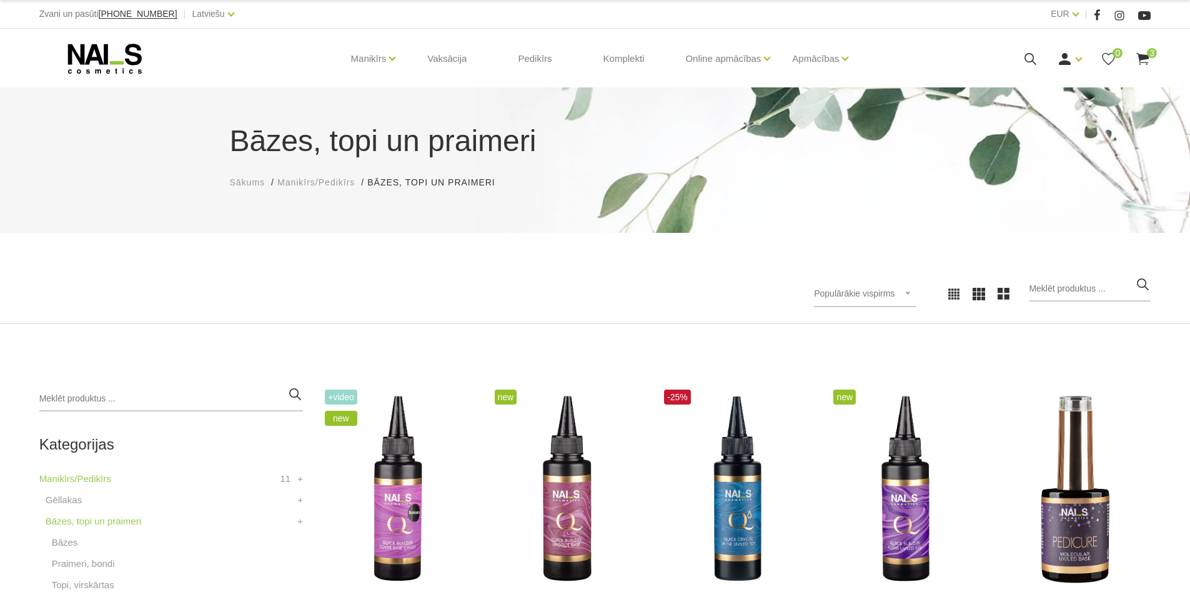
scroll to position [250, 0]
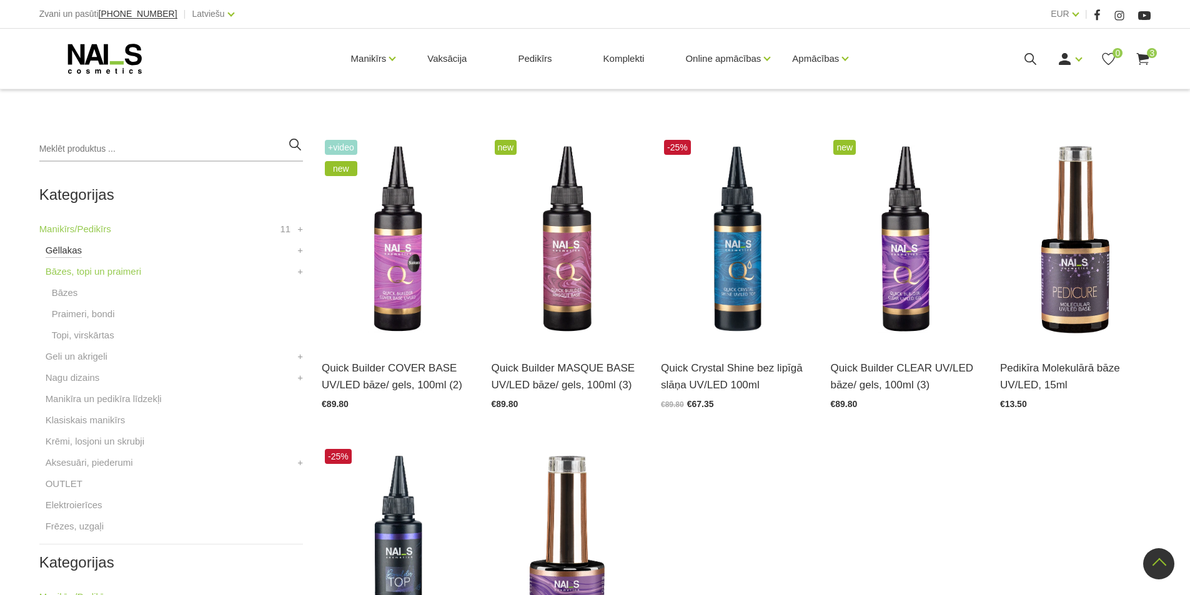
click at [68, 255] on link "Gēllakas" at bounding box center [64, 250] width 36 height 15
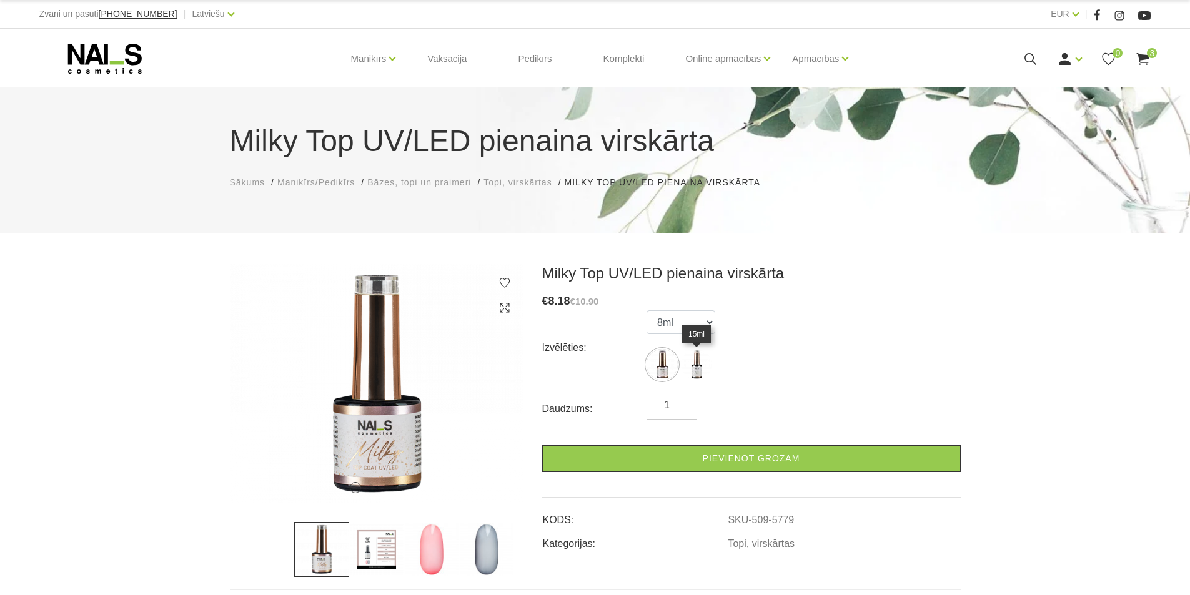
click at [696, 362] on img at bounding box center [696, 364] width 31 height 31
click at [665, 367] on img at bounding box center [661, 364] width 31 height 31
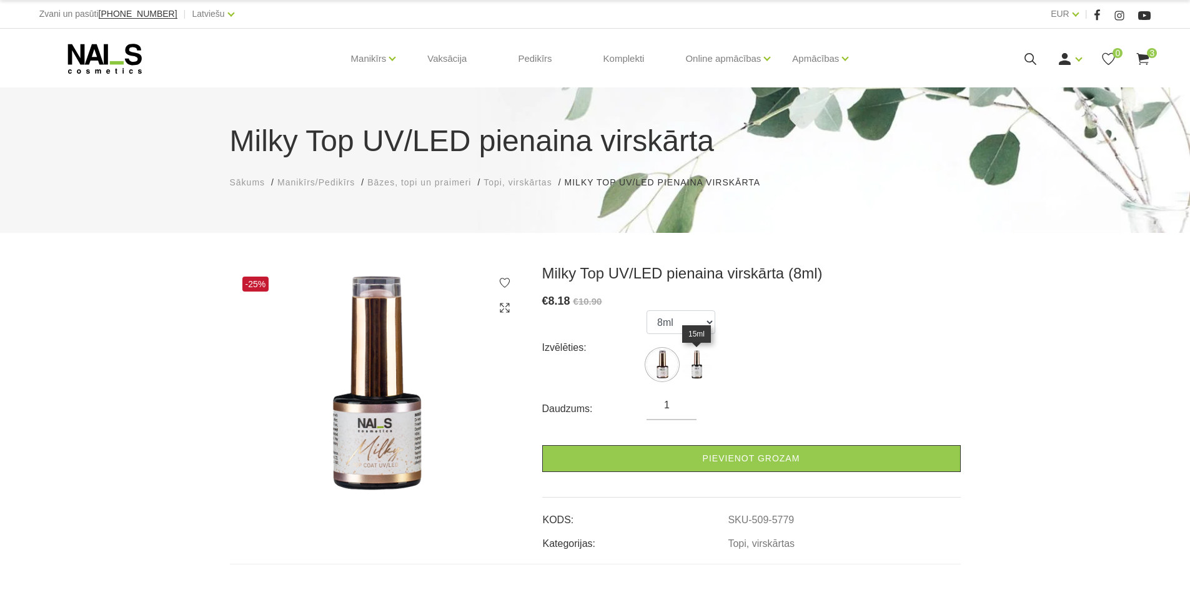
click at [701, 367] on img at bounding box center [696, 364] width 31 height 31
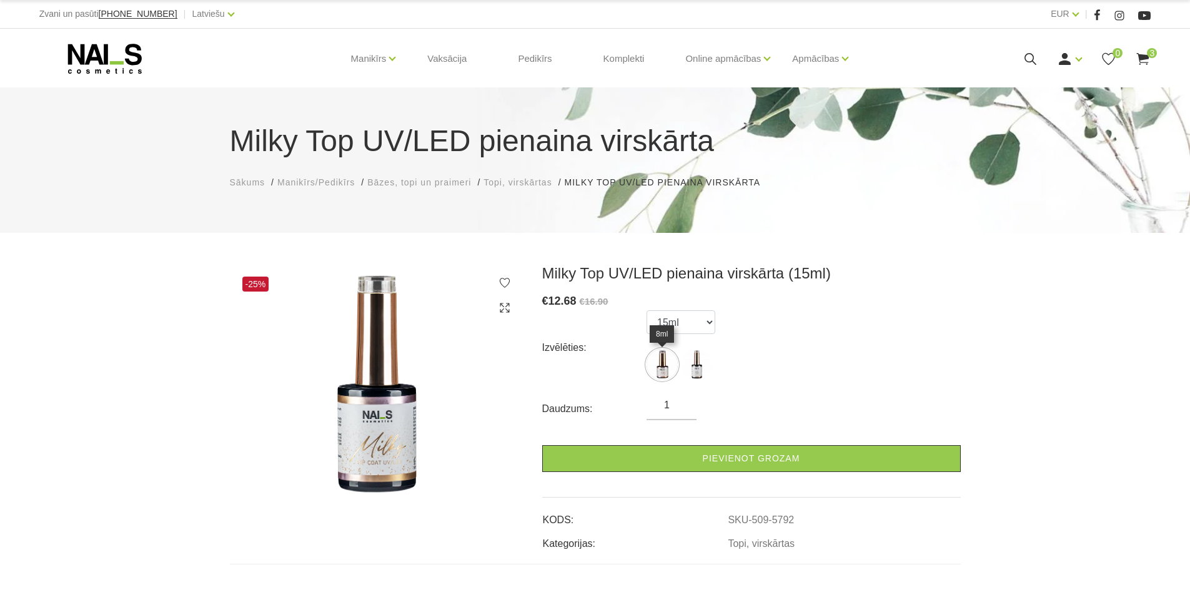
click at [663, 369] on img at bounding box center [661, 364] width 31 height 31
select select "5779"
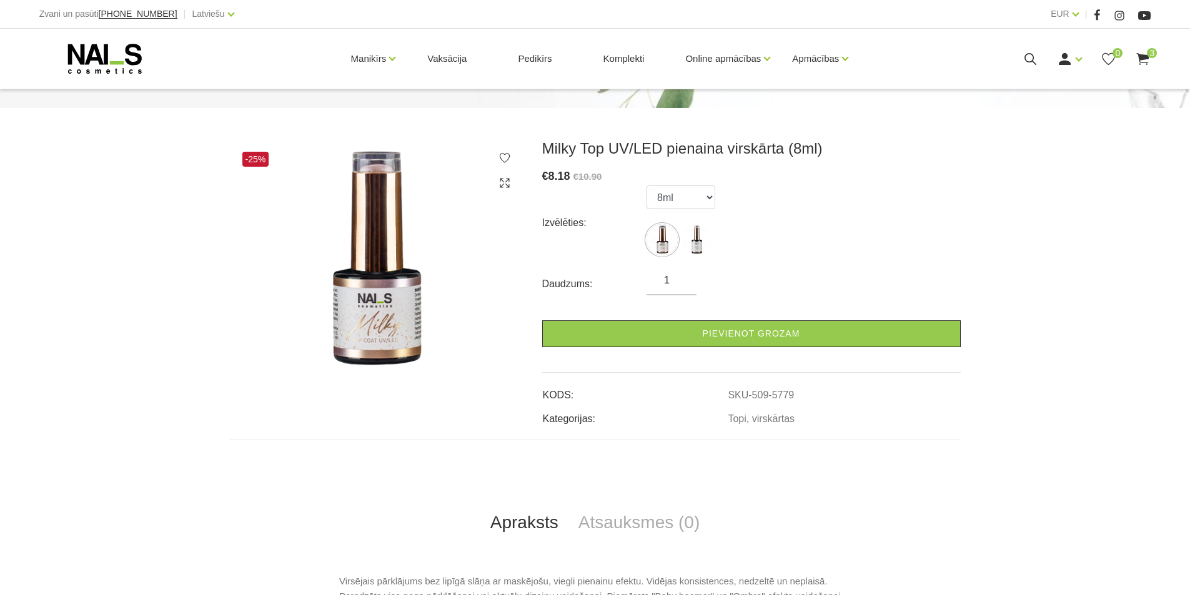
scroll to position [62, 0]
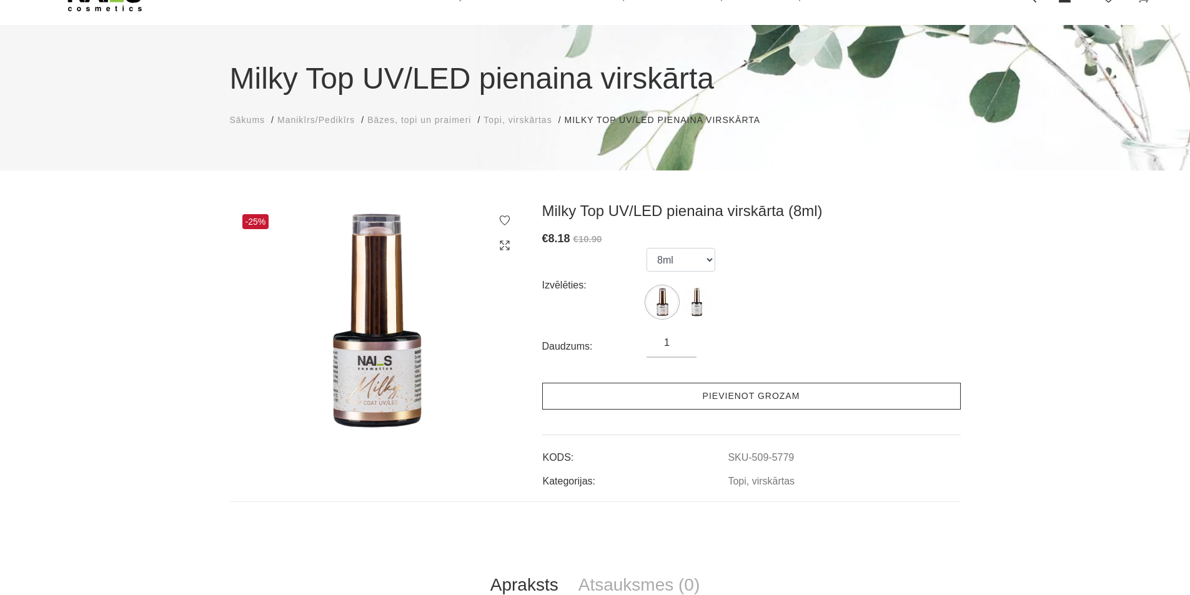
click at [736, 400] on link "Pievienot grozam" at bounding box center [751, 396] width 418 height 27
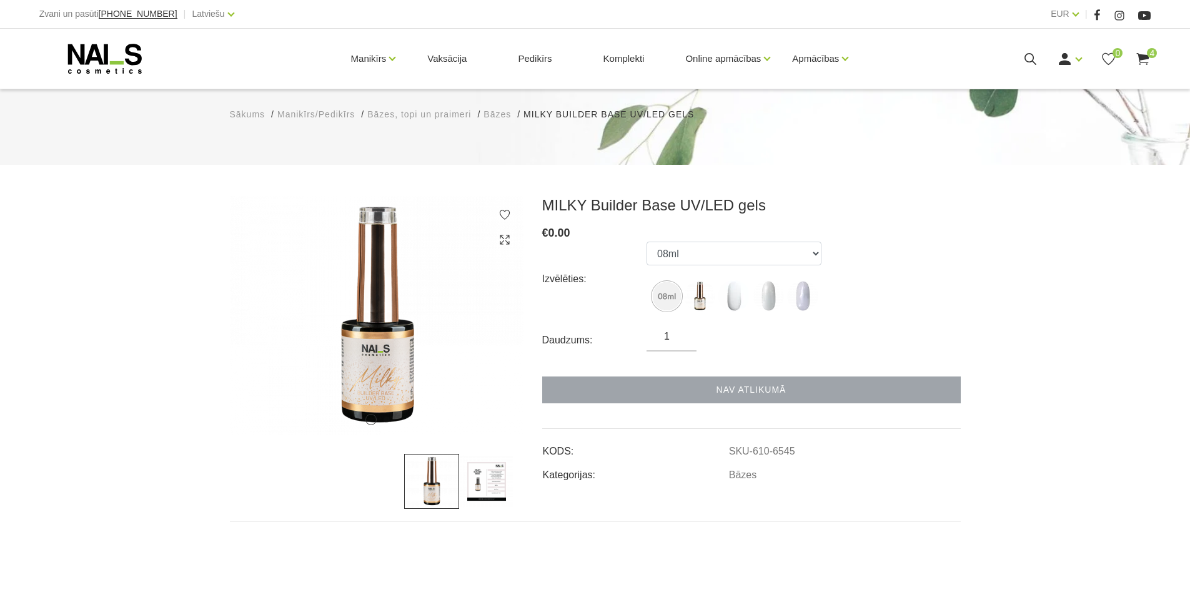
scroll to position [62, 0]
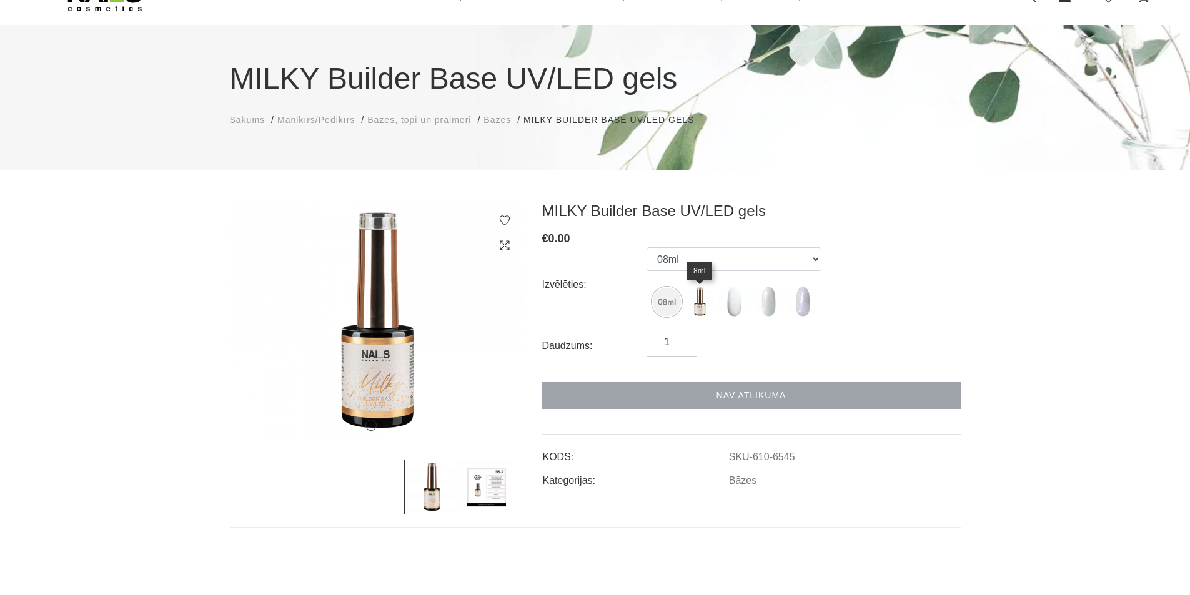
click at [696, 304] on img at bounding box center [699, 301] width 31 height 31
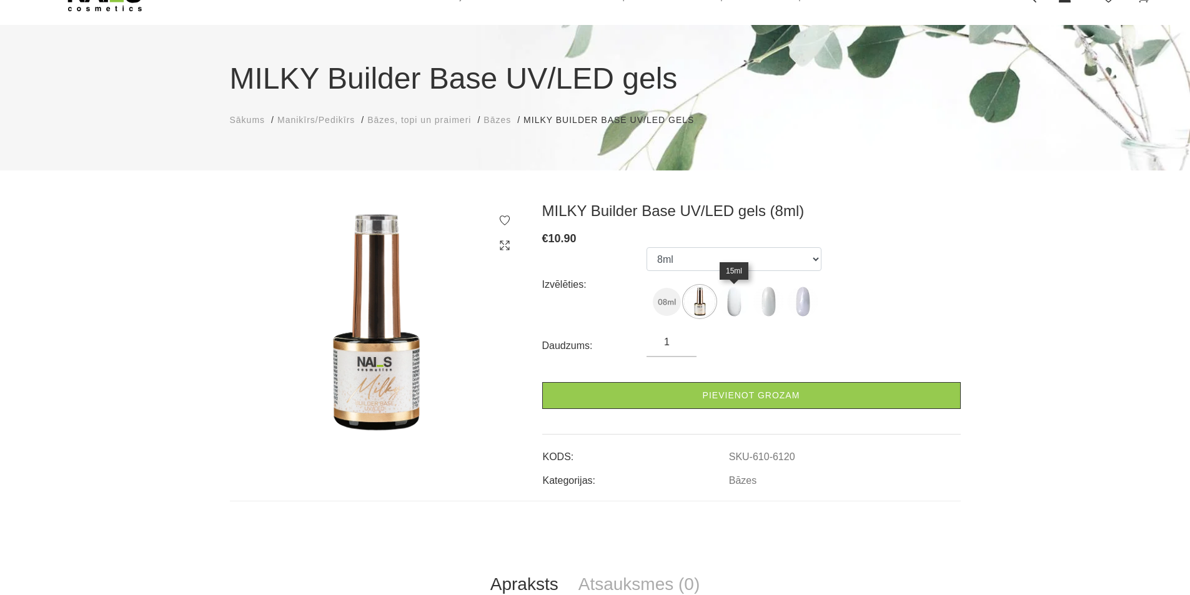
click at [732, 304] on img at bounding box center [733, 301] width 31 height 31
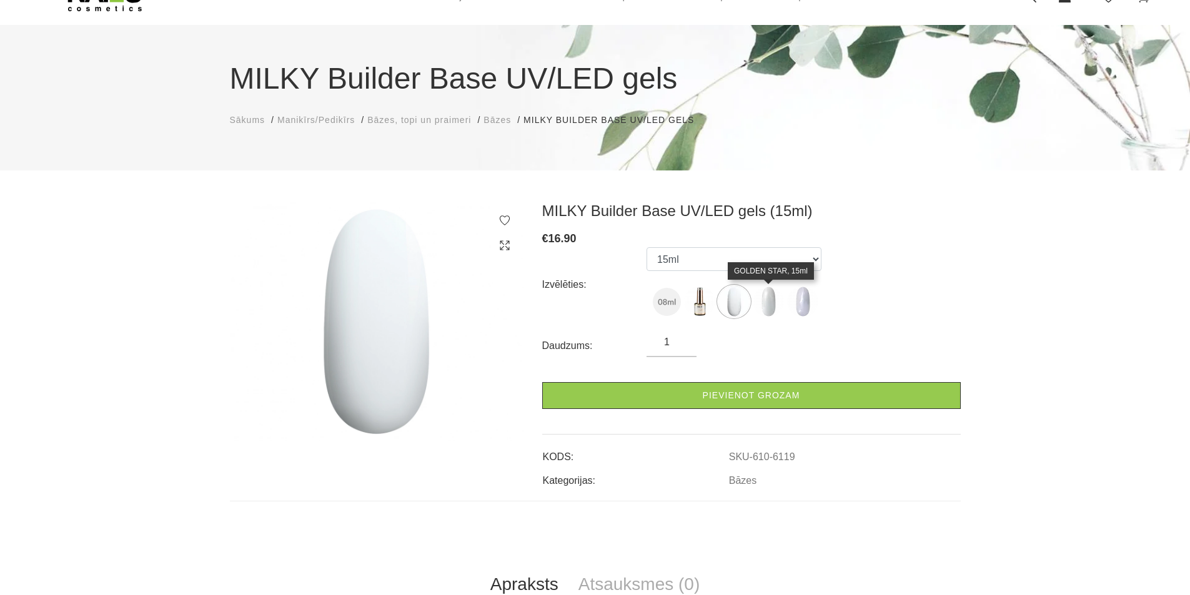
click at [768, 304] on img at bounding box center [768, 301] width 31 height 31
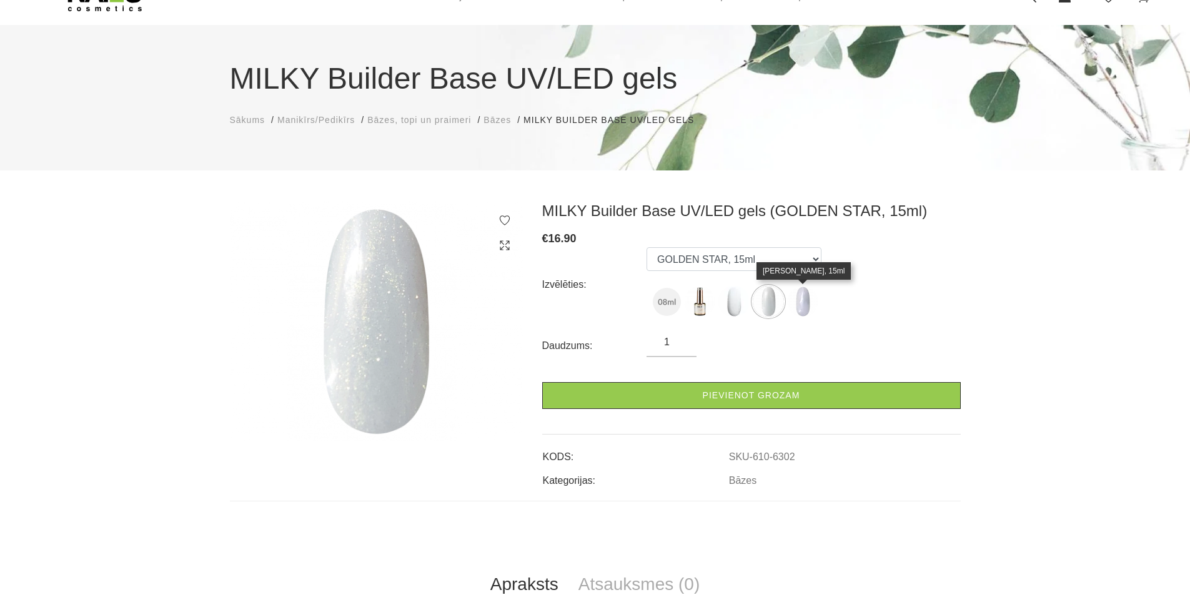
click at [799, 302] on img at bounding box center [802, 301] width 31 height 31
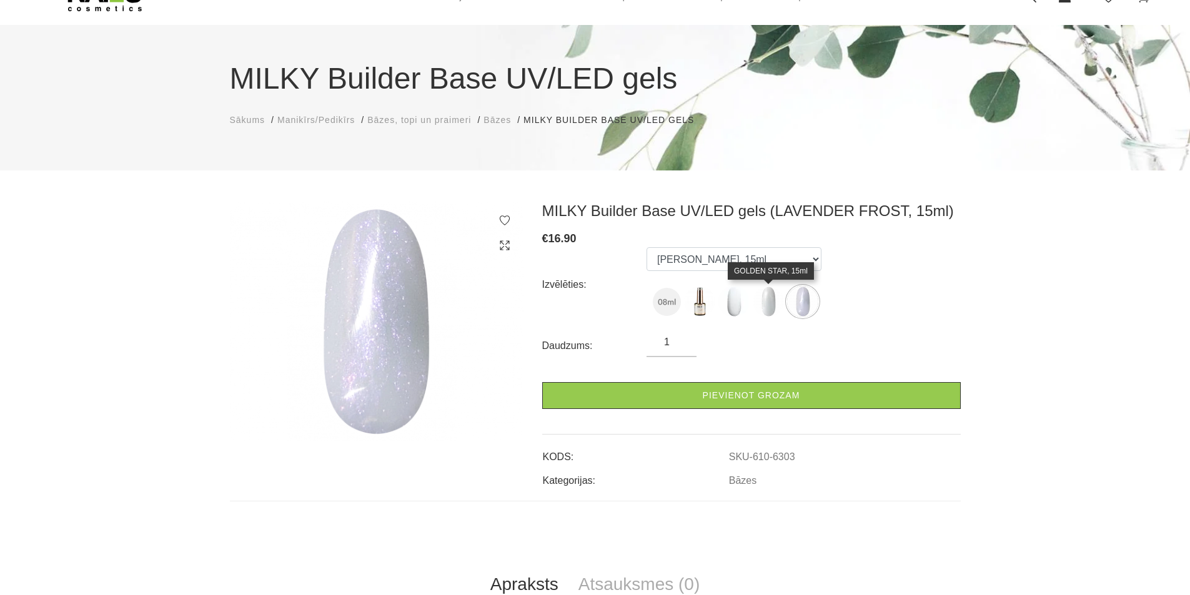
click at [767, 309] on img at bounding box center [768, 301] width 31 height 31
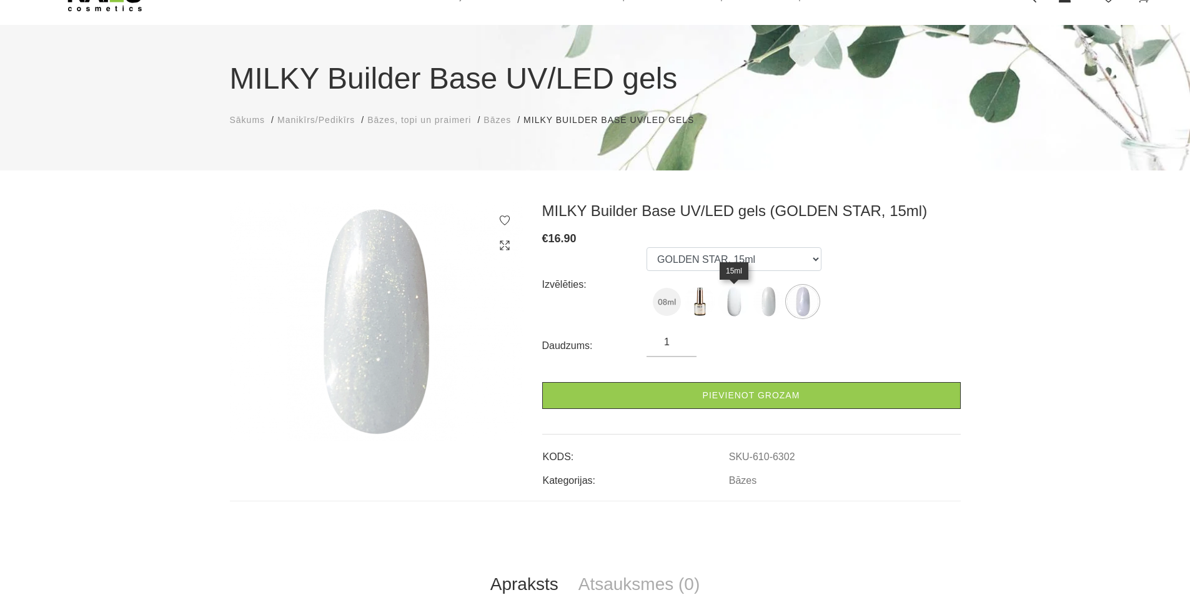
click at [730, 302] on img at bounding box center [733, 301] width 31 height 31
select select "6119"
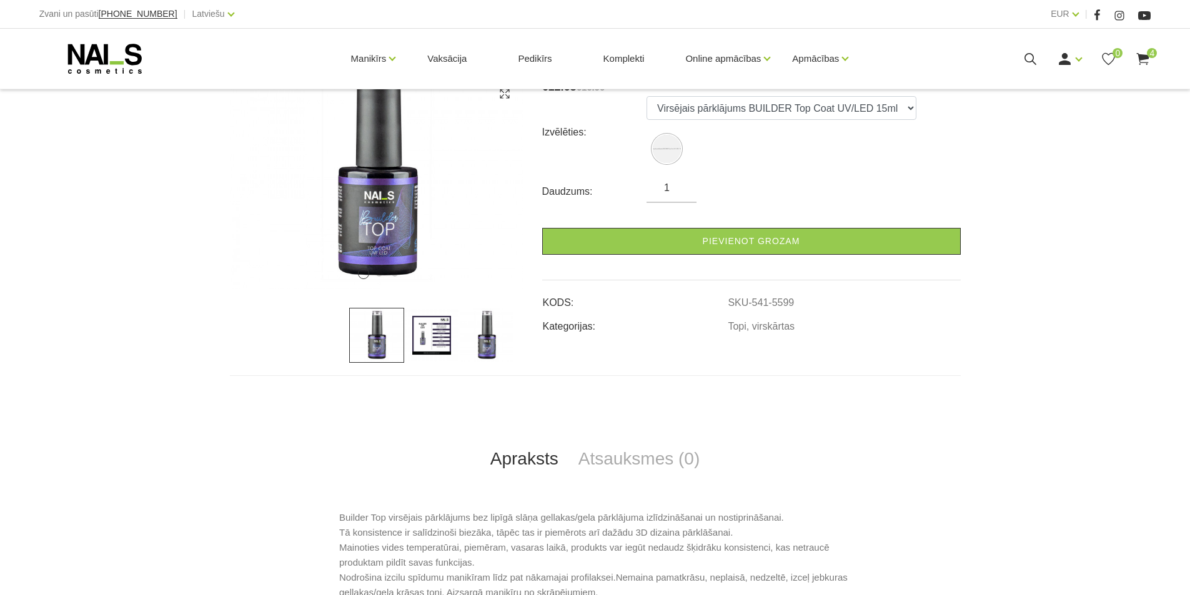
scroll to position [250, 0]
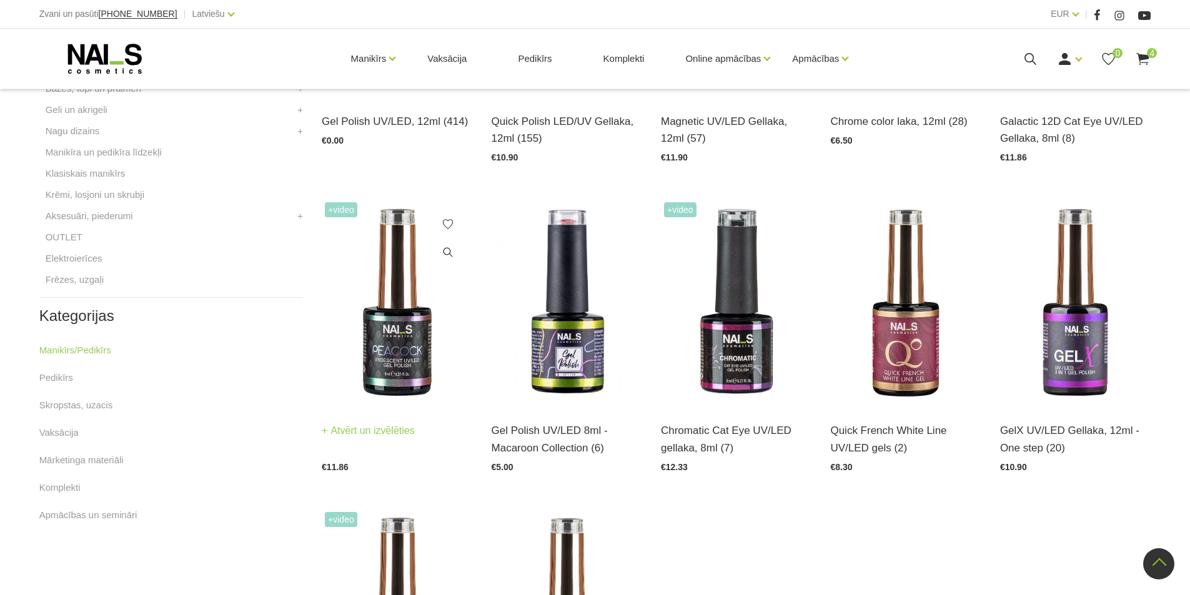
scroll to position [500, 0]
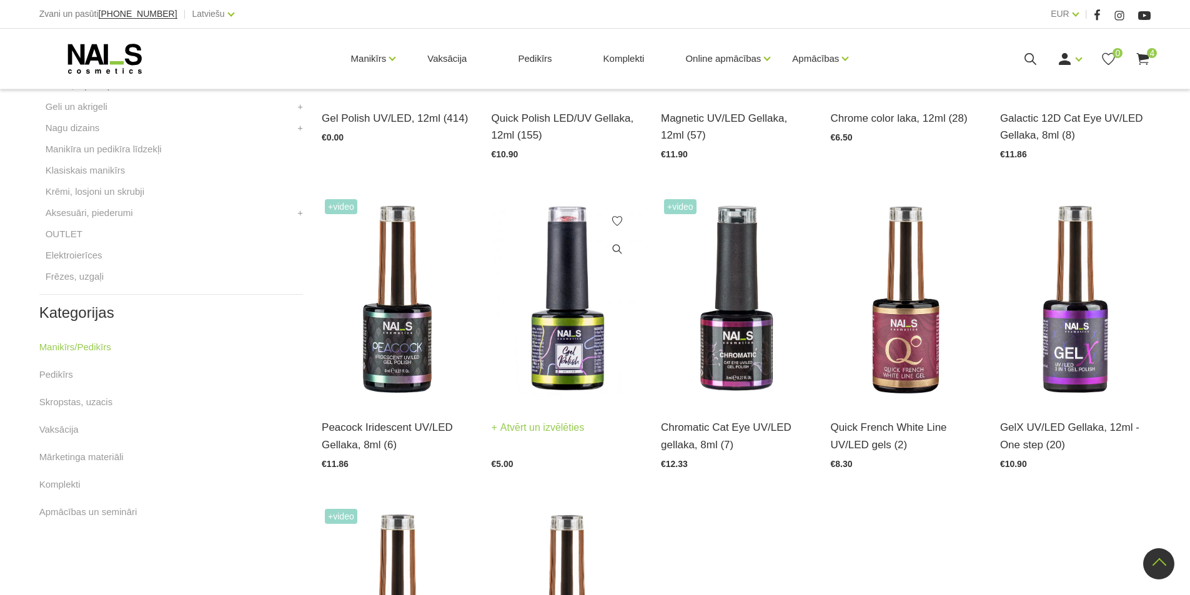
click at [540, 422] on link "Atvērt un izvēlēties" at bounding box center [538, 427] width 93 height 17
click at [710, 429] on link "Atvērt un izvēlēties" at bounding box center [707, 427] width 93 height 17
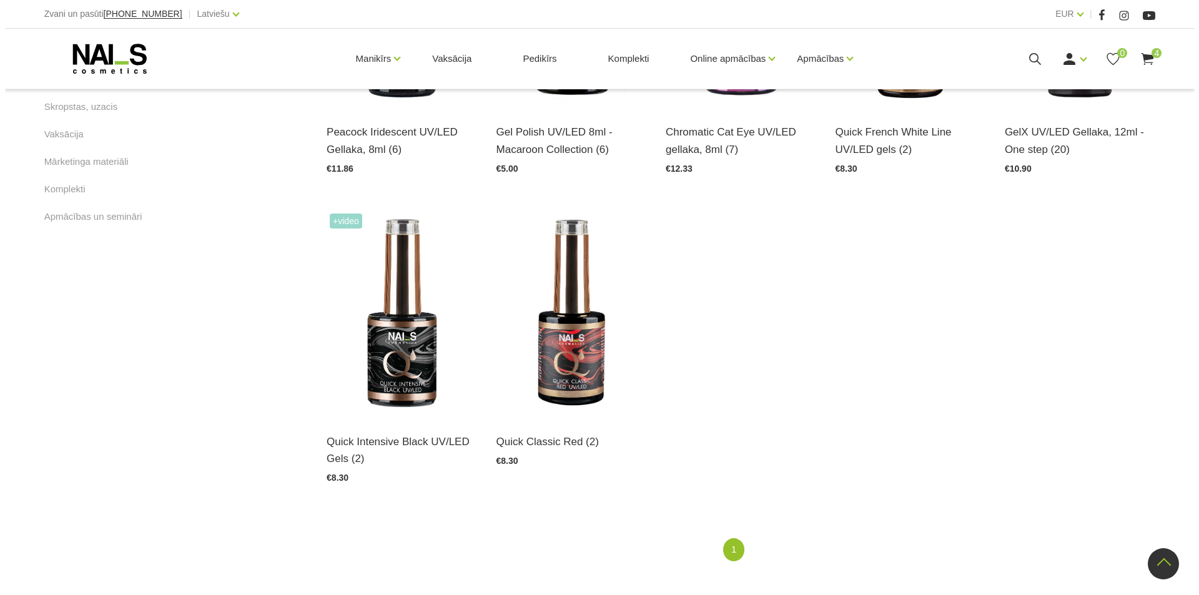
scroll to position [812, 0]
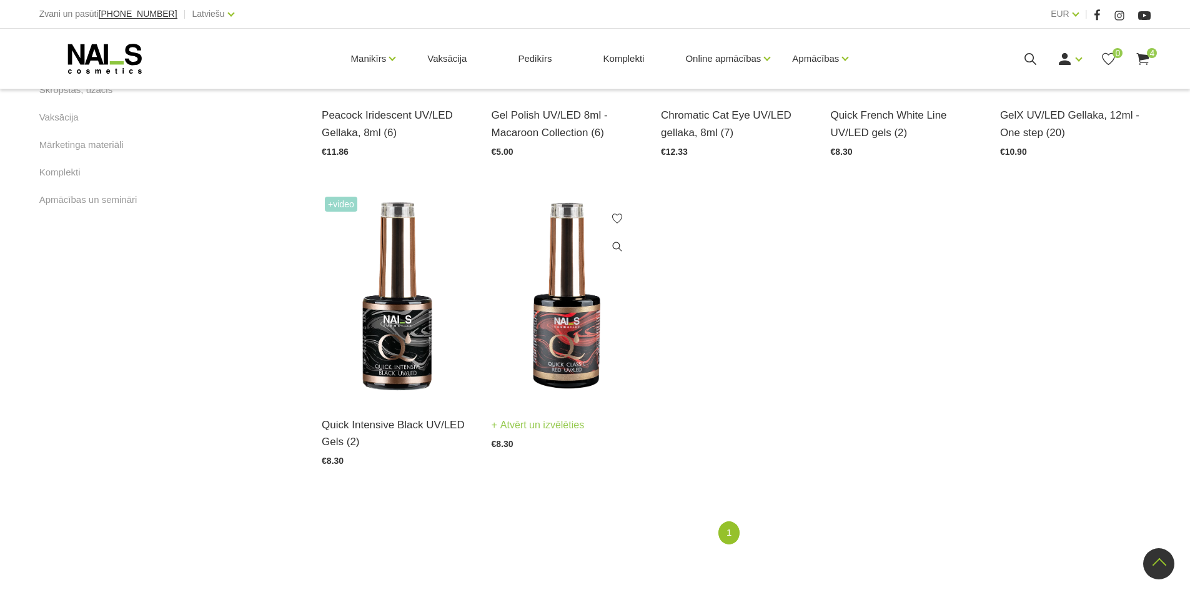
click at [525, 420] on link "Atvērt un izvēlēties" at bounding box center [538, 425] width 93 height 17
click at [389, 425] on link "Atvērt un izvēlēties" at bounding box center [368, 425] width 93 height 17
click at [1142, 60] on icon at bounding box center [1143, 59] width 16 height 16
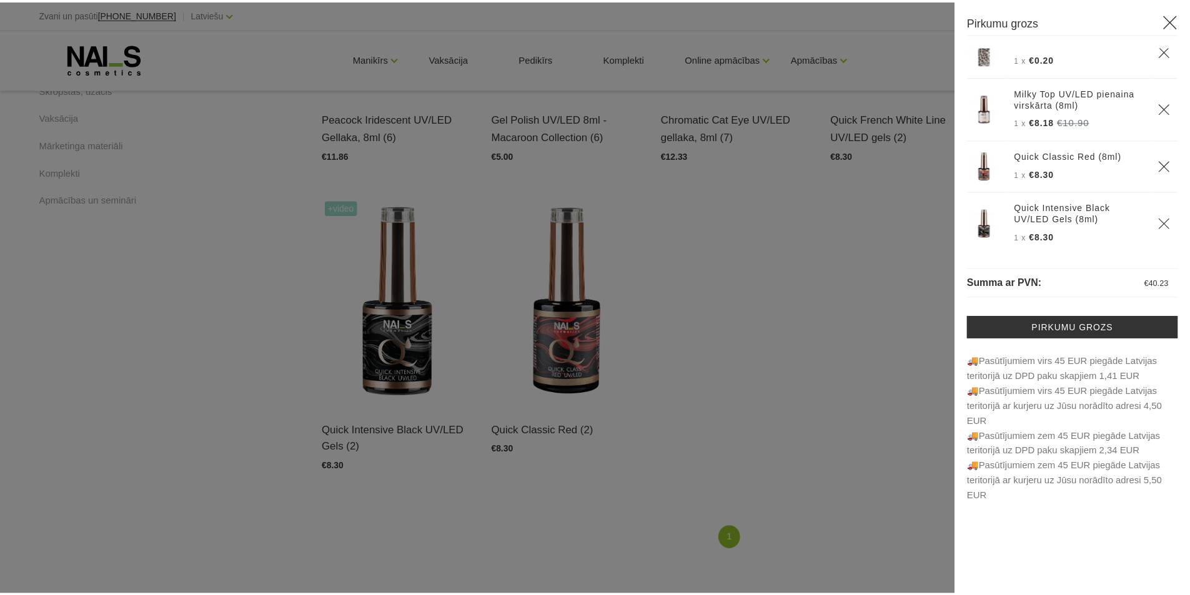
scroll to position [0, 0]
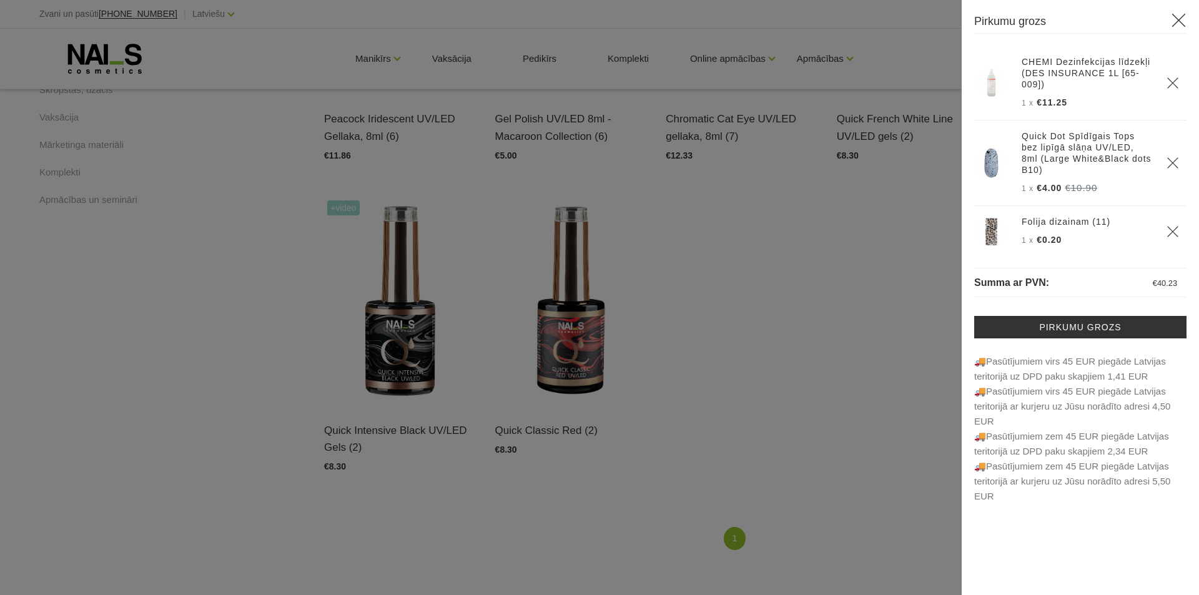
click at [1184, 21] on icon at bounding box center [1179, 20] width 16 height 16
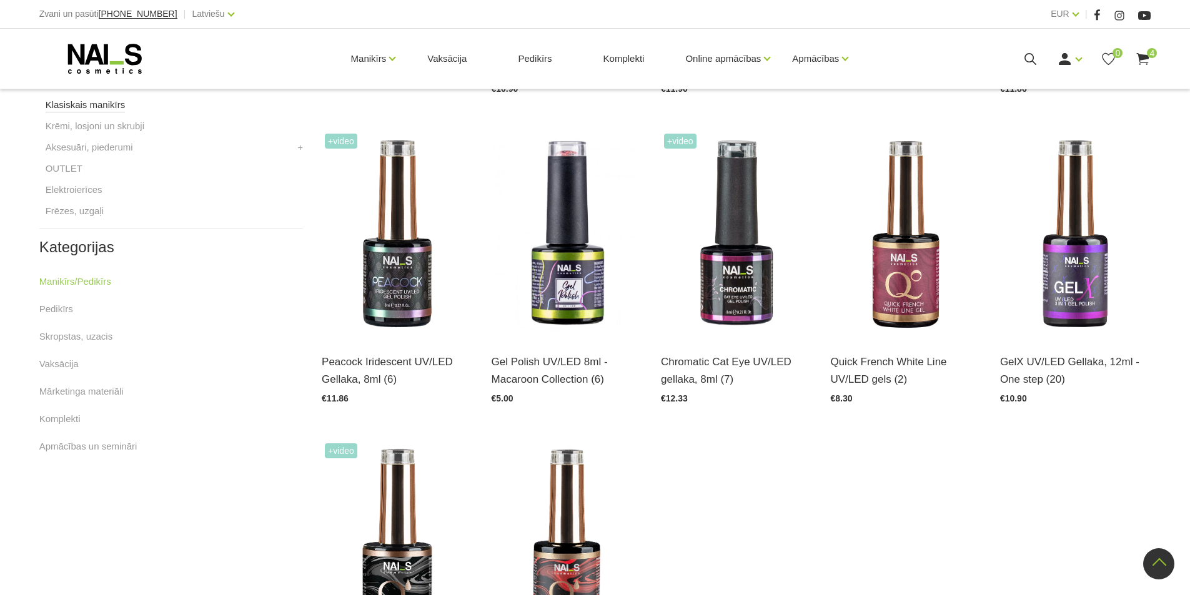
scroll to position [500, 0]
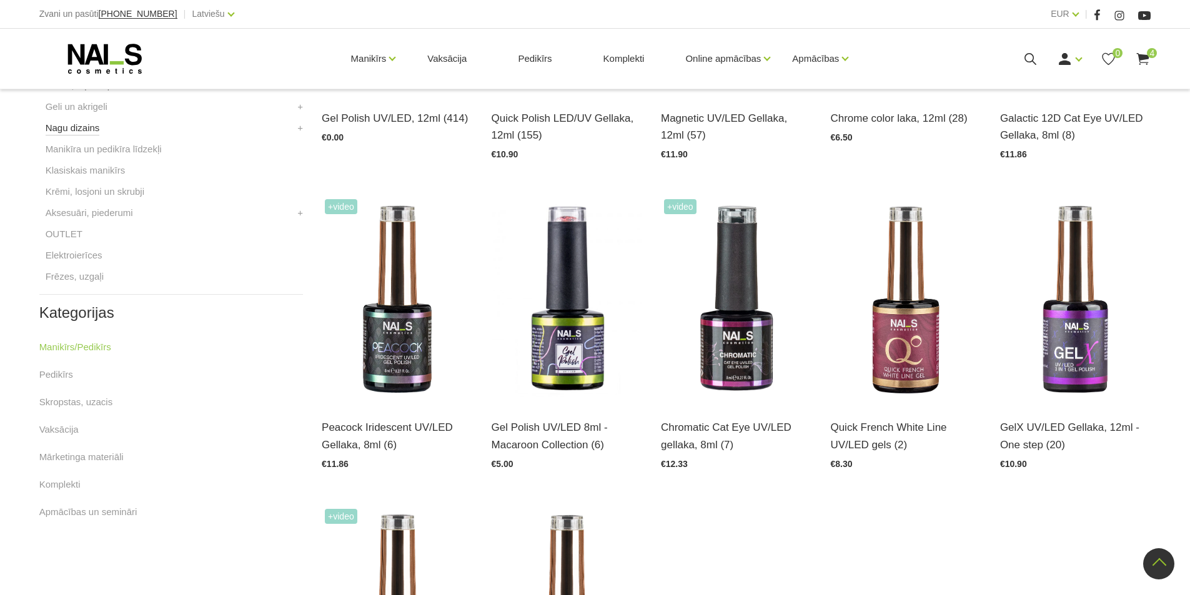
click at [85, 128] on link "Nagu dizains" at bounding box center [73, 128] width 54 height 15
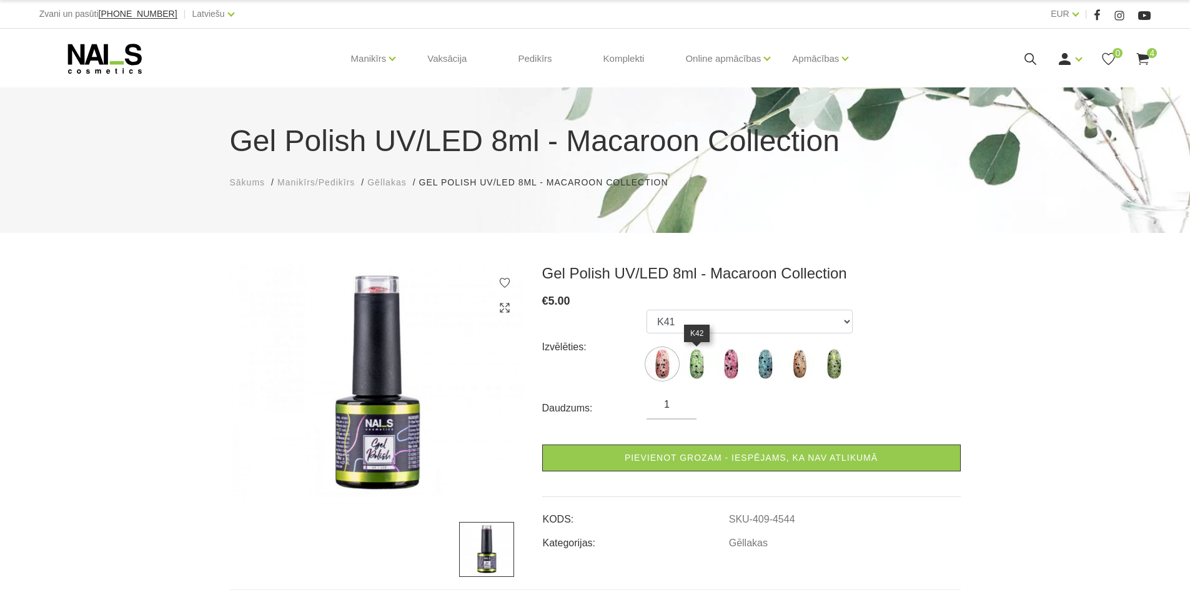
click at [699, 363] on img at bounding box center [696, 364] width 31 height 31
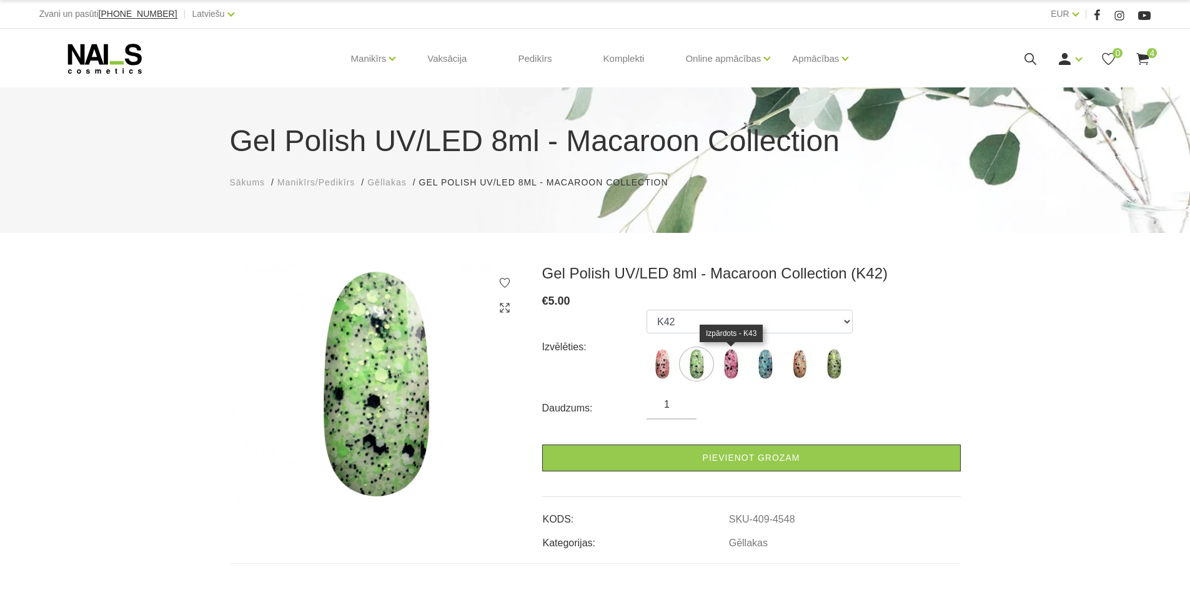
click at [735, 363] on img at bounding box center [730, 364] width 31 height 31
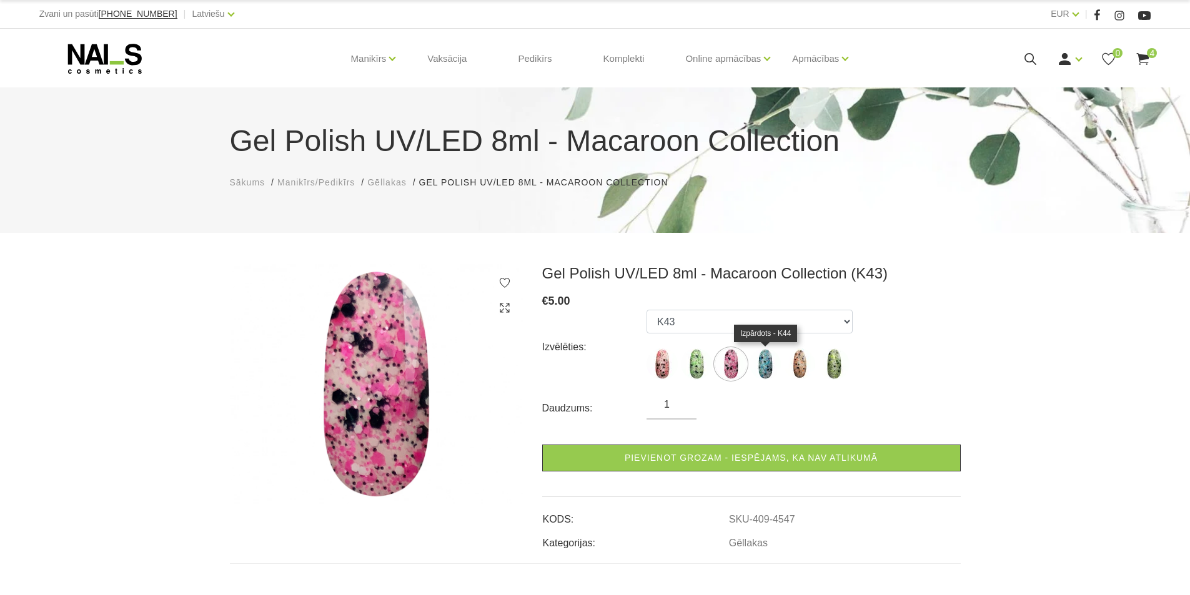
click at [768, 363] on img at bounding box center [765, 364] width 31 height 31
select select "4546"
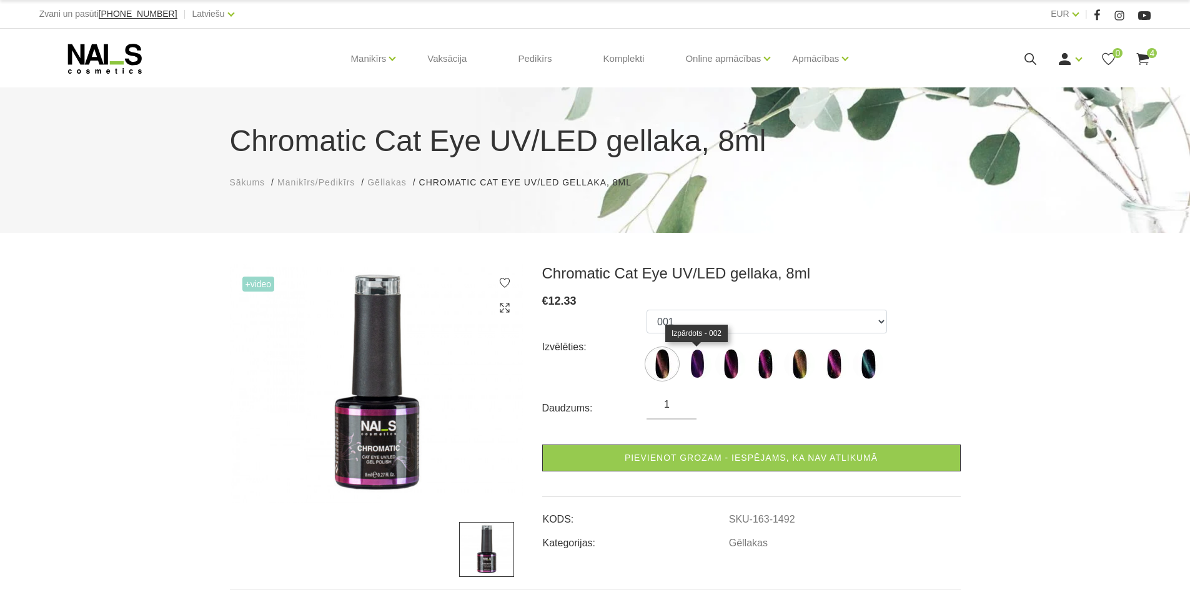
click at [698, 369] on img at bounding box center [696, 364] width 31 height 31
select select "3885"
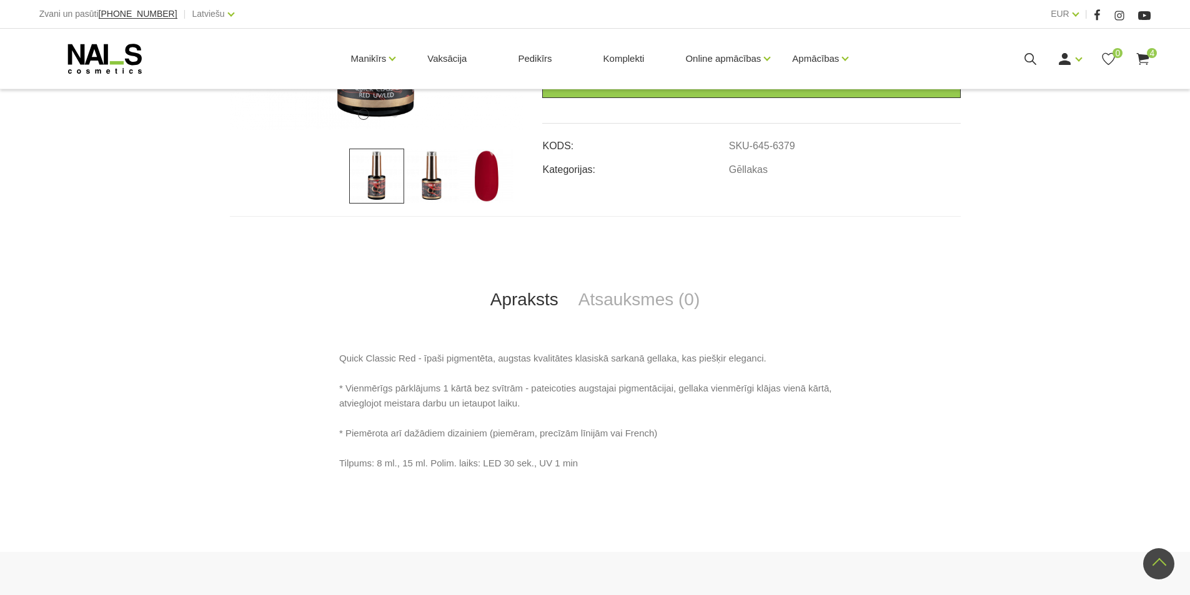
scroll to position [375, 0]
click at [485, 170] on img at bounding box center [486, 174] width 55 height 55
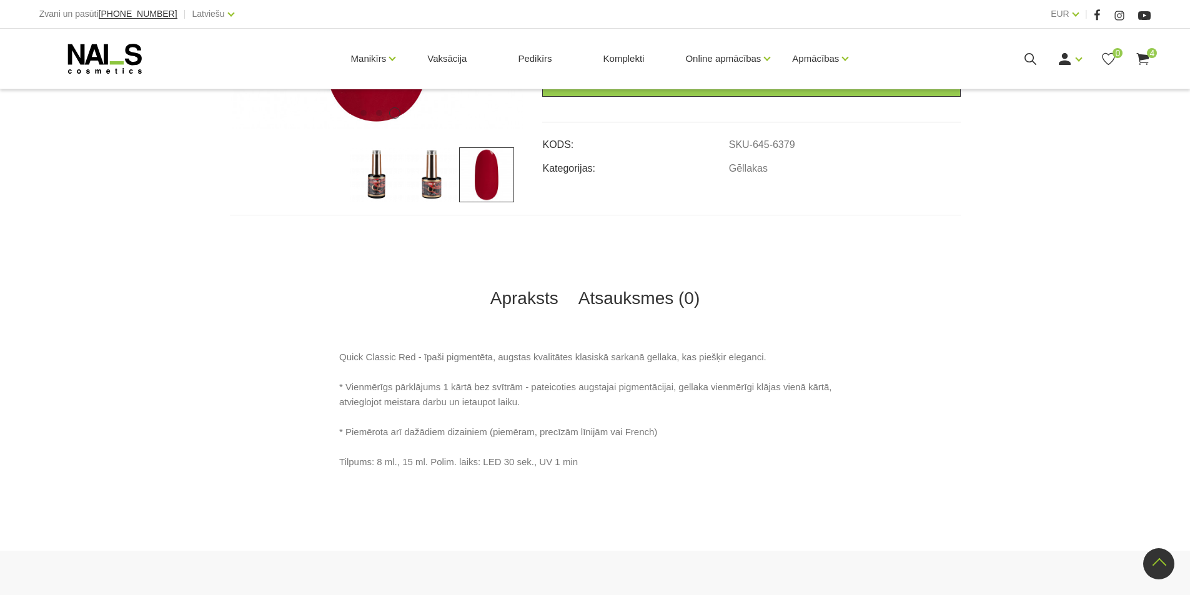
scroll to position [125, 0]
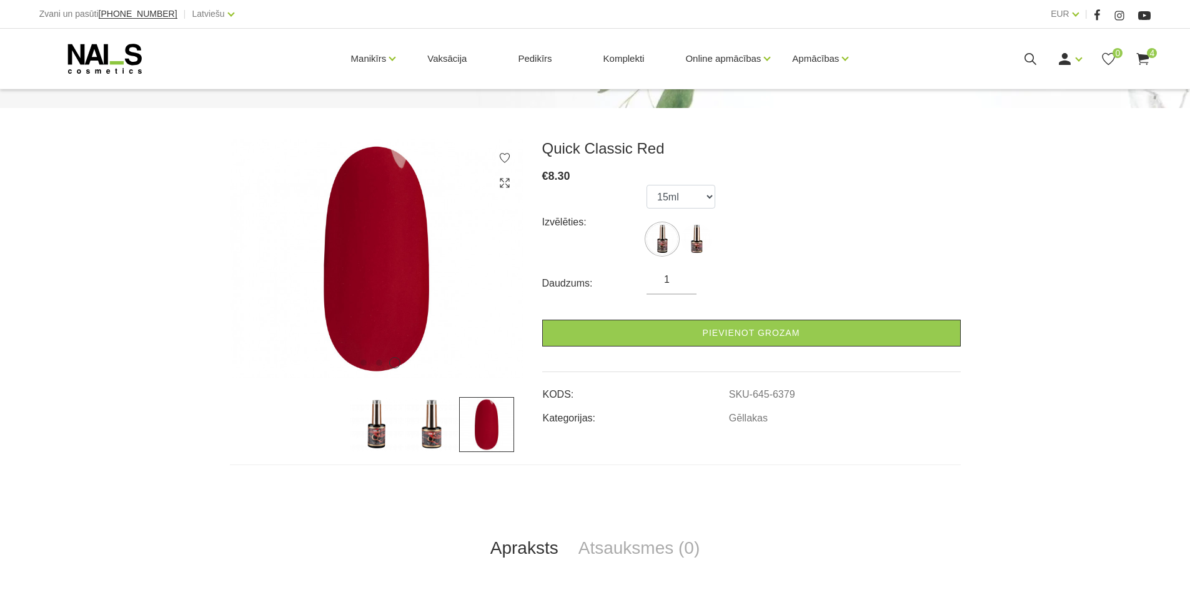
click at [431, 420] on img at bounding box center [431, 424] width 55 height 55
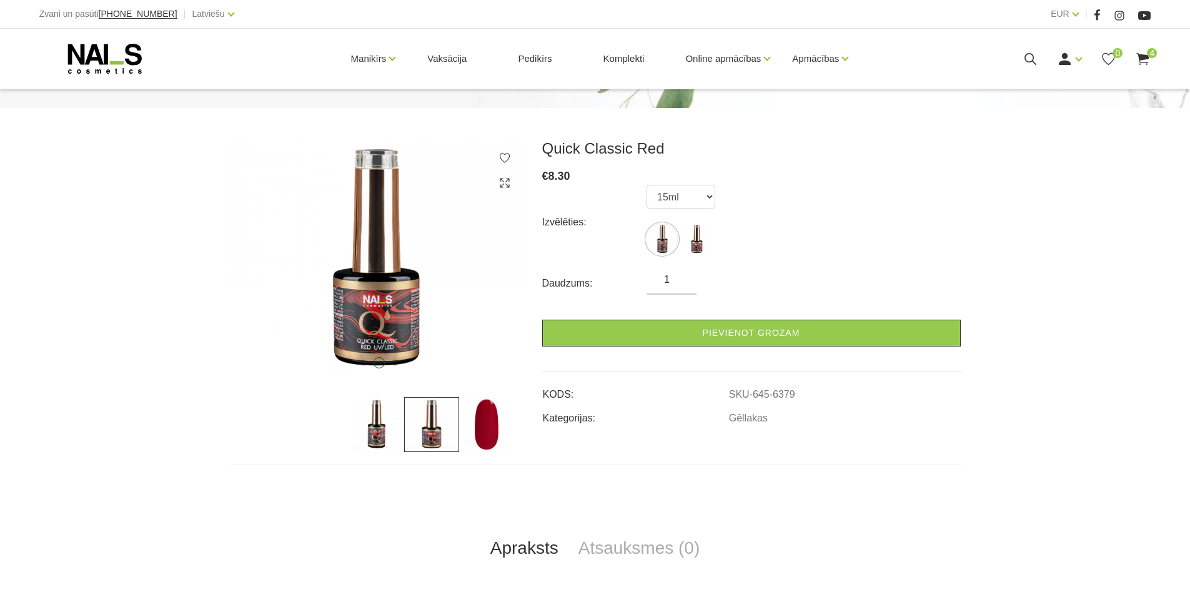
click at [478, 417] on img at bounding box center [486, 424] width 55 height 55
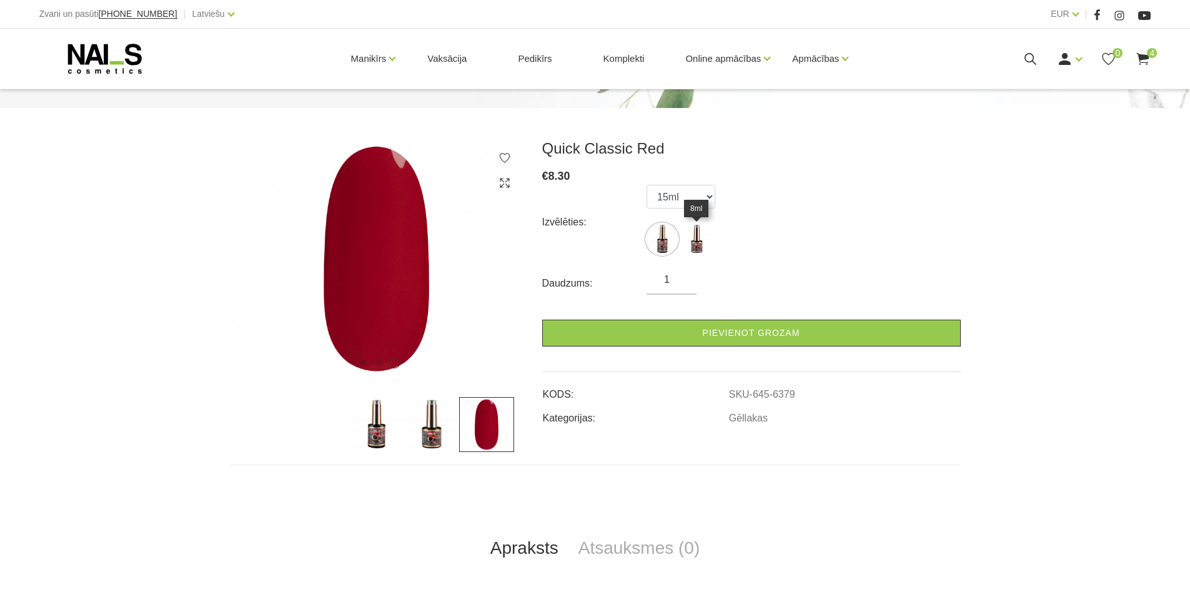
click at [703, 244] on img at bounding box center [696, 239] width 31 height 31
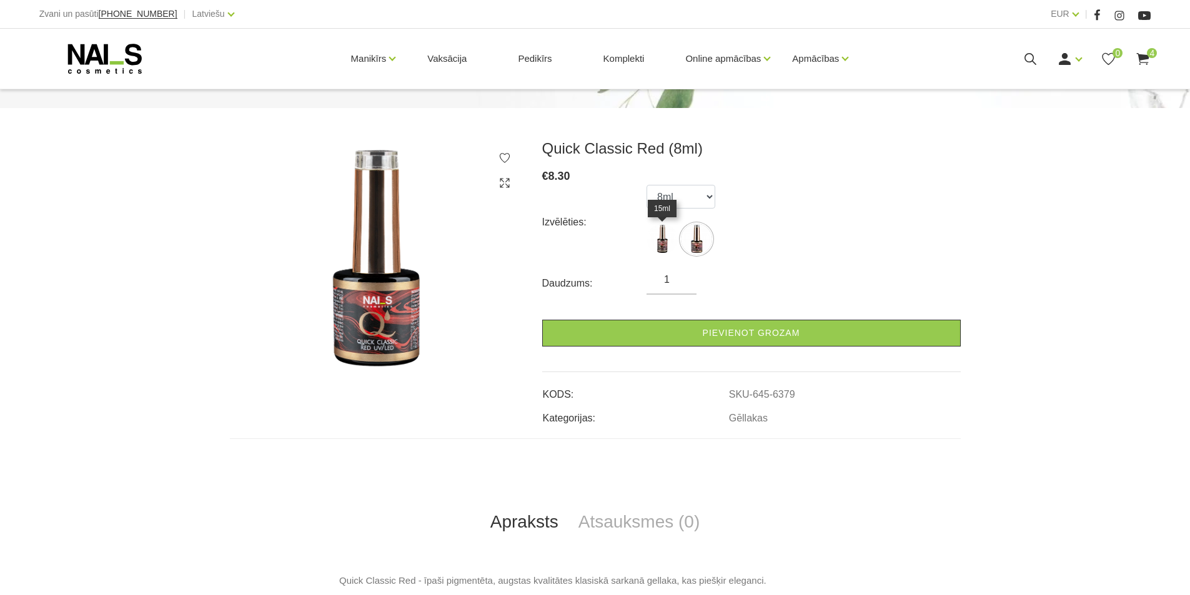
click at [667, 240] on img at bounding box center [661, 239] width 31 height 31
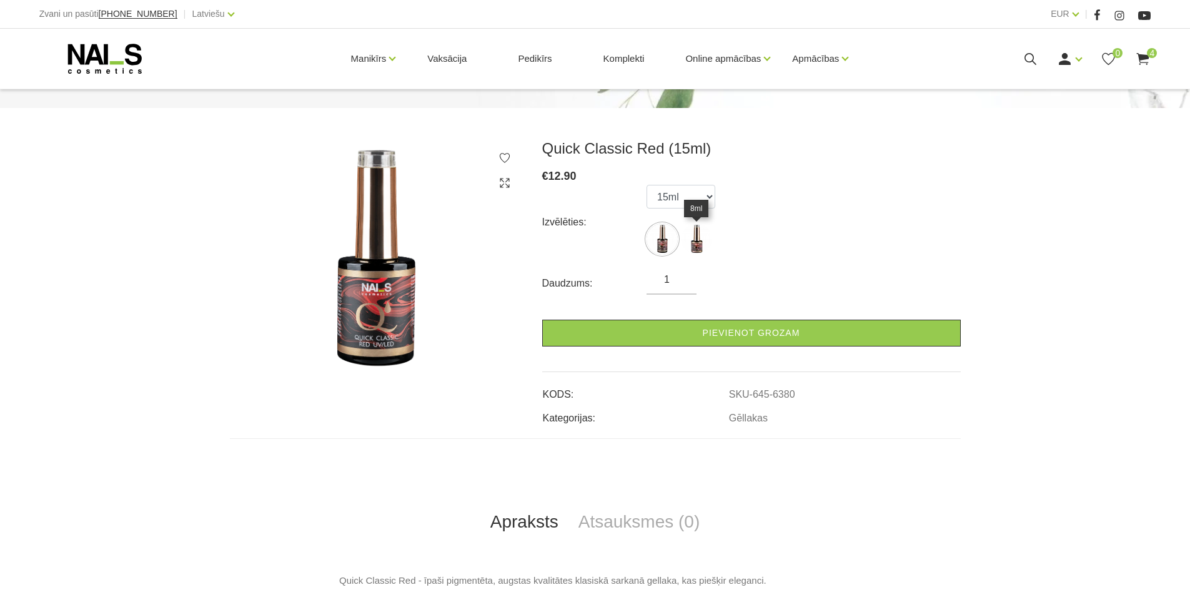
click at [699, 239] on img at bounding box center [696, 239] width 31 height 31
select select "6379"
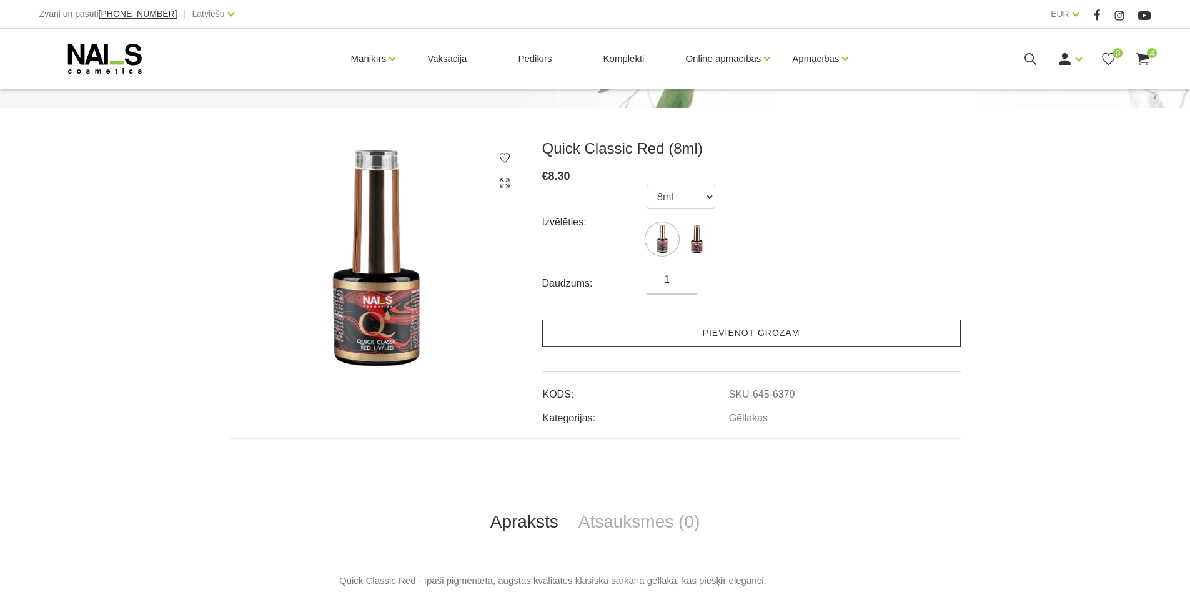
click at [746, 331] on link "Pievienot grozam" at bounding box center [751, 333] width 418 height 27
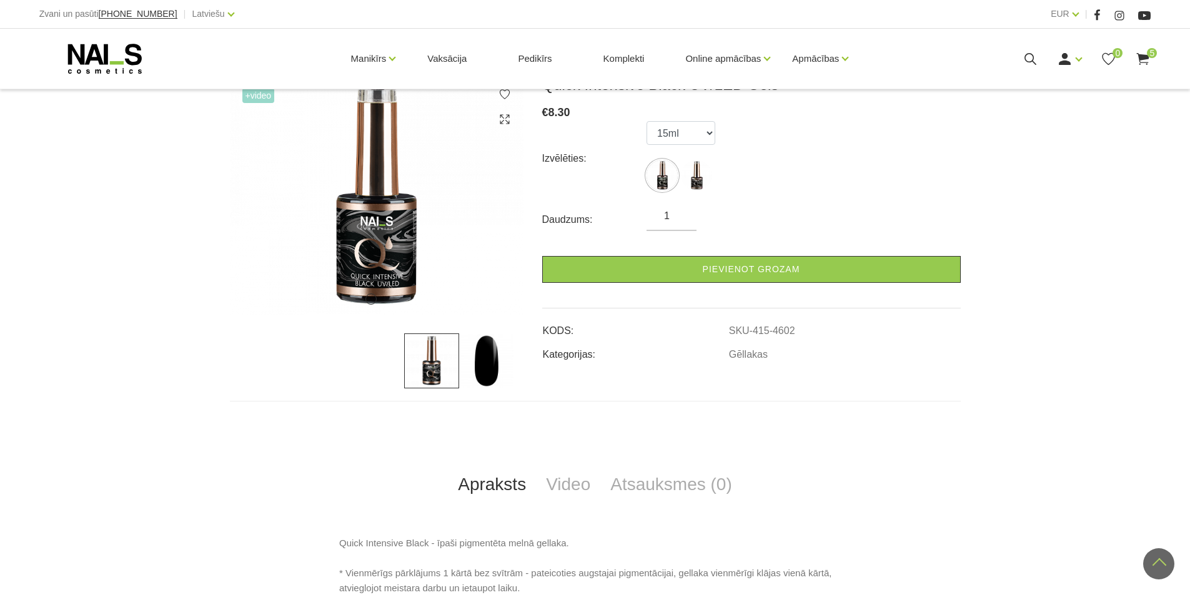
scroll to position [187, 0]
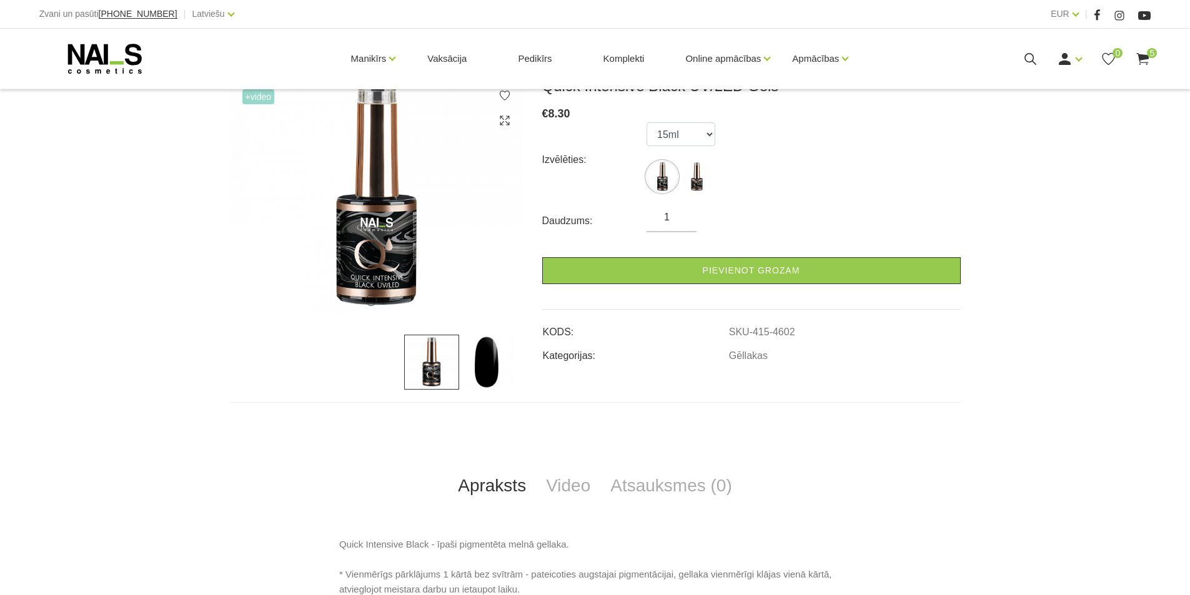
click at [494, 363] on img at bounding box center [486, 362] width 55 height 55
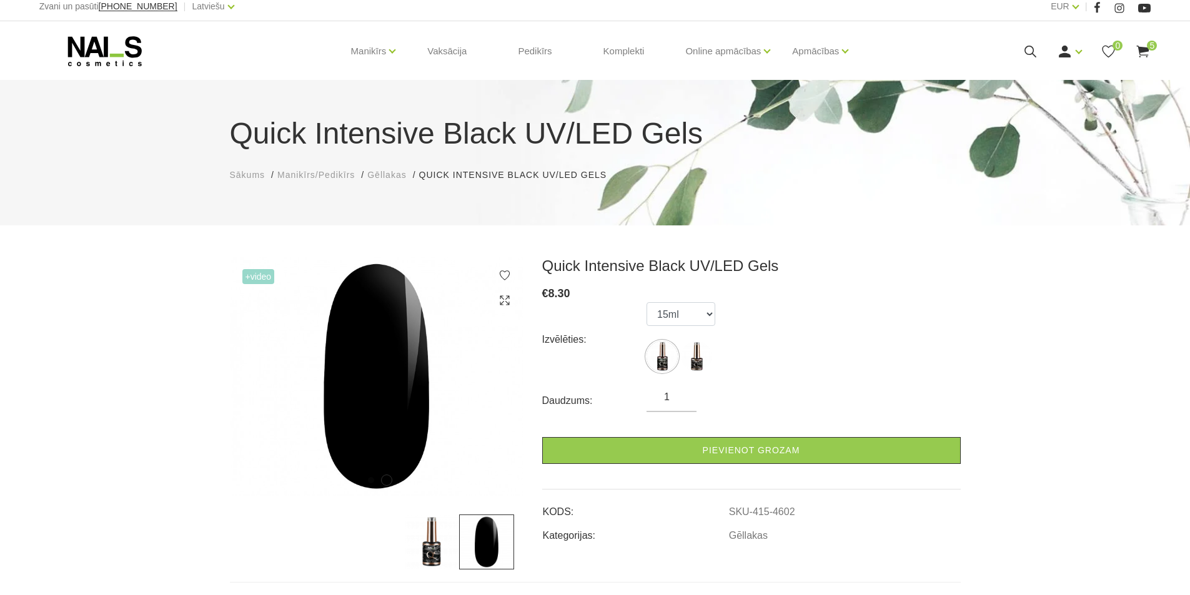
scroll to position [0, 0]
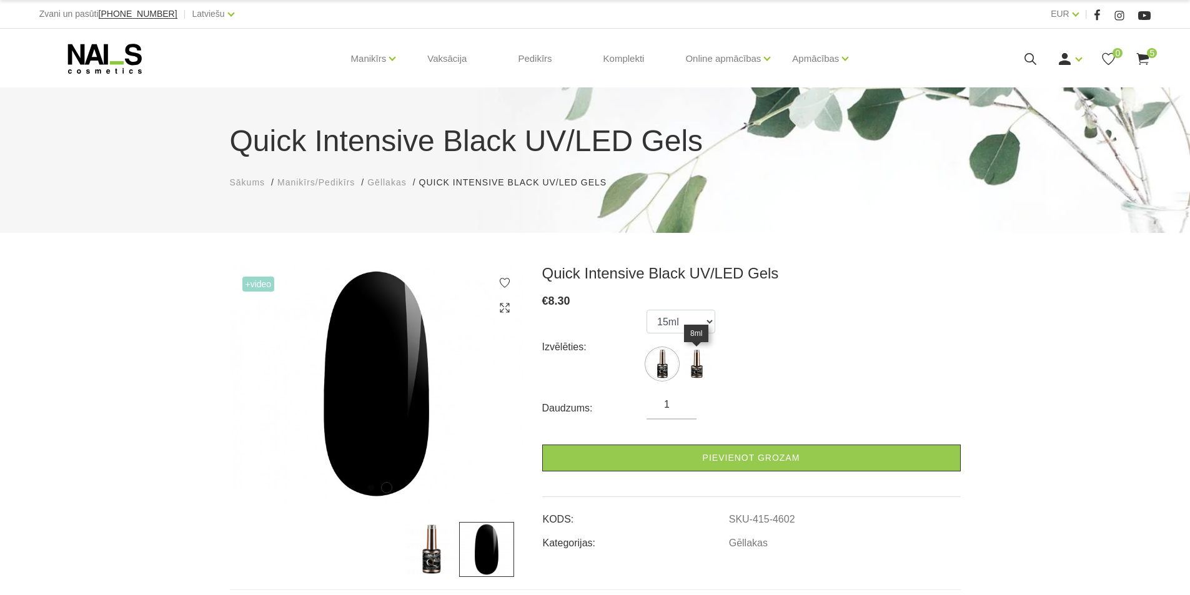
click at [697, 362] on img at bounding box center [696, 364] width 31 height 31
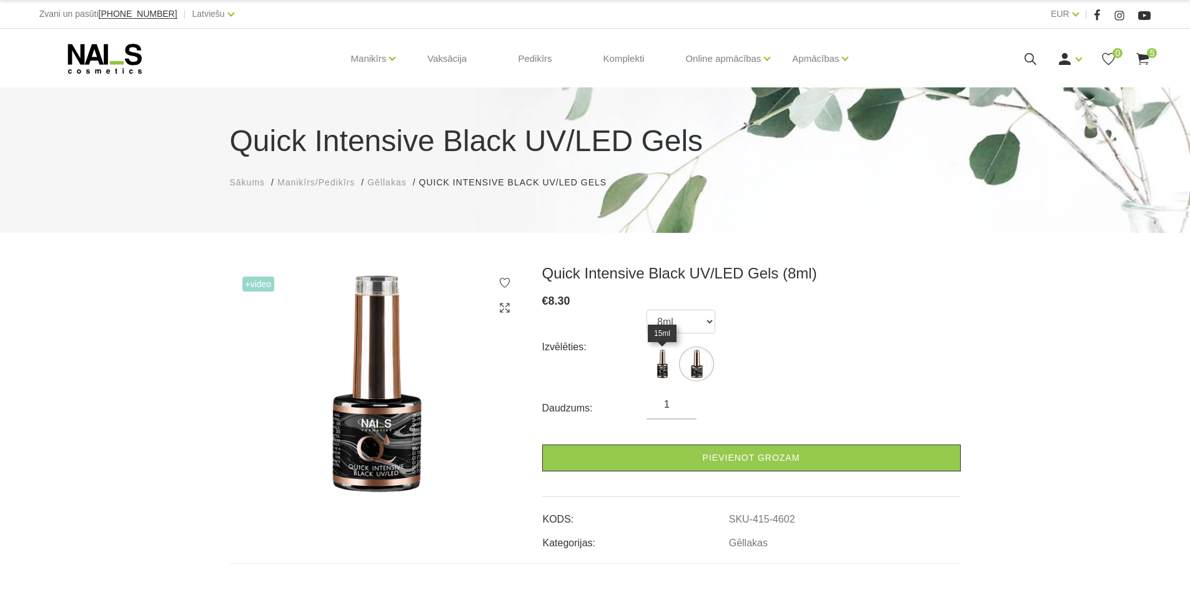
click at [664, 368] on img at bounding box center [661, 364] width 31 height 31
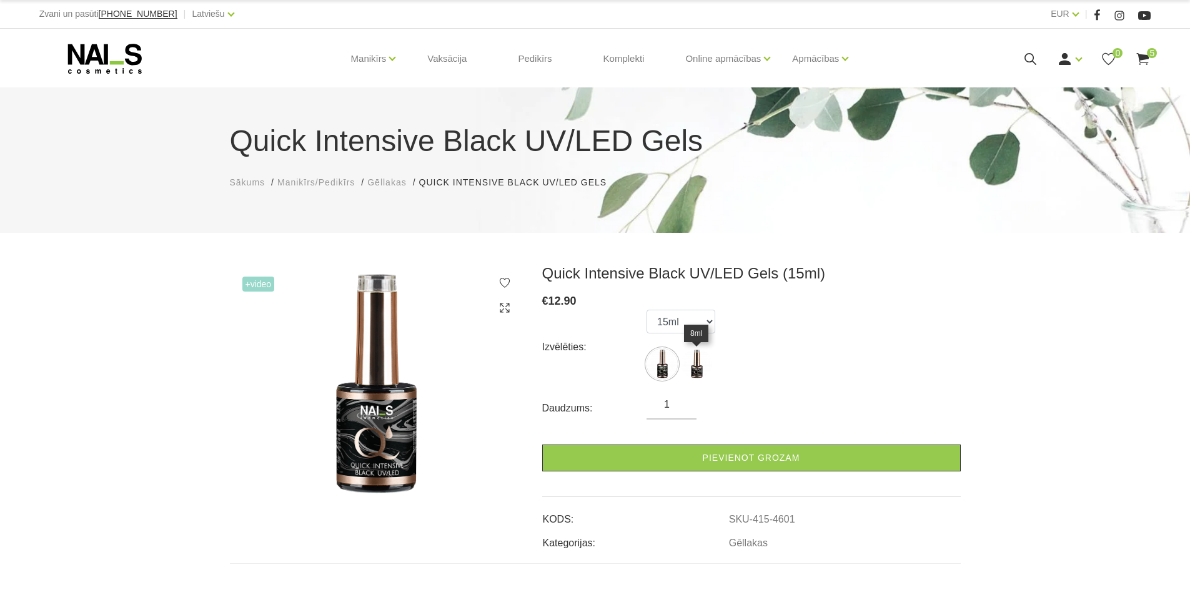
click at [694, 369] on img at bounding box center [696, 364] width 31 height 31
select select "4602"
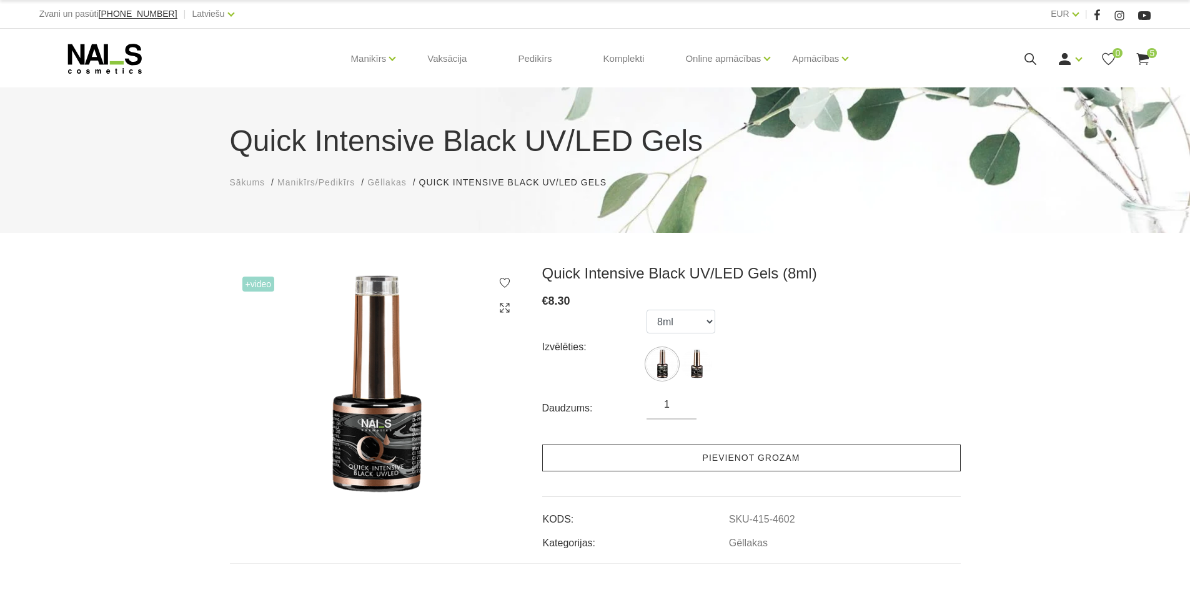
click at [774, 457] on link "Pievienot grozam" at bounding box center [751, 458] width 418 height 27
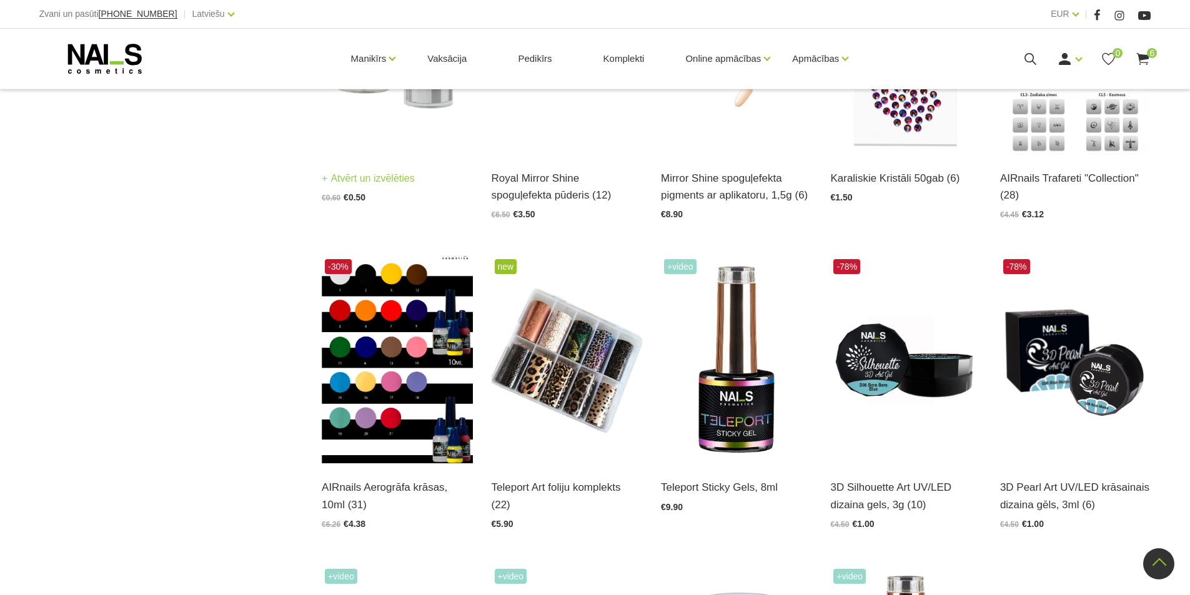
scroll to position [1062, 0]
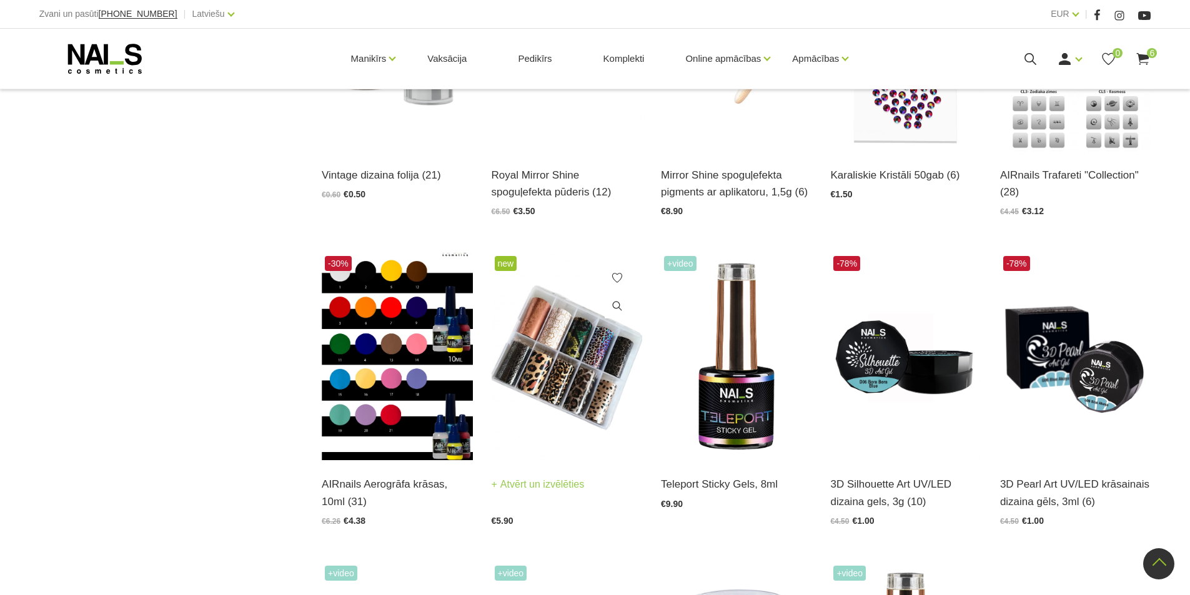
click at [547, 483] on link "Atvērt un izvēlēties" at bounding box center [538, 484] width 93 height 17
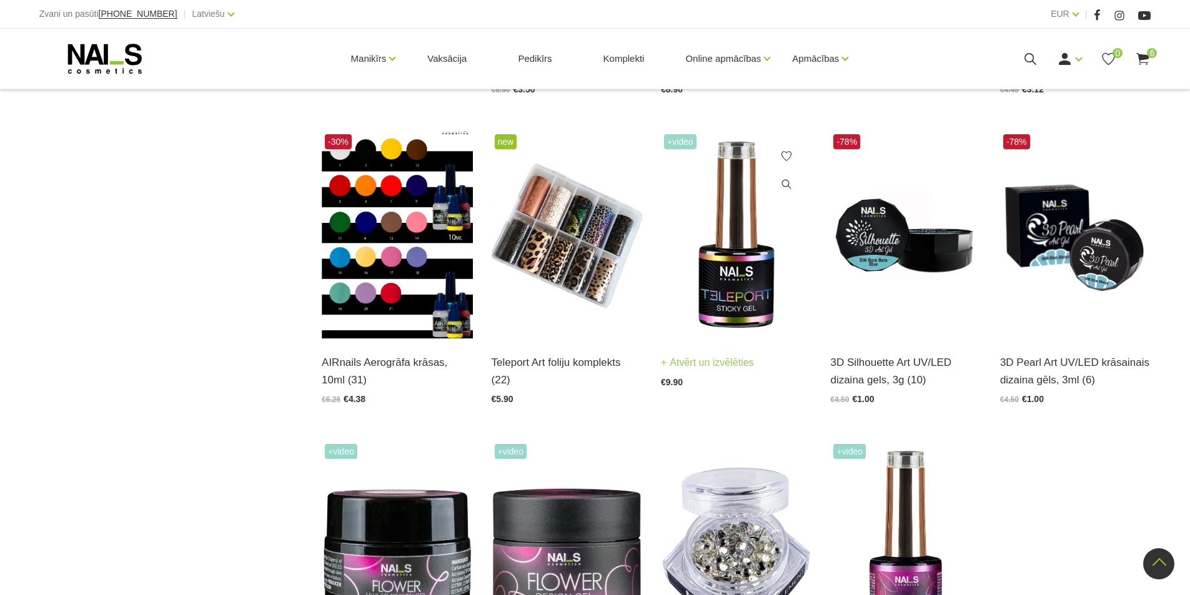
scroll to position [1187, 0]
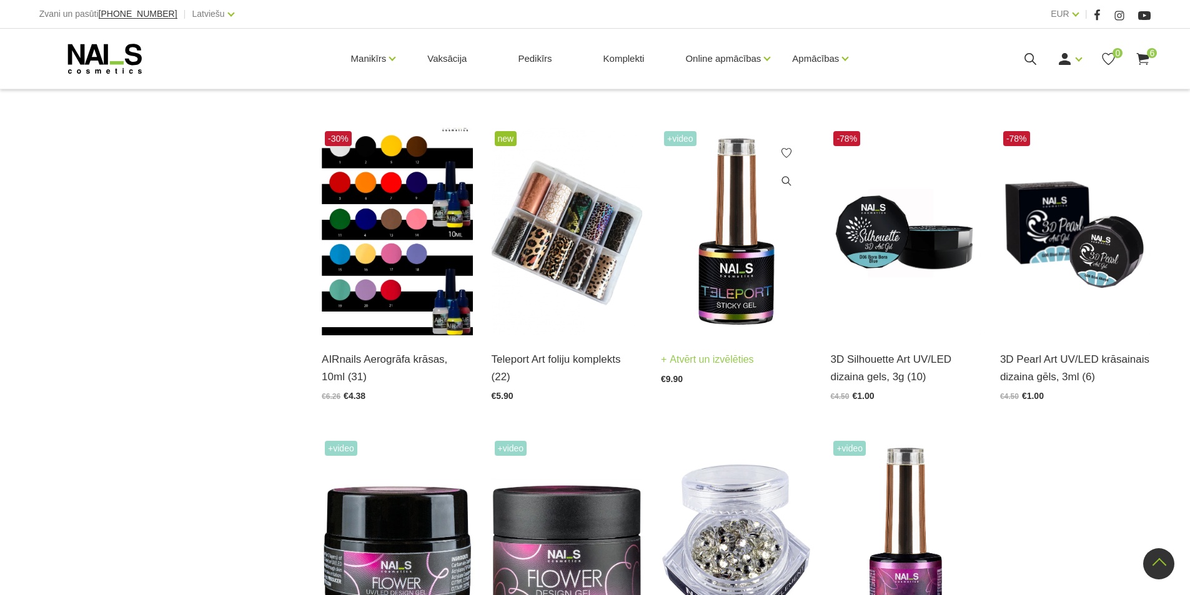
click at [741, 361] on link "Atvērt un izvēlēties" at bounding box center [707, 359] width 93 height 17
click at [583, 217] on img at bounding box center [567, 231] width 151 height 207
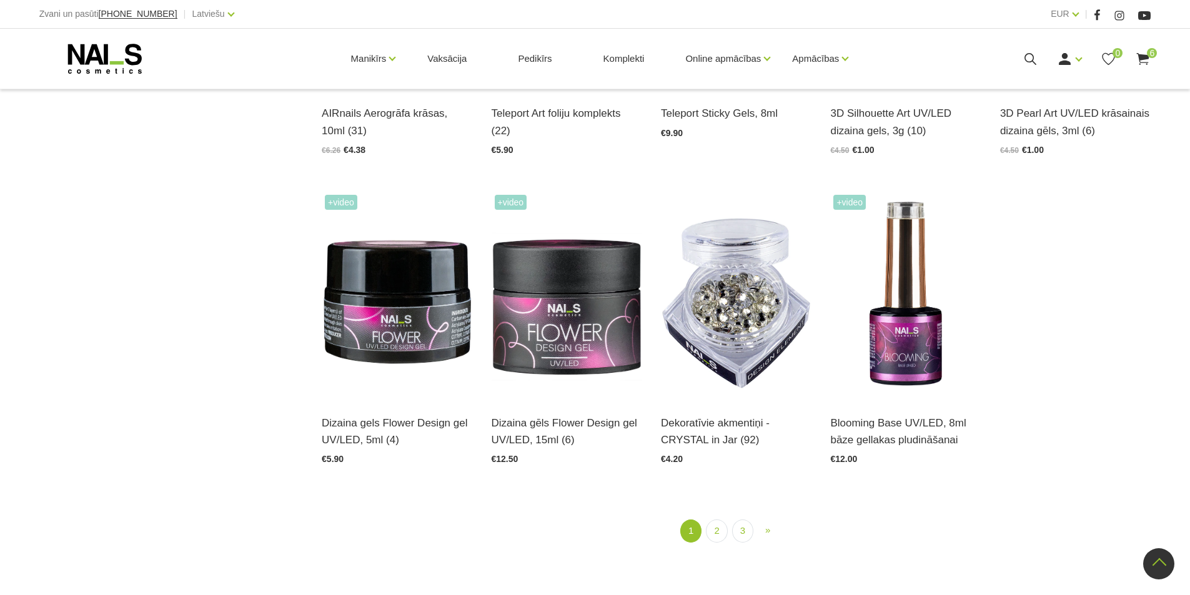
scroll to position [1437, 0]
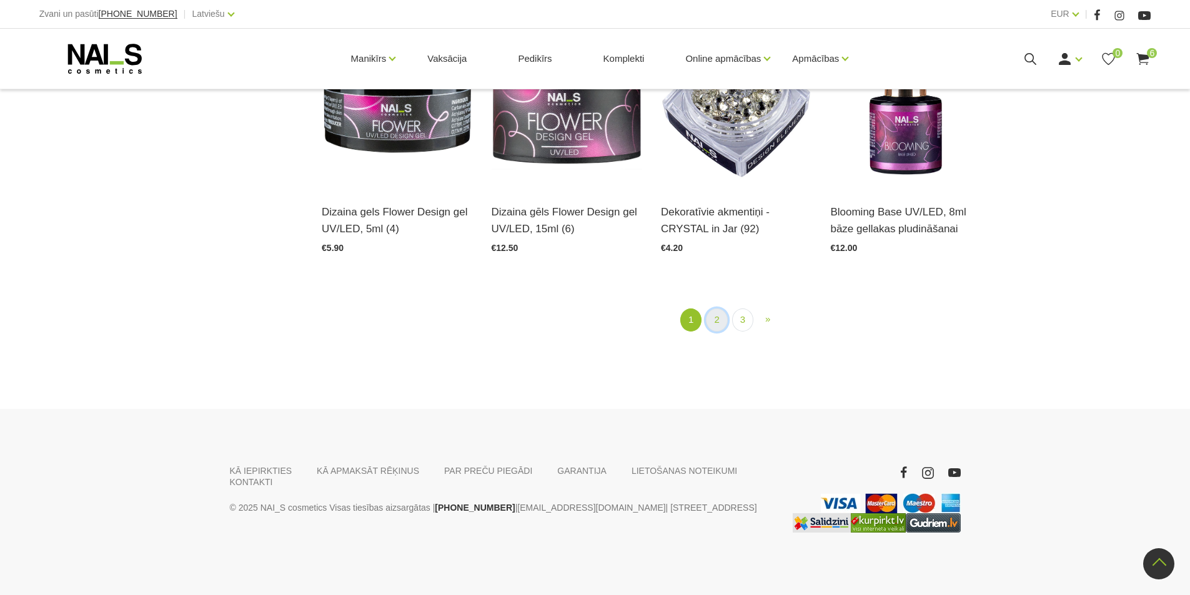
click at [718, 317] on link "2" at bounding box center [716, 320] width 21 height 23
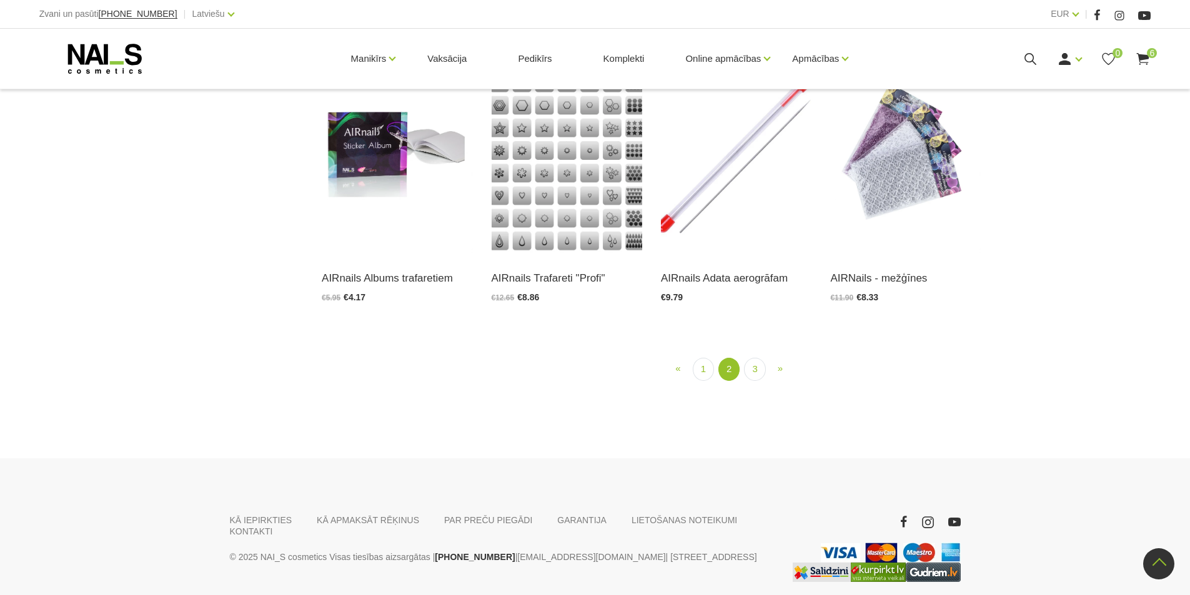
scroll to position [1505, 0]
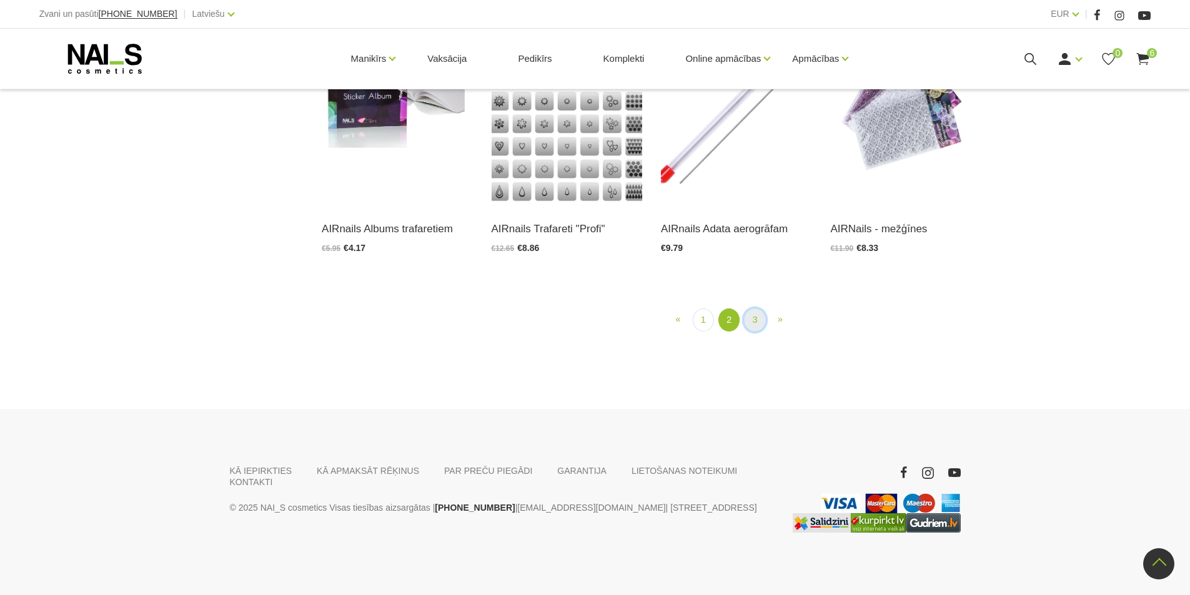
click at [750, 332] on link "3" at bounding box center [754, 320] width 21 height 23
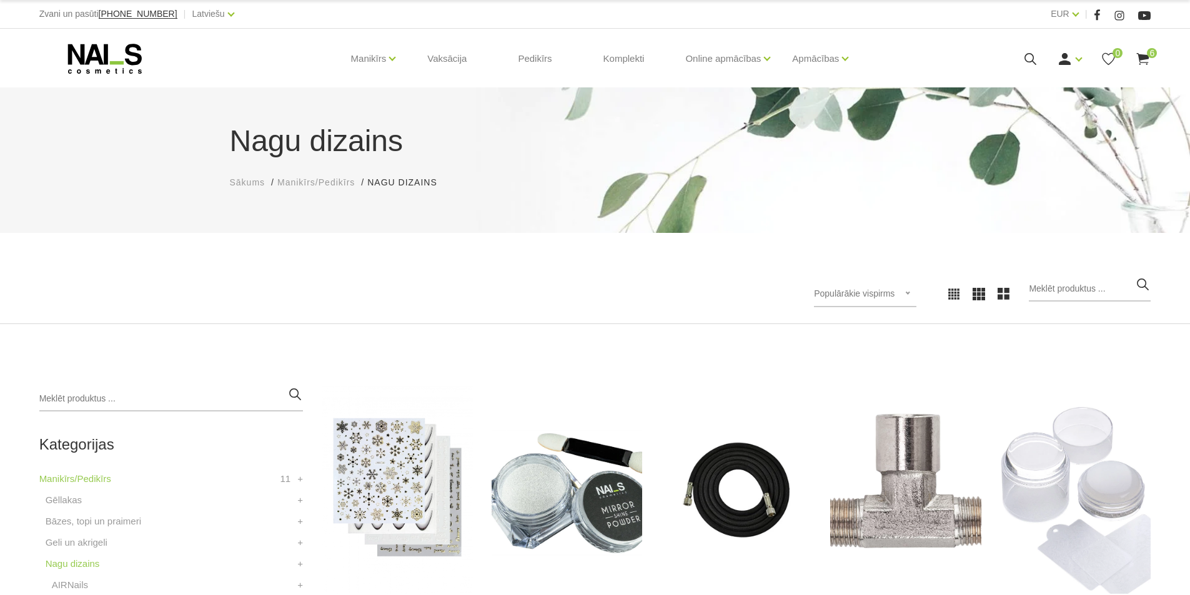
click at [1144, 56] on use at bounding box center [1143, 59] width 12 height 12
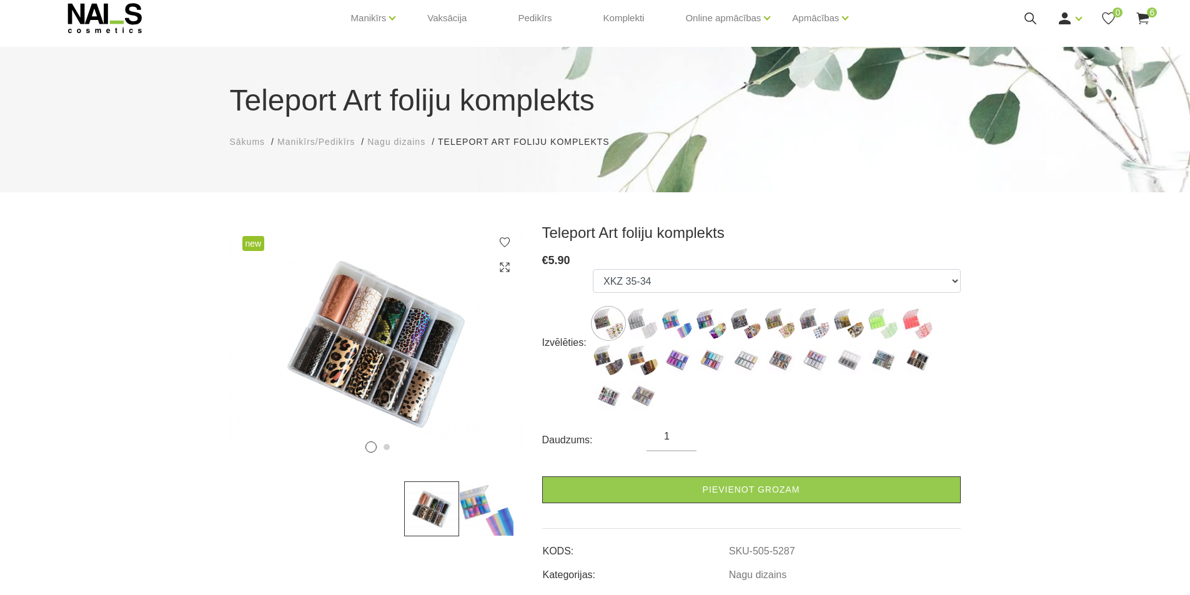
scroll to position [62, 0]
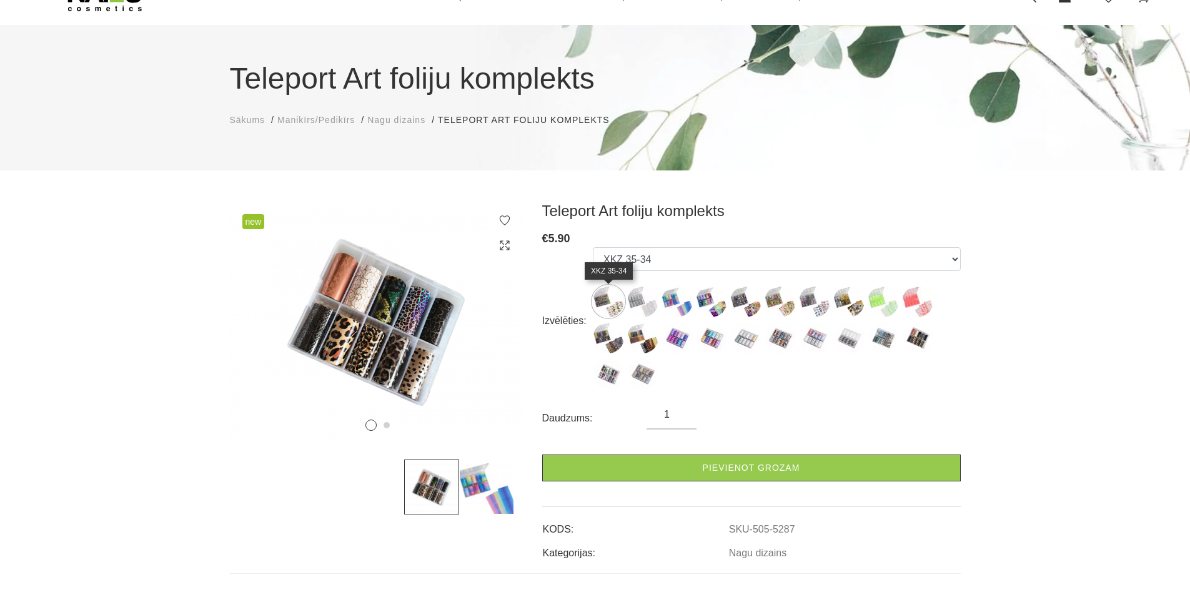
click at [614, 299] on img at bounding box center [608, 301] width 31 height 31
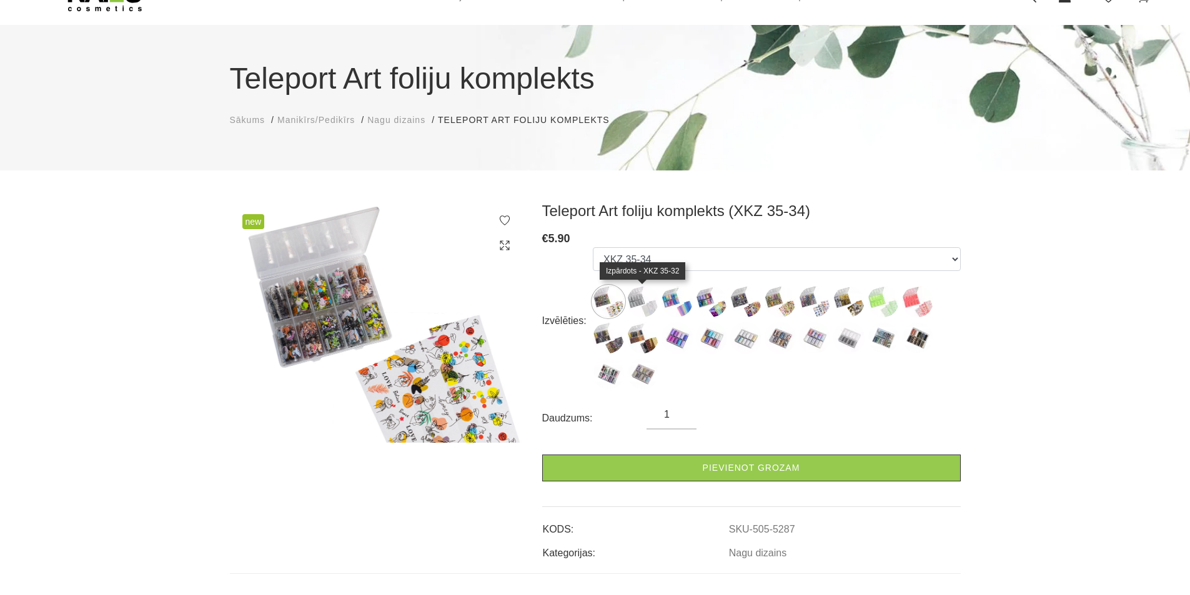
click at [643, 301] on img at bounding box center [642, 301] width 31 height 31
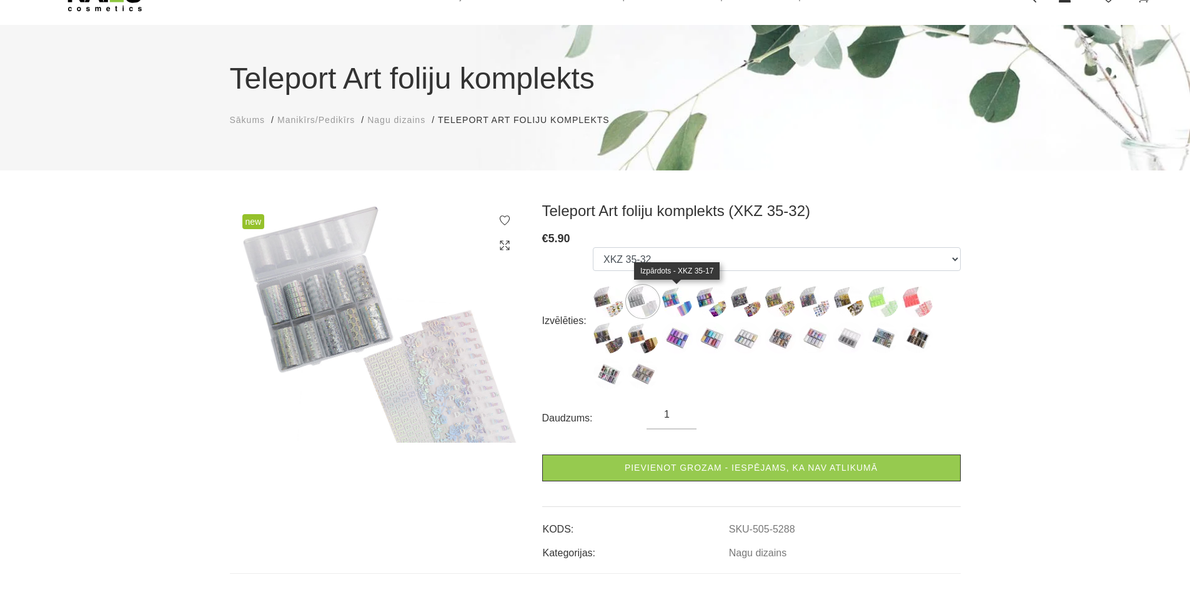
click at [675, 303] on img at bounding box center [676, 301] width 31 height 31
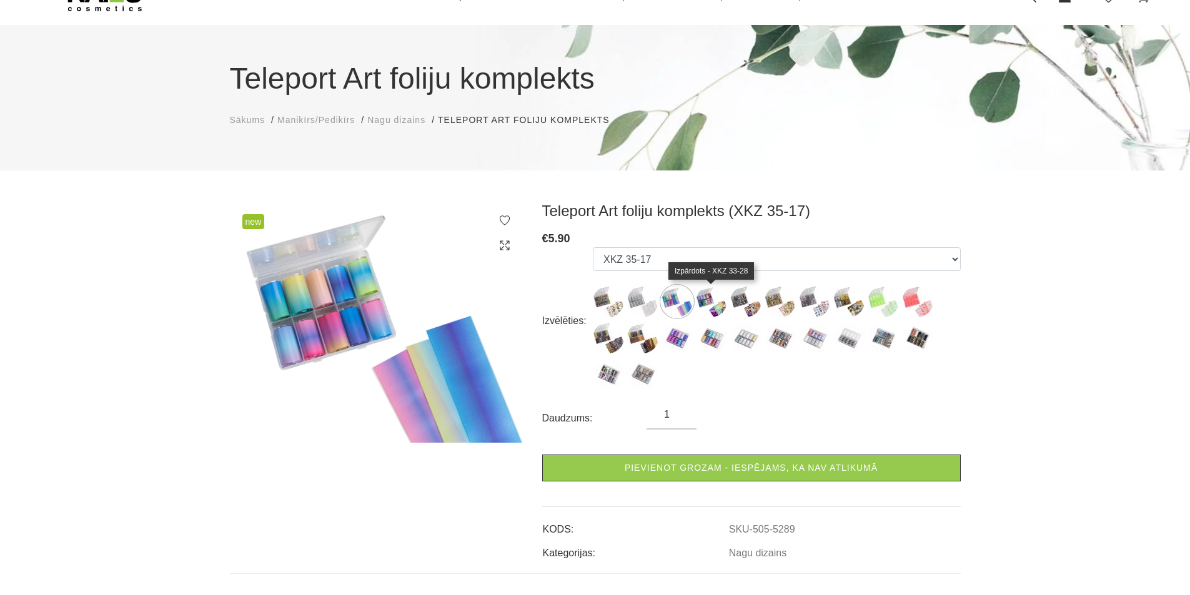
click at [706, 302] on img at bounding box center [711, 301] width 31 height 31
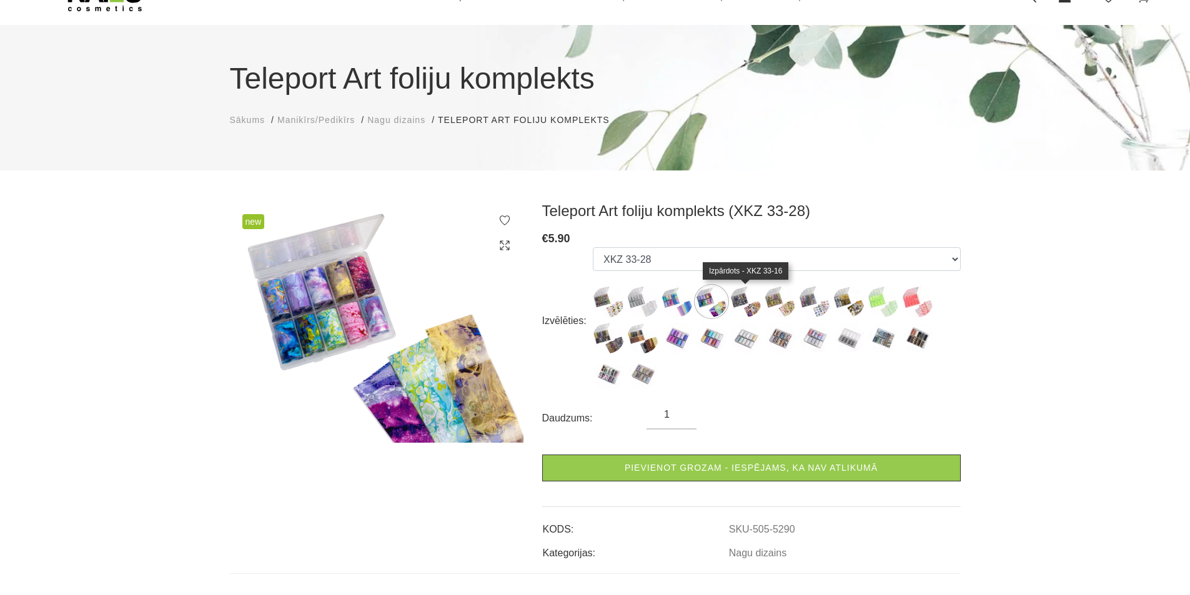
click at [745, 299] on img at bounding box center [745, 301] width 31 height 31
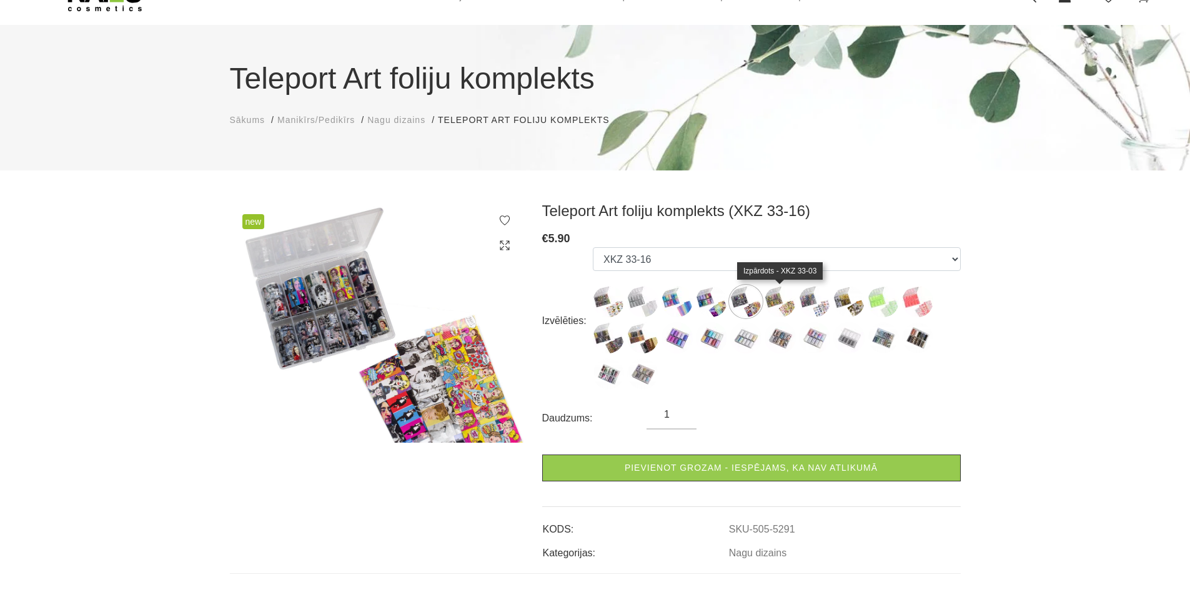
click at [783, 305] on img at bounding box center [780, 301] width 31 height 31
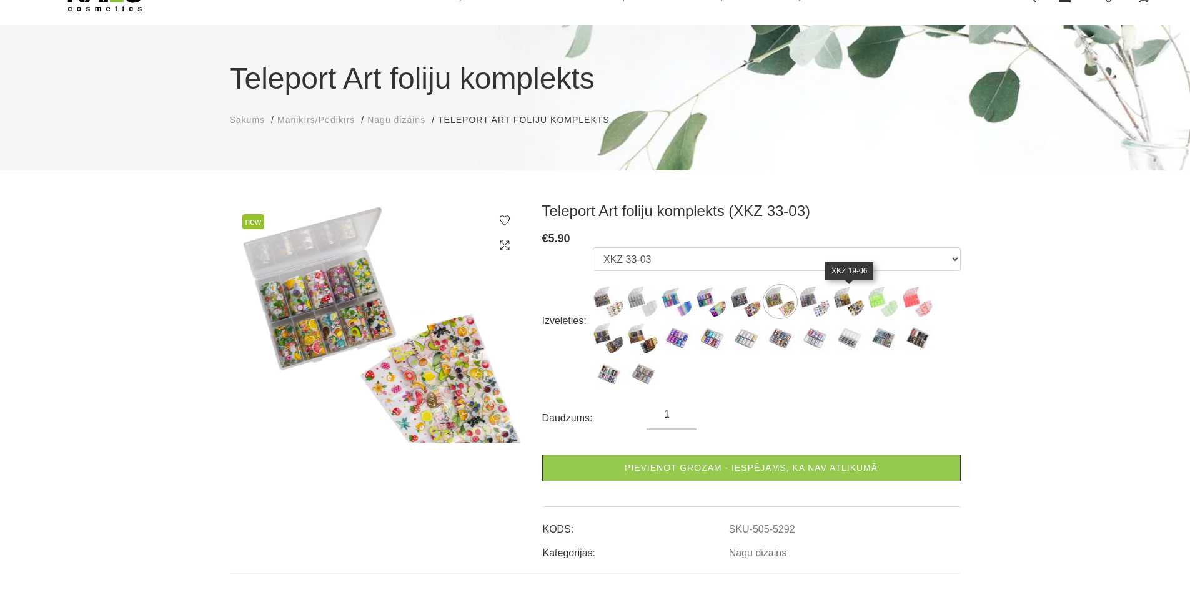
click at [843, 304] on img at bounding box center [848, 301] width 31 height 31
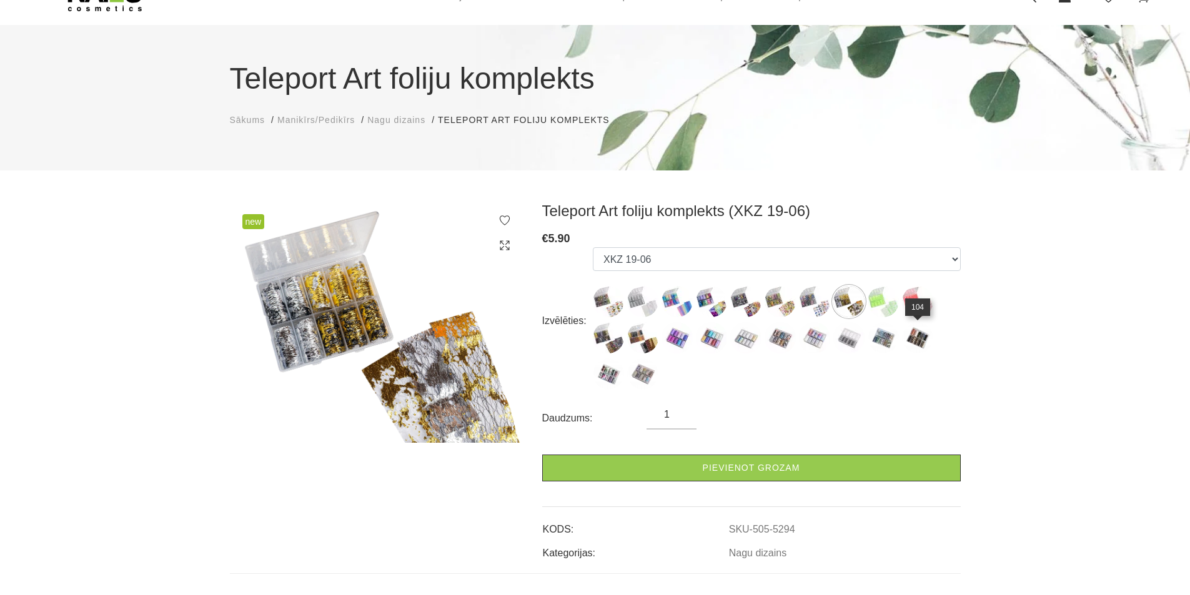
click at [918, 340] on img at bounding box center [917, 337] width 31 height 31
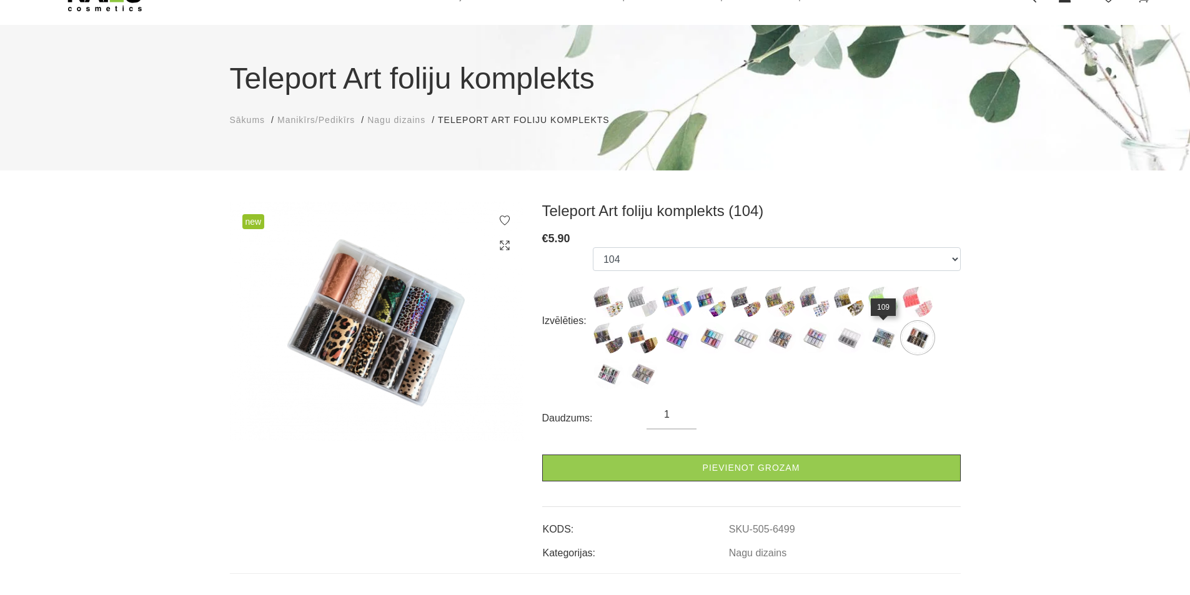
click at [883, 337] on img at bounding box center [883, 337] width 31 height 31
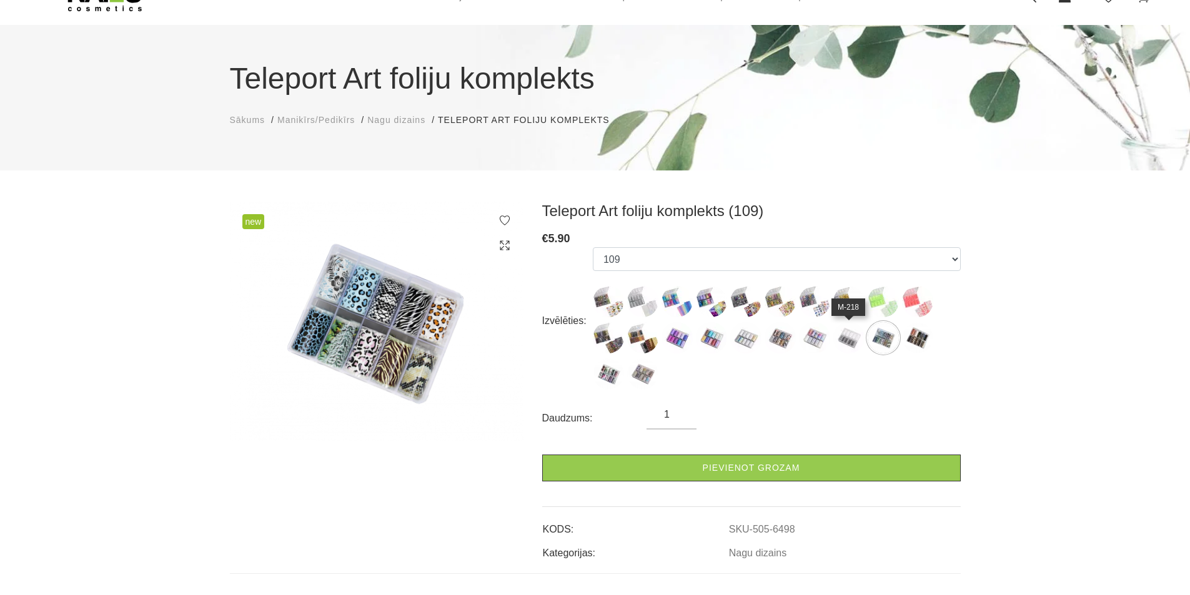
click at [854, 338] on img at bounding box center [848, 337] width 31 height 31
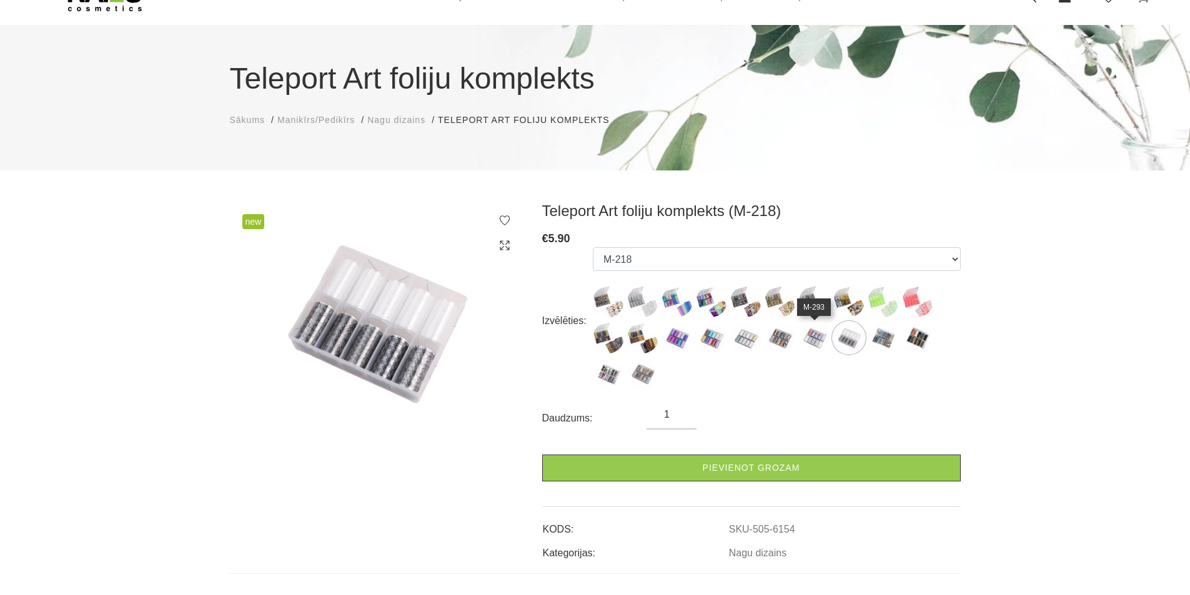
click at [814, 336] on img at bounding box center [814, 337] width 31 height 31
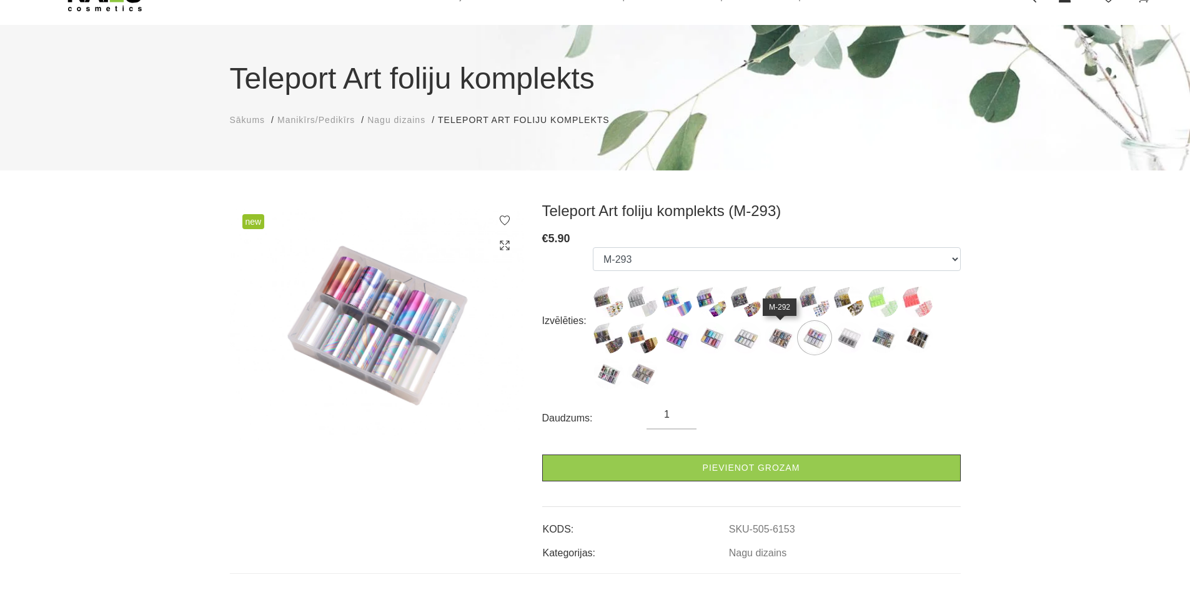
click at [785, 338] on img at bounding box center [780, 337] width 31 height 31
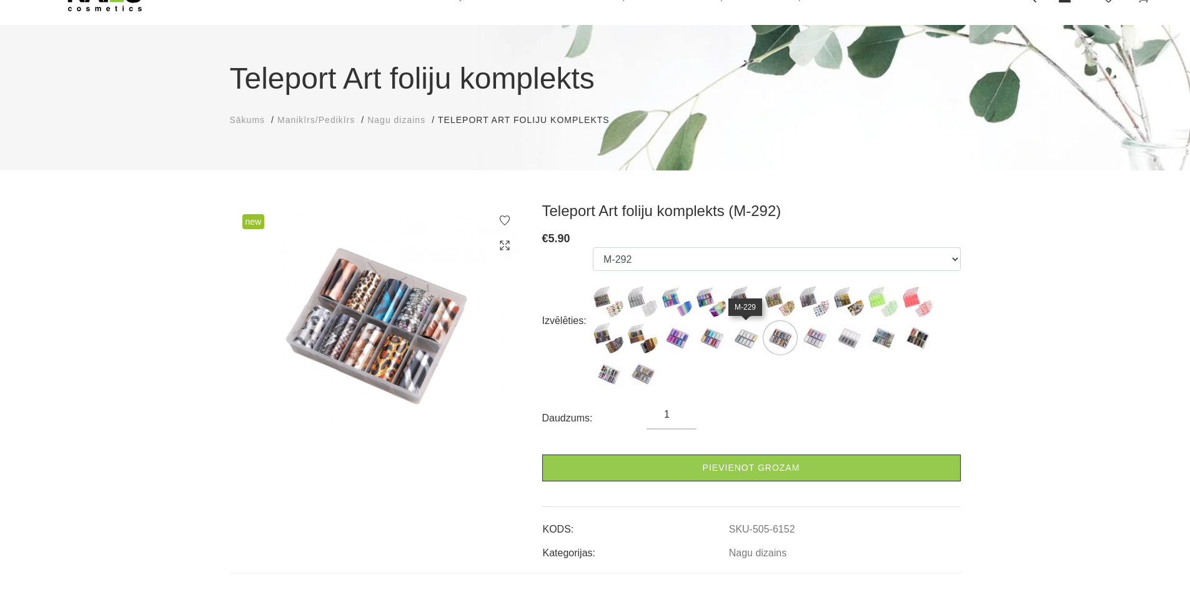
click at [741, 335] on img at bounding box center [745, 337] width 31 height 31
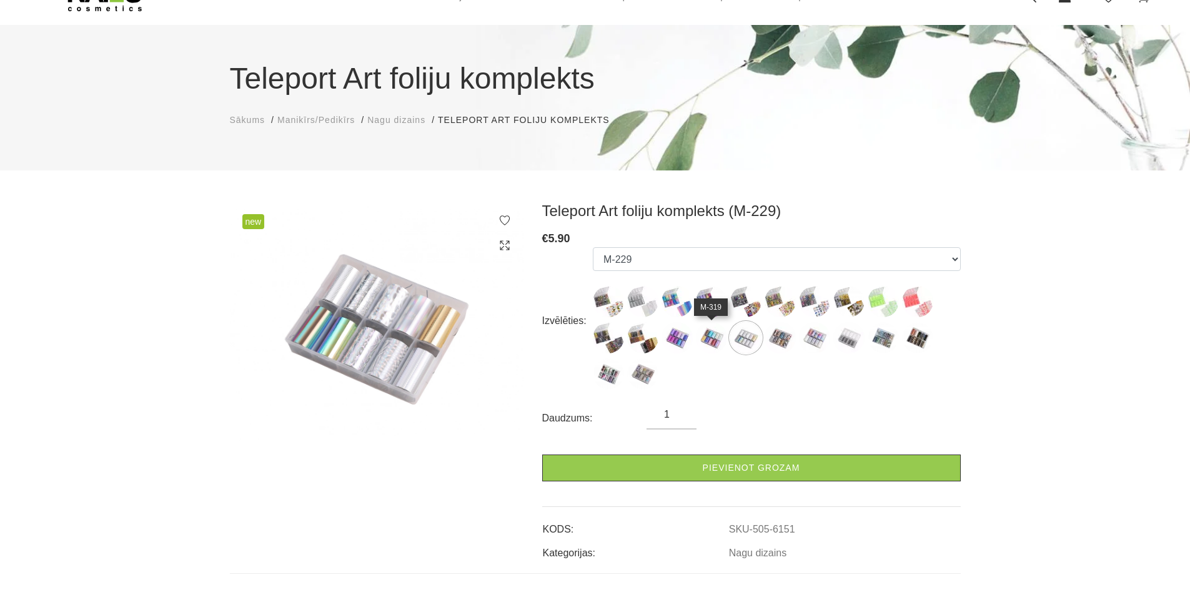
click at [710, 334] on img at bounding box center [711, 337] width 31 height 31
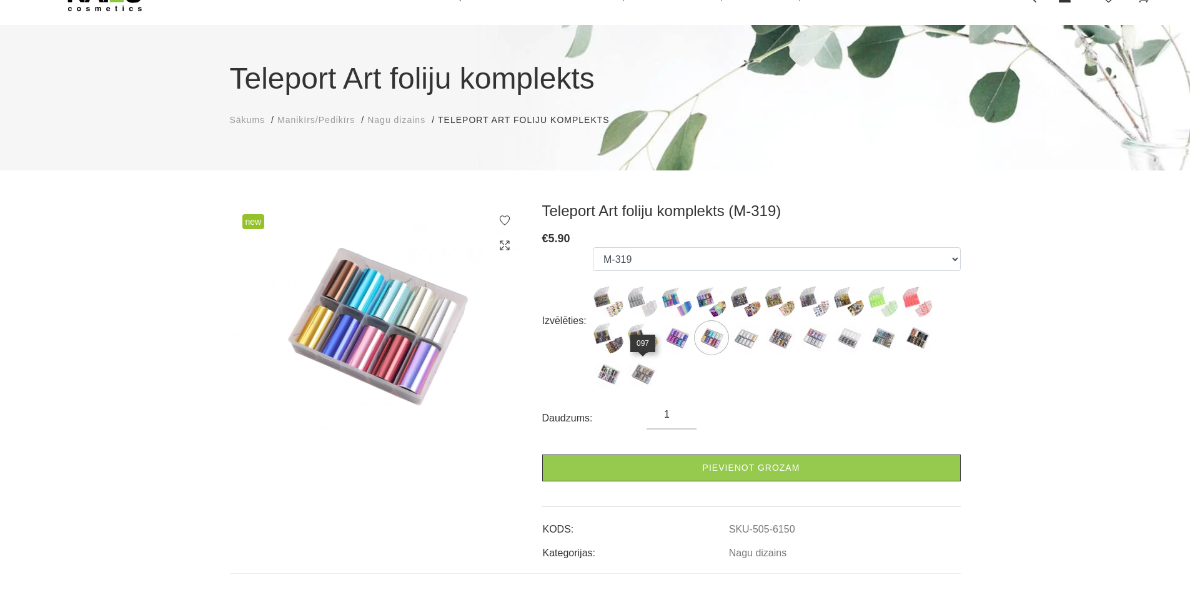
click at [645, 372] on img at bounding box center [642, 374] width 31 height 31
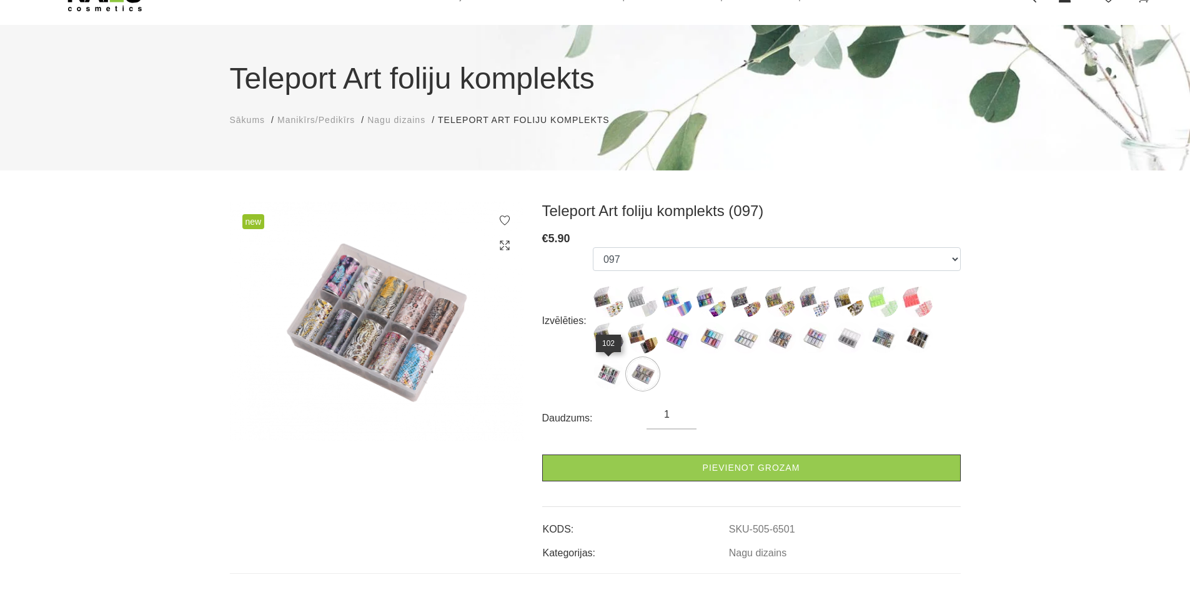
click at [615, 370] on img at bounding box center [608, 374] width 31 height 31
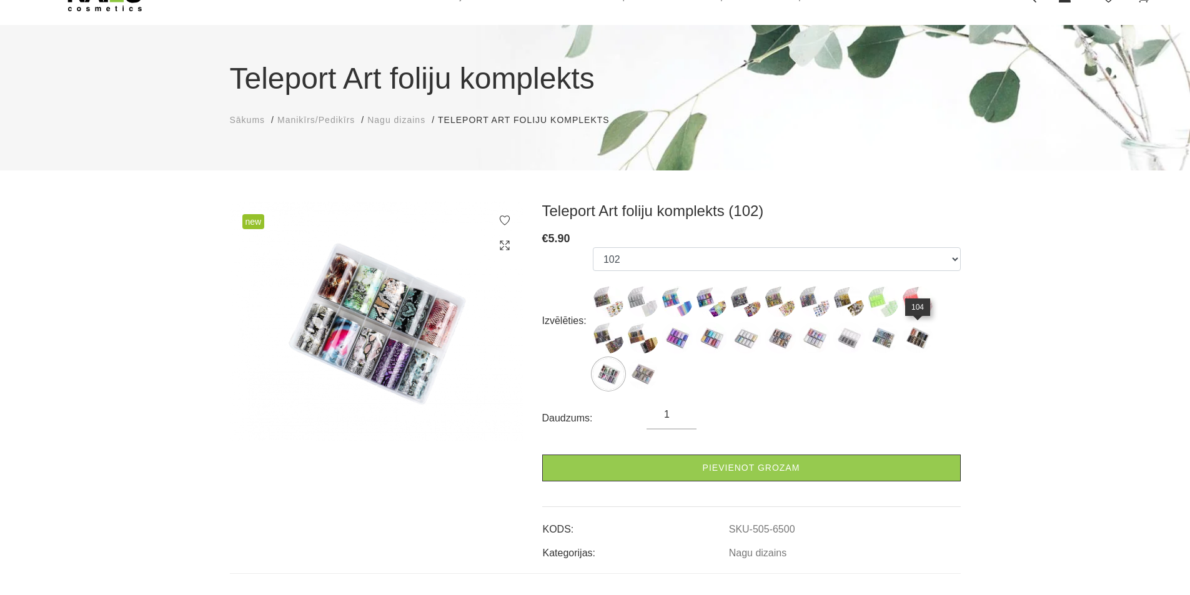
click at [919, 335] on img at bounding box center [917, 337] width 31 height 31
select select "6499"
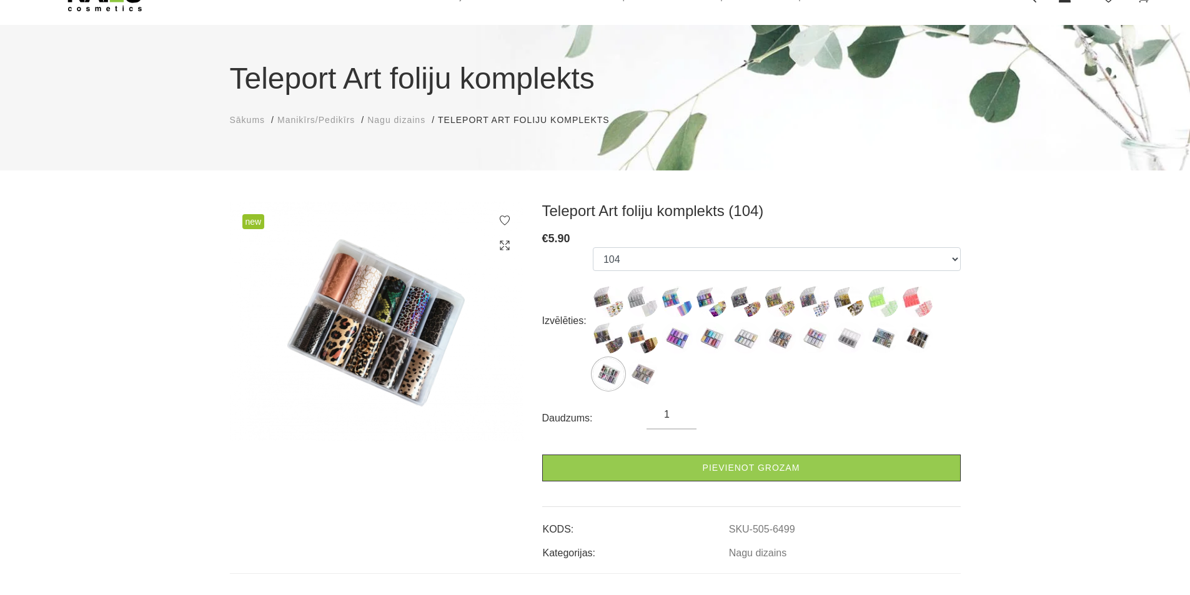
click at [503, 219] on icon at bounding box center [504, 220] width 12 height 12
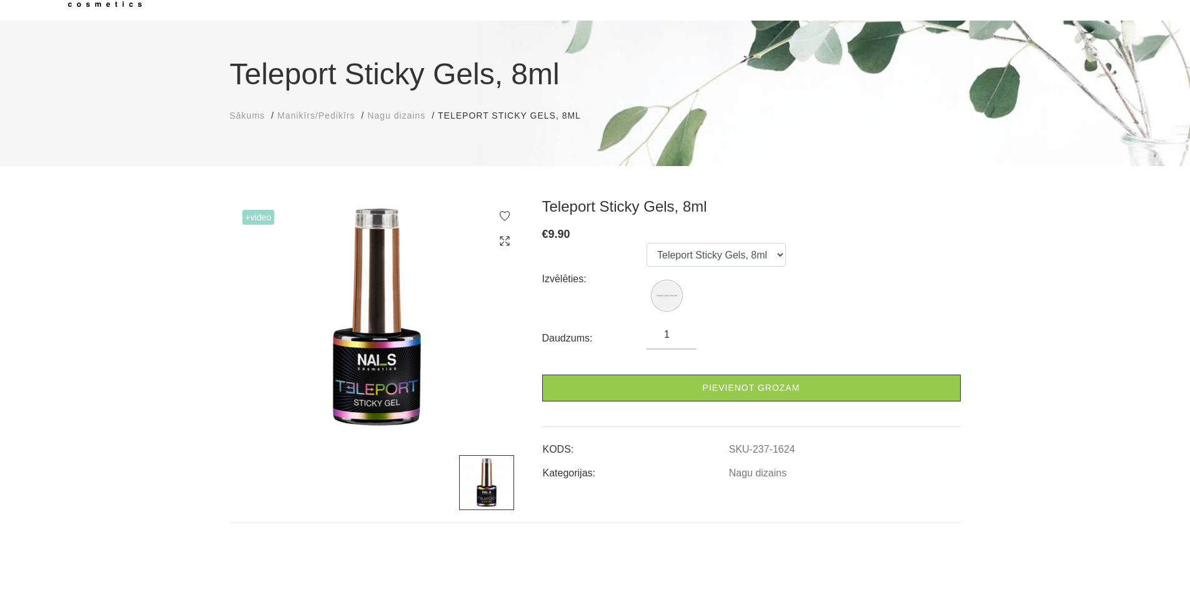
scroll to position [62, 0]
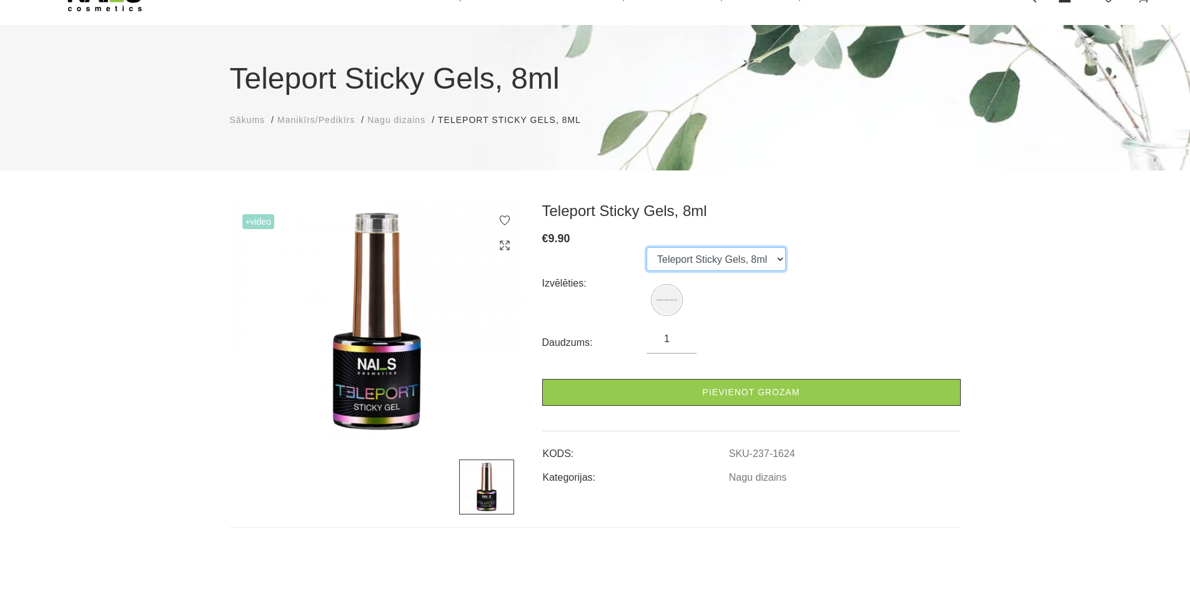
click at [773, 260] on select "Teleport Sticky Gels, 8ml" at bounding box center [715, 259] width 139 height 24
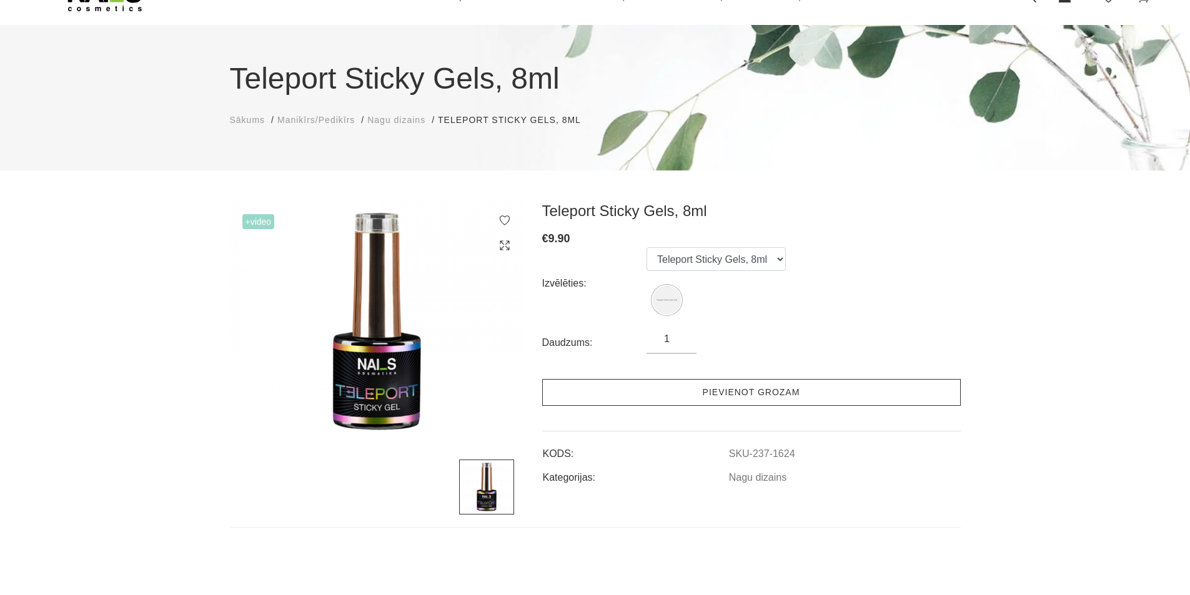
click at [721, 397] on link "Pievienot grozam" at bounding box center [751, 392] width 418 height 27
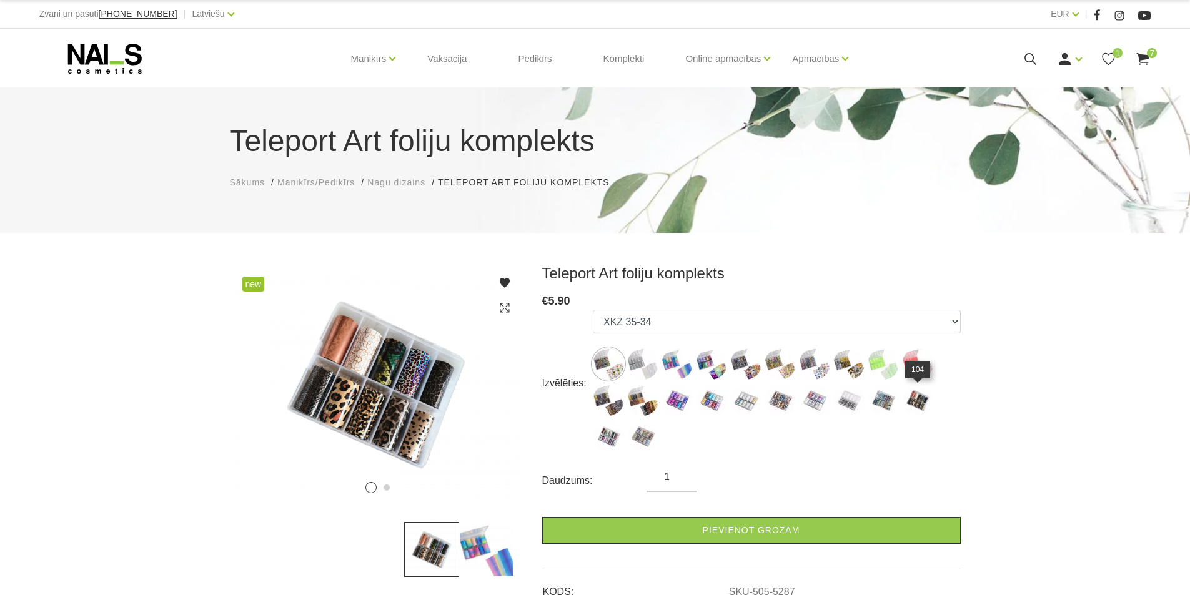
click at [920, 398] on img at bounding box center [917, 400] width 31 height 31
select select "6499"
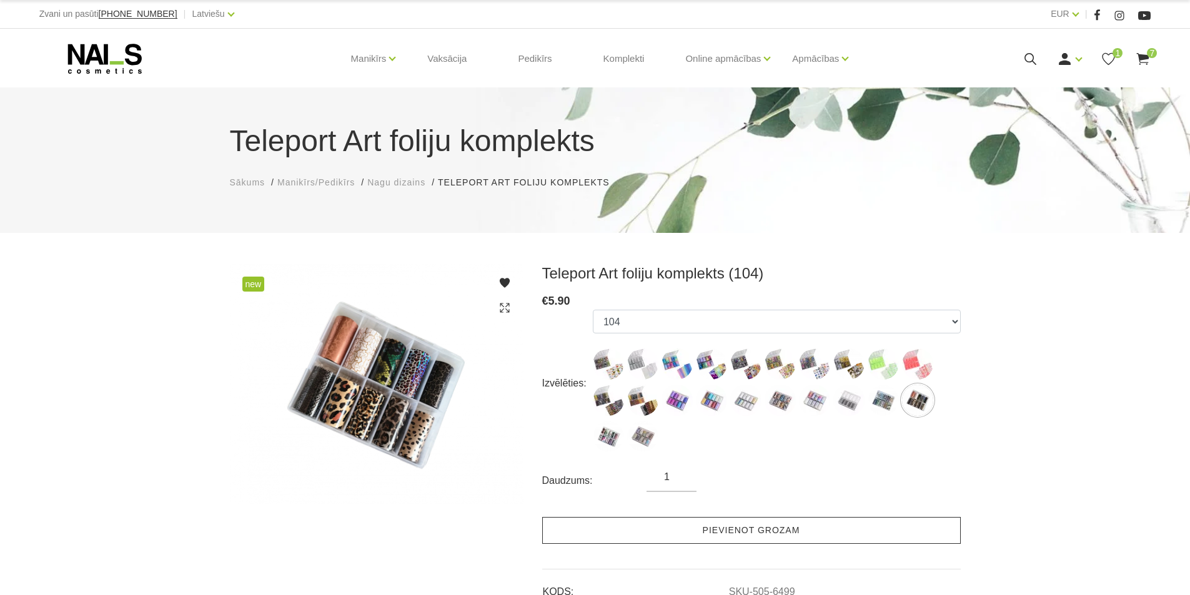
click at [790, 523] on link "Pievienot grozam" at bounding box center [751, 530] width 418 height 27
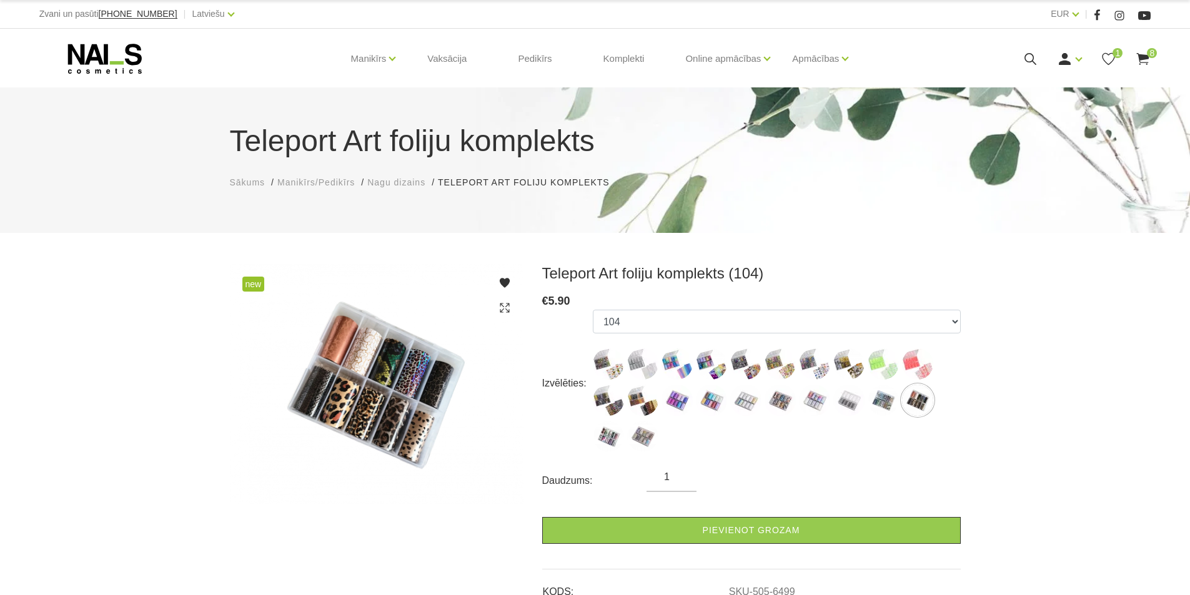
click at [1148, 52] on span "8" at bounding box center [1152, 53] width 10 height 10
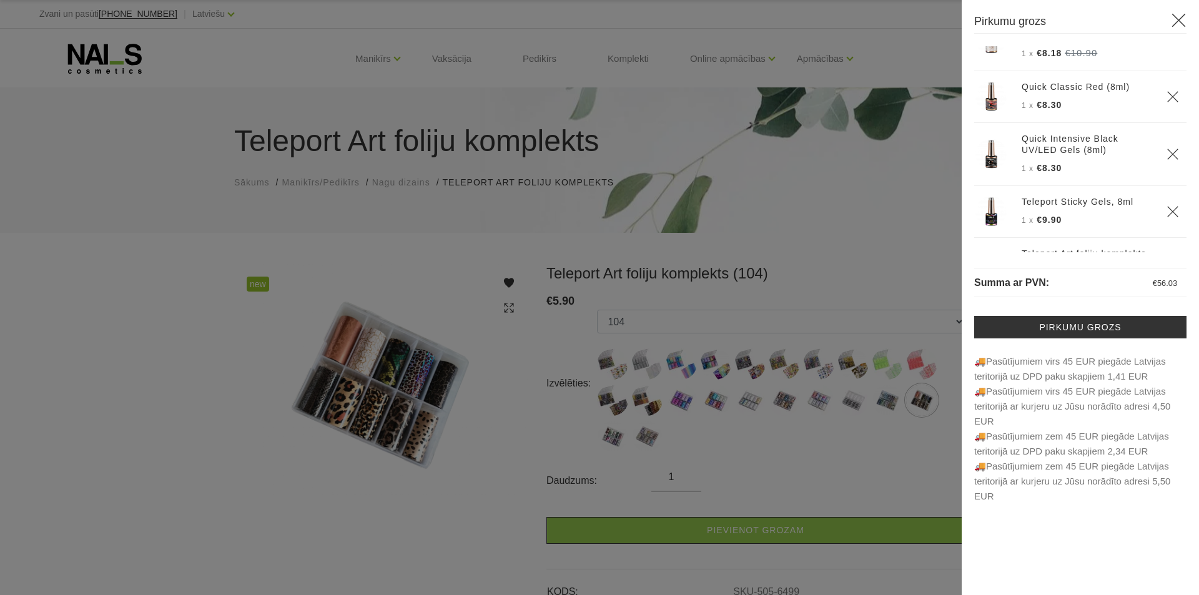
scroll to position [125, 0]
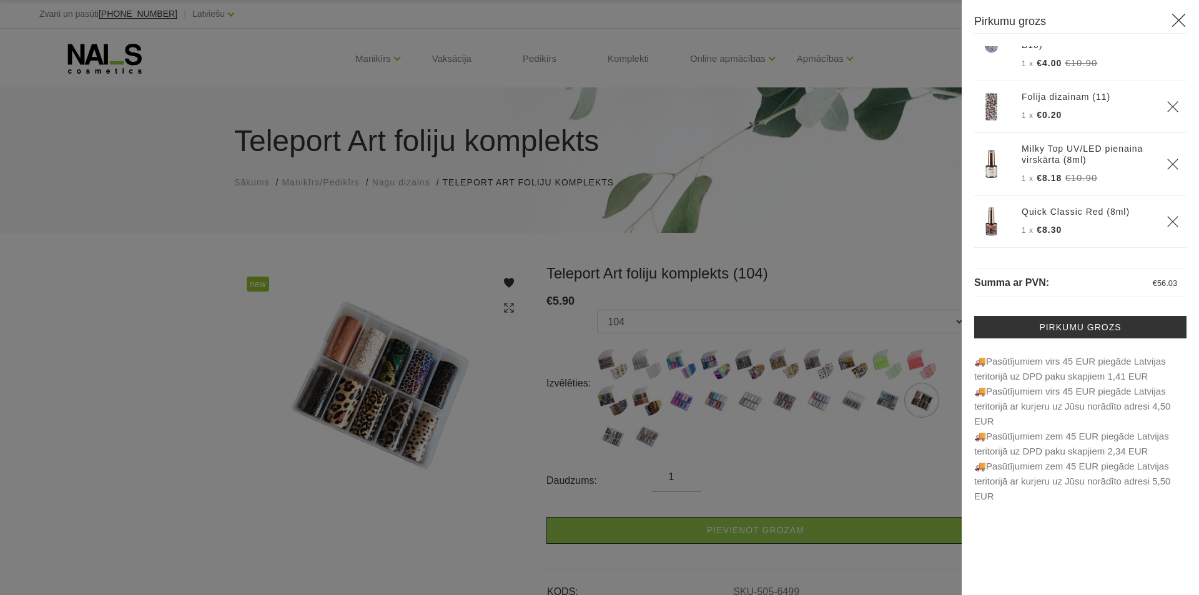
click at [1167, 106] on icon "Delete" at bounding box center [1173, 107] width 12 height 12
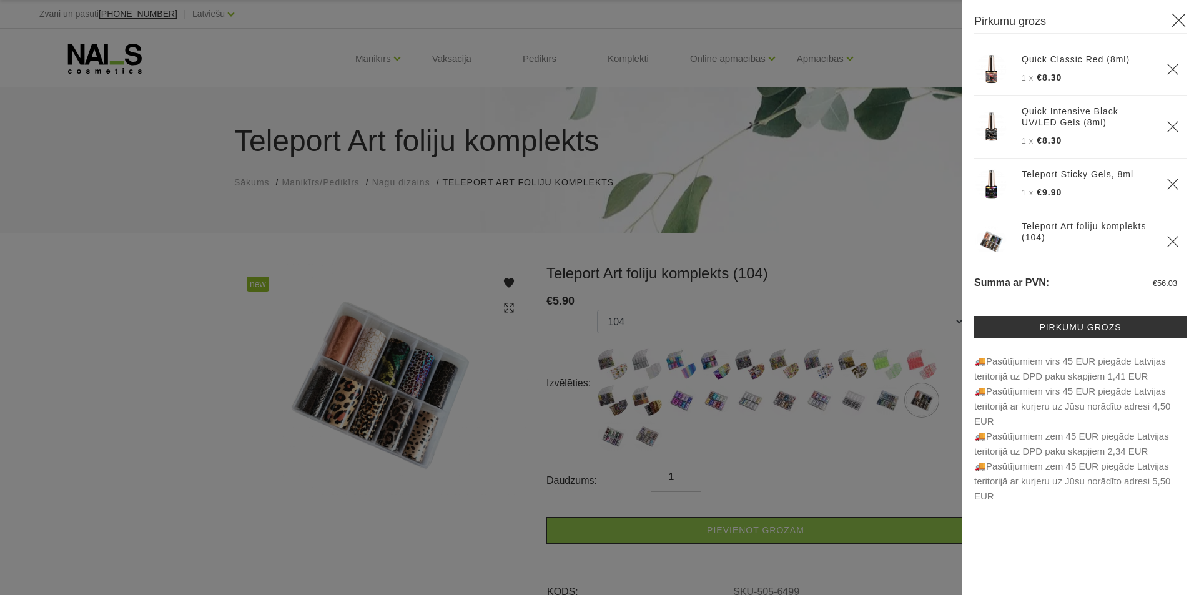
scroll to position [243, 0]
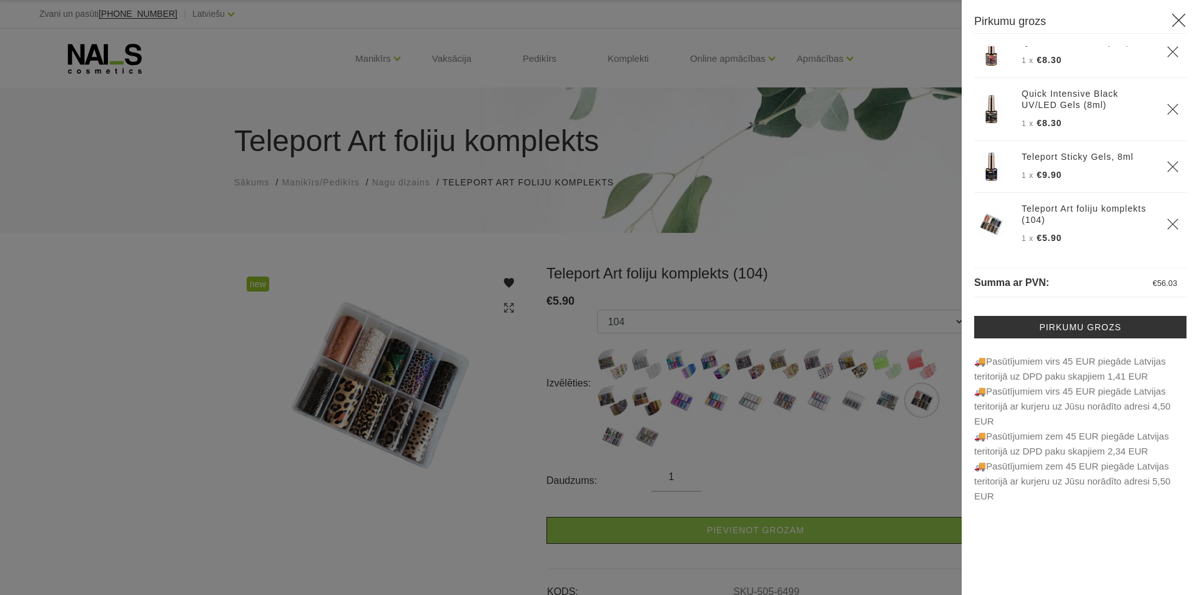
click at [1167, 222] on icon "Delete" at bounding box center [1173, 224] width 12 height 12
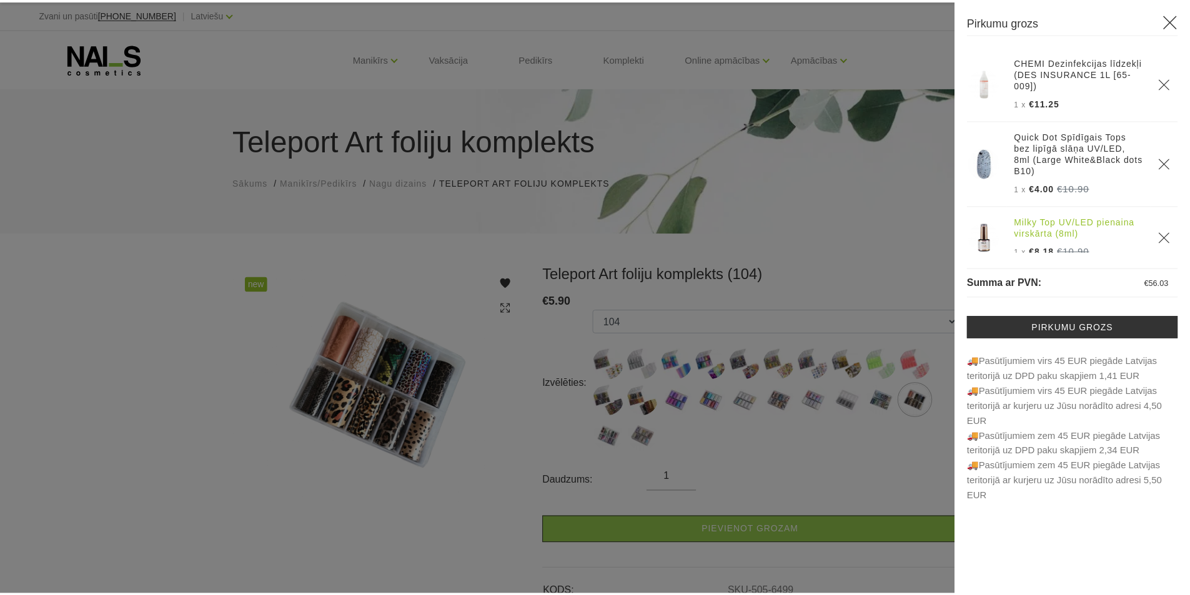
scroll to position [62, 0]
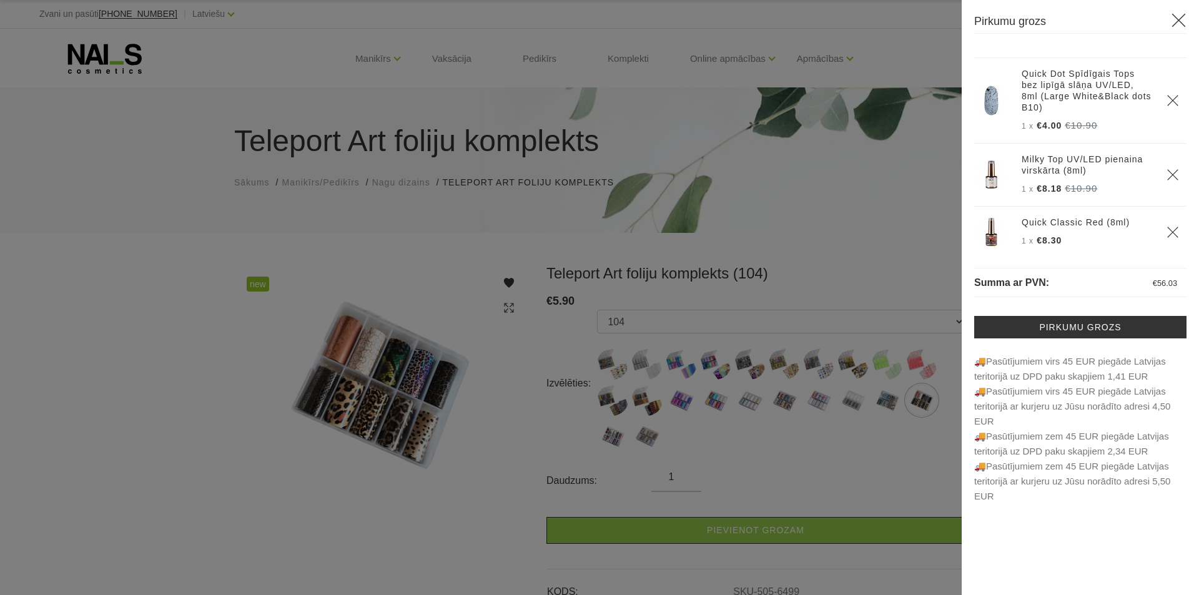
click at [112, 209] on div at bounding box center [599, 297] width 1199 height 595
